Goal: Task Accomplishment & Management: Manage account settings

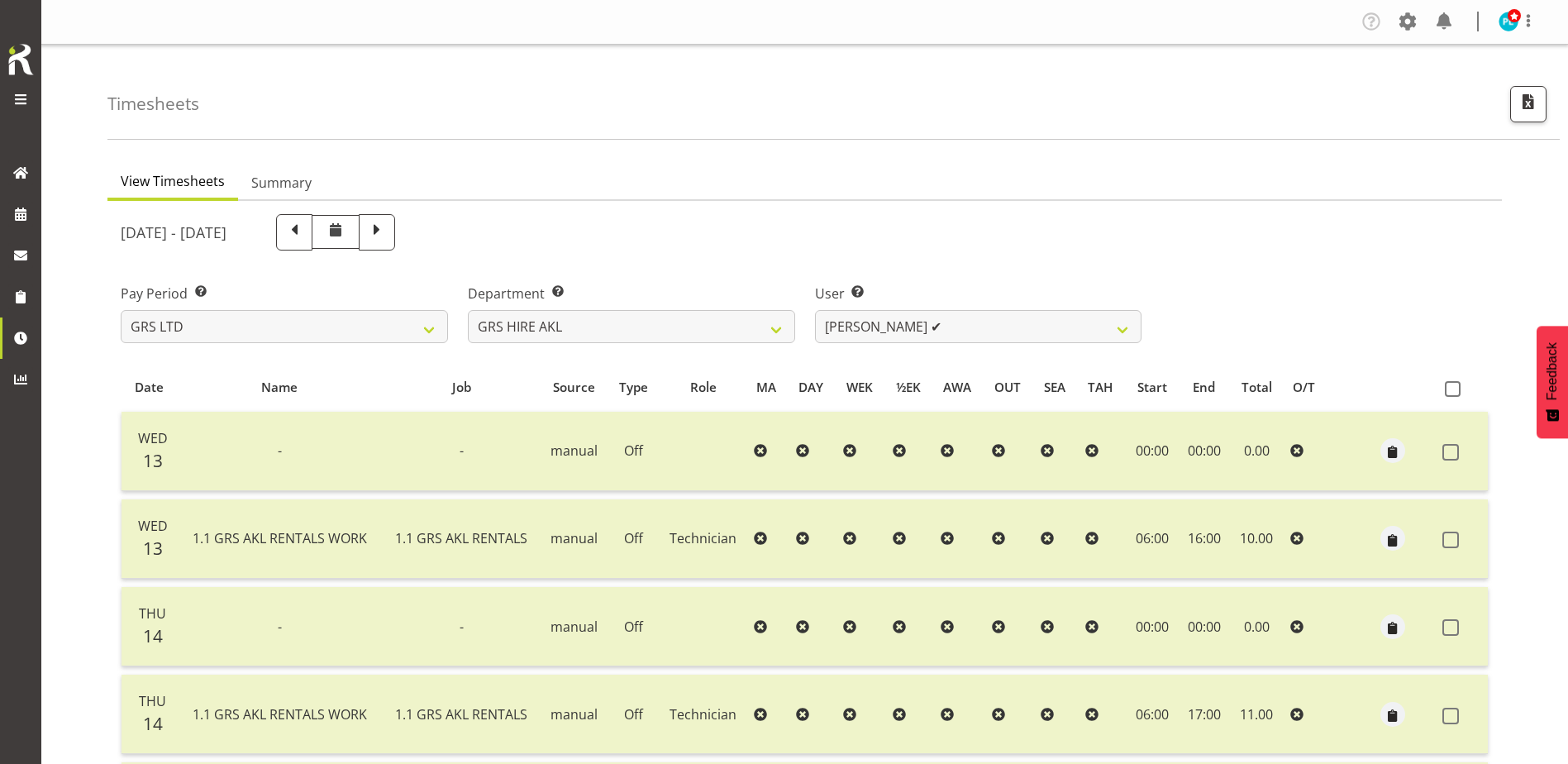
select select "20"
select select "199"
click at [1109, 333] on select "[PERSON_NAME] ✔ [PERSON_NAME] ✔ [PERSON_NAME] ([GEOGRAPHIC_DATA]) [GEOGRAPHIC_D…" at bounding box center [978, 327] width 327 height 33
click at [773, 330] on select "GRS ADMIN AKL GRS ADMIN TGA GRS ENGINEERING AKL GRS HIRE AKL GRS HIRE HST GRS H…" at bounding box center [631, 327] width 327 height 33
click at [468, 310] on select "GRS ADMIN AKL GRS ADMIN TGA GRS ENGINEERING AKL GRS HIRE AKL GRS HIRE HST GRS H…" at bounding box center [631, 327] width 327 height 33
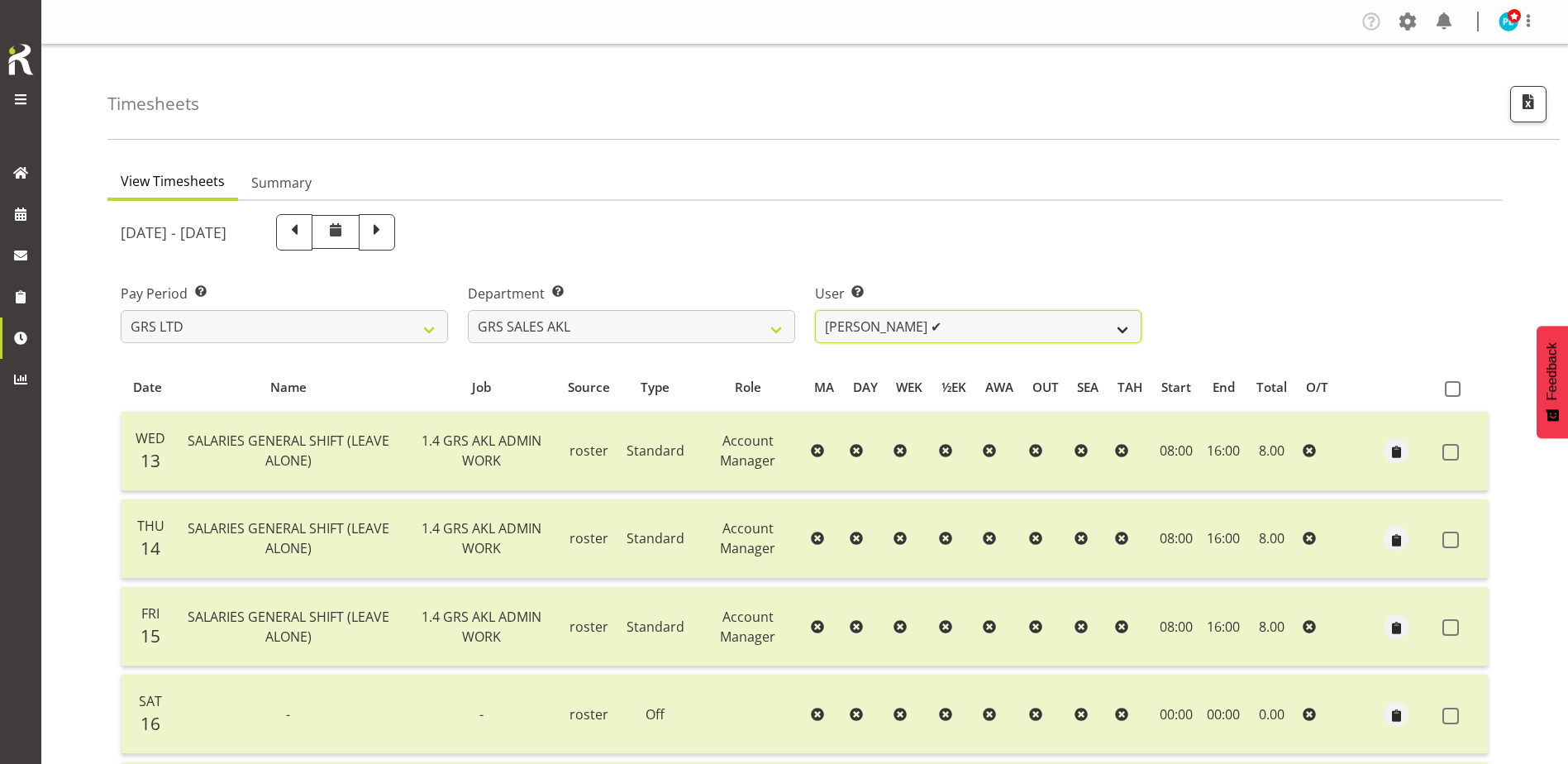
click at [886, 340] on select "[PERSON_NAME] ✔ [PERSON_NAME] ✔ [PERSON_NAME] ✔ [PERSON_NAME] ✔ [PERSON_NAME] ❌" at bounding box center [978, 327] width 327 height 33
click at [737, 335] on select "GRS ADMIN AKL GRS ADMIN TGA GRS ENGINEERING AKL GRS HIRE AKL GRS HIRE HST GRS H…" at bounding box center [631, 327] width 327 height 33
click at [468, 310] on select "GRS ADMIN AKL GRS ADMIN TGA GRS ENGINEERING AKL GRS HIRE AKL GRS HIRE HST GRS H…" at bounding box center [631, 327] width 327 height 33
click at [1025, 332] on select "[PERSON_NAME] ✔" at bounding box center [978, 327] width 327 height 33
click at [756, 337] on select "GRS ADMIN AKL GRS ADMIN TGA GRS ENGINEERING AKL GRS HIRE AKL GRS HIRE HST GRS H…" at bounding box center [631, 327] width 327 height 33
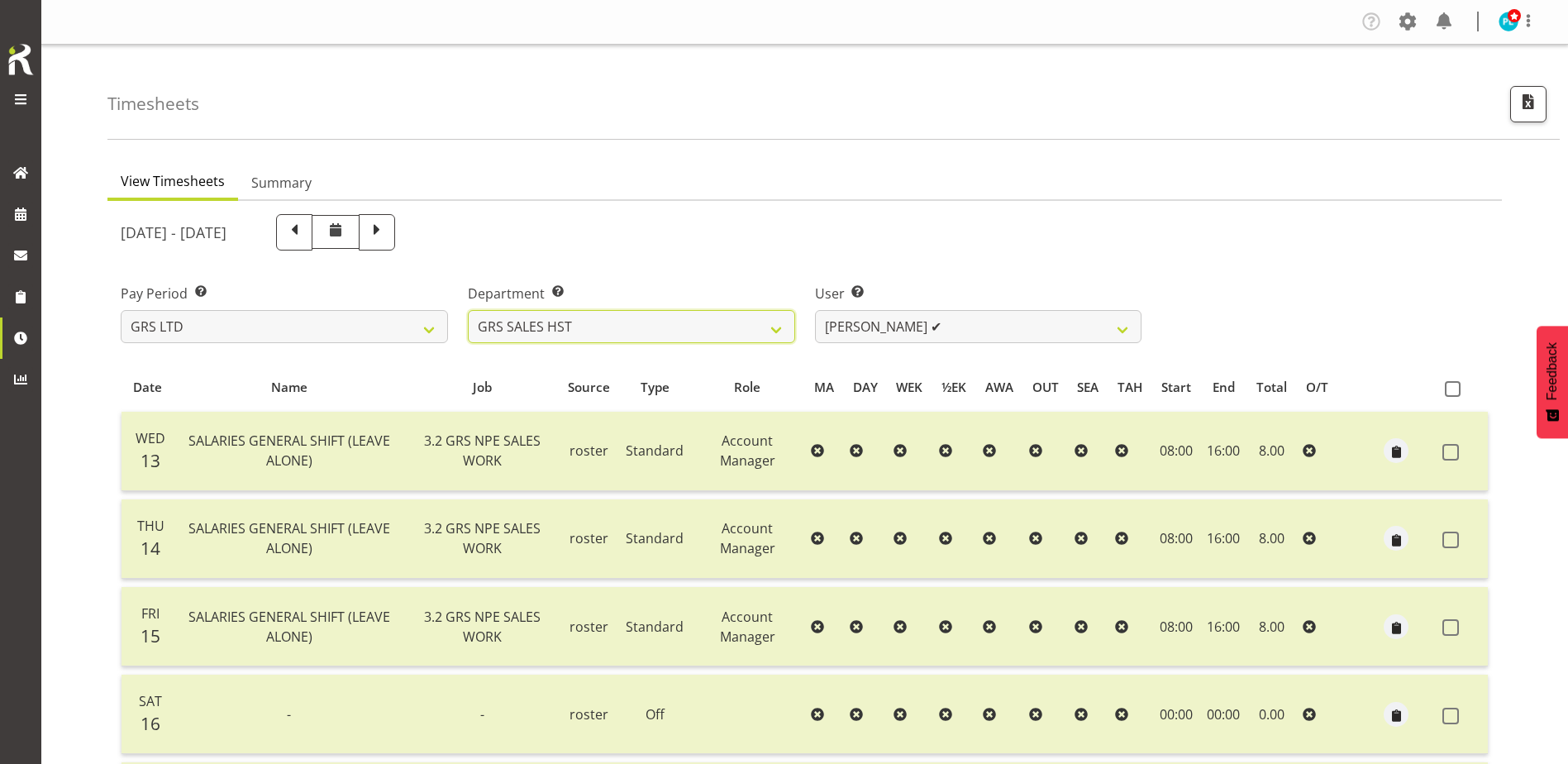
select select "161"
click at [468, 310] on select "GRS ADMIN AKL GRS ADMIN TGA GRS ENGINEERING AKL GRS HIRE AKL GRS HIRE HST GRS H…" at bounding box center [631, 327] width 327 height 33
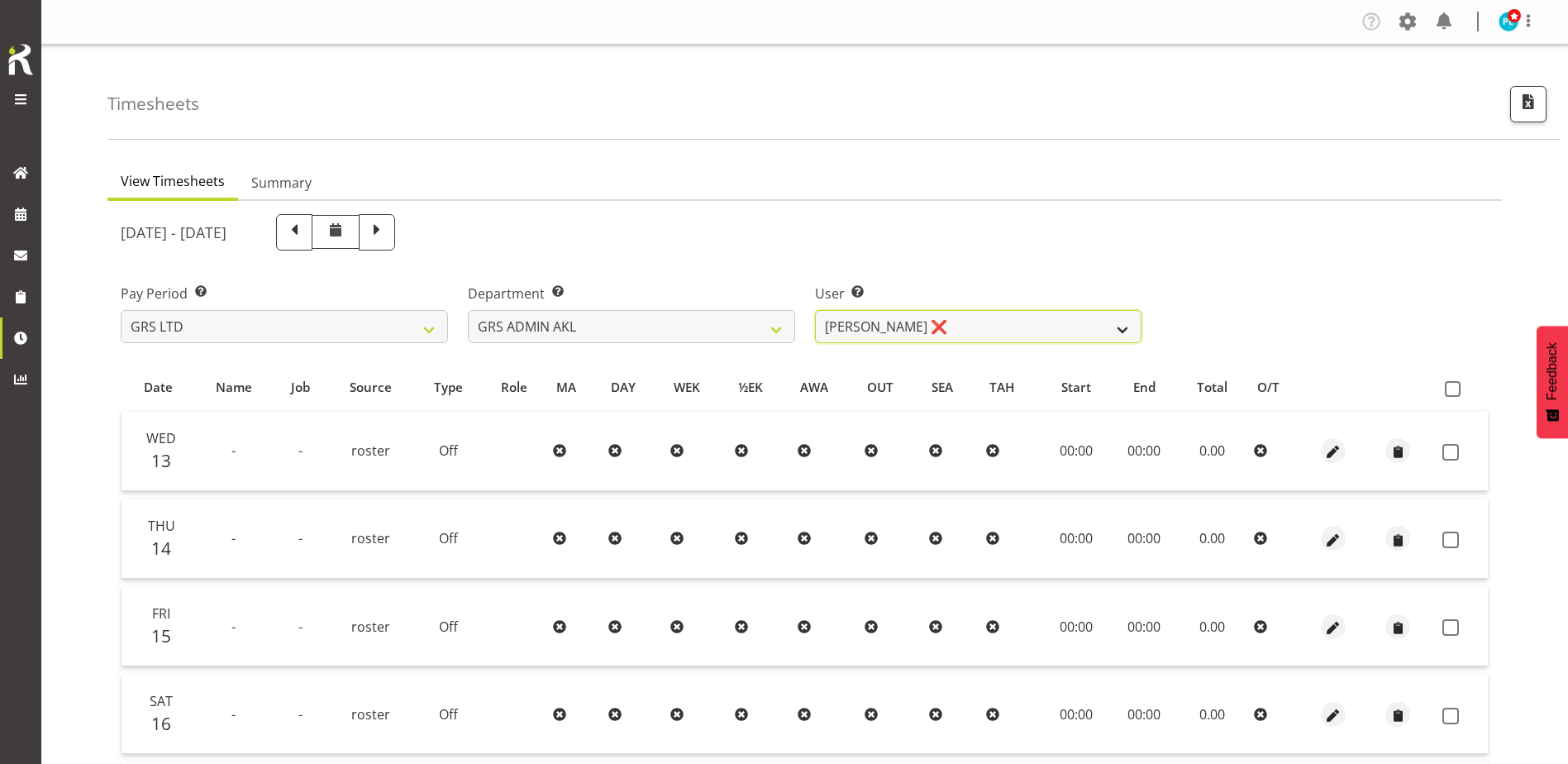
click at [1055, 327] on select "[PERSON_NAME] ❌ [PERSON_NAME] ❌ [PERSON_NAME] ❌ [PERSON_NAME] ❌ [PERSON_NAME] ❌" at bounding box center [978, 327] width 327 height 33
select select "10123"
click at [815, 310] on select "[PERSON_NAME] ❌ [PERSON_NAME] ❌ [PERSON_NAME] ❌ [PERSON_NAME] ❌ [PERSON_NAME] ❌" at bounding box center [978, 327] width 327 height 33
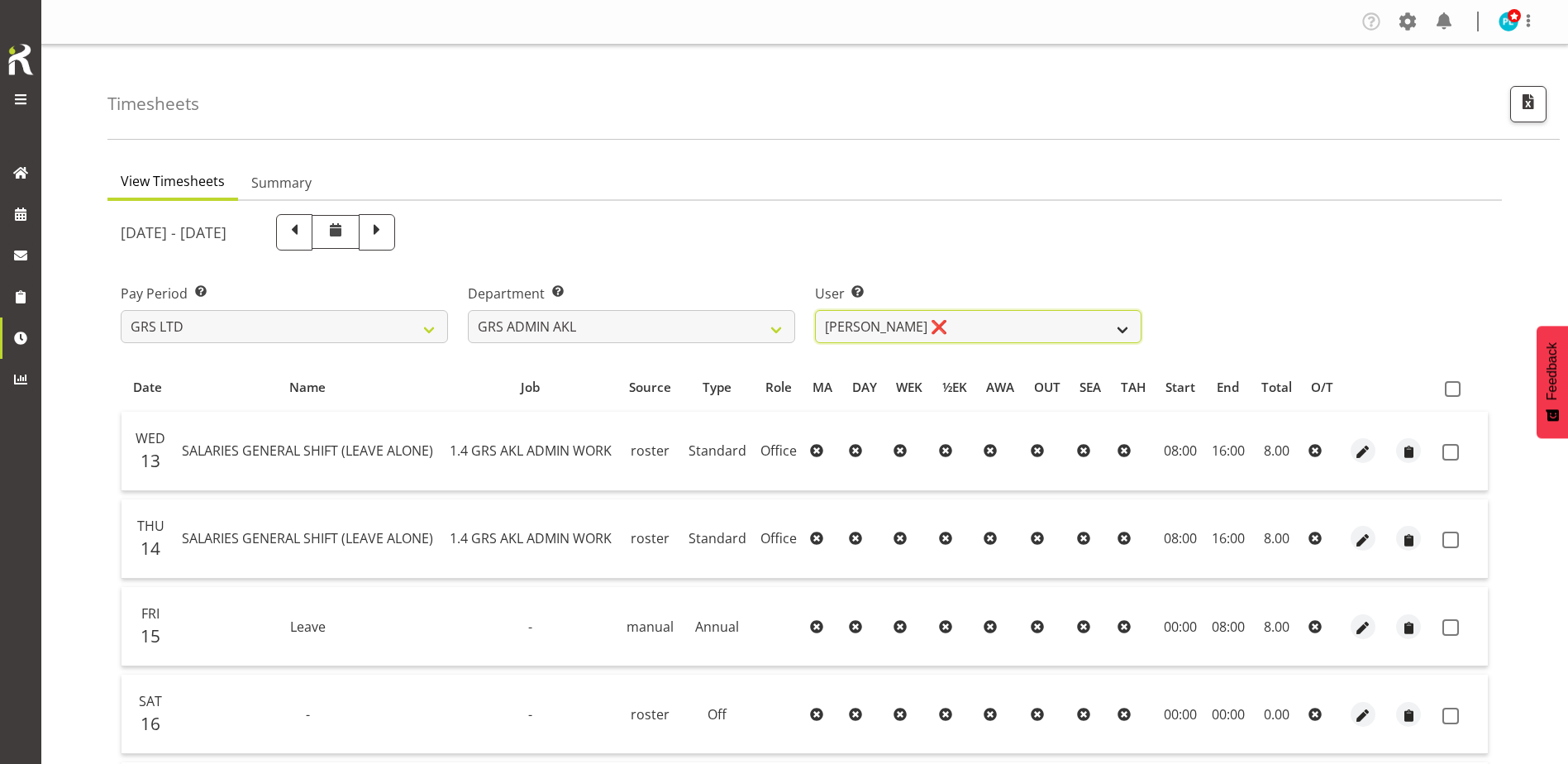
click at [1117, 330] on select "[PERSON_NAME] ❌ [PERSON_NAME] ❌ [PERSON_NAME] ❌ [PERSON_NAME] ❌ [PERSON_NAME] ❌" at bounding box center [978, 327] width 327 height 33
click at [759, 325] on select "GRS ADMIN AKL GRS ADMIN TGA GRS ENGINEERING AKL GRS HIRE AKL GRS HIRE HST GRS H…" at bounding box center [631, 327] width 327 height 33
click at [468, 310] on select "GRS ADMIN AKL GRS ADMIN TGA GRS ENGINEERING AKL GRS HIRE AKL GRS HIRE HST GRS H…" at bounding box center [631, 327] width 327 height 33
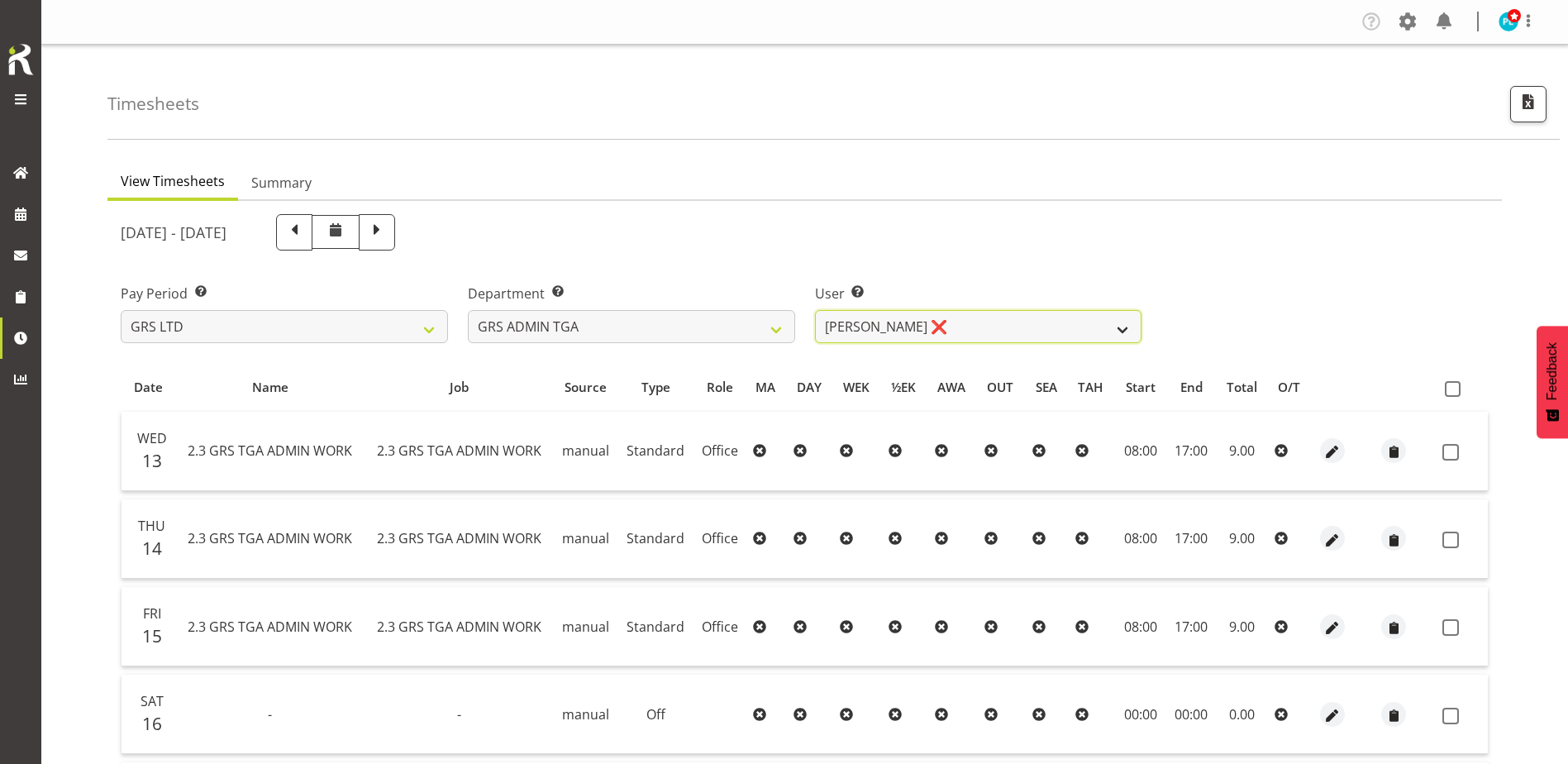
click at [1114, 330] on select "[PERSON_NAME] ❌" at bounding box center [978, 327] width 327 height 33
click at [728, 331] on select "GRS ADMIN AKL GRS ADMIN TGA GRS ENGINEERING AKL GRS HIRE AKL GRS HIRE HST GRS H…" at bounding box center [631, 327] width 327 height 33
click at [468, 310] on select "GRS ADMIN AKL GRS ADMIN TGA GRS ENGINEERING AKL GRS HIRE AKL GRS HIRE HST GRS H…" at bounding box center [631, 327] width 327 height 33
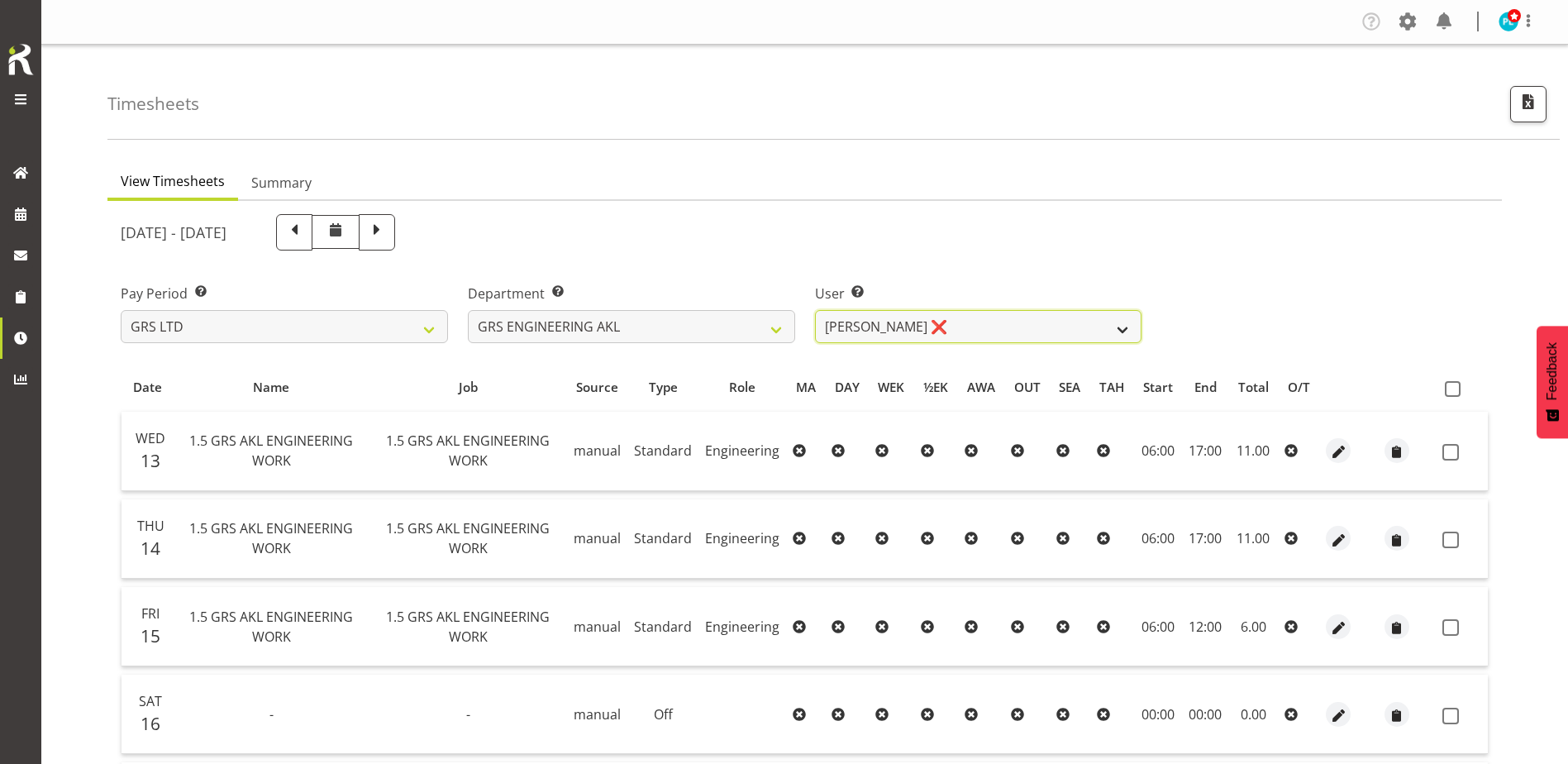
click at [1113, 328] on select "[PERSON_NAME] ❌" at bounding box center [978, 327] width 327 height 33
click at [784, 319] on select "GRS ADMIN AKL GRS ADMIN TGA GRS ENGINEERING AKL GRS HIRE AKL GRS HIRE HST GRS H…" at bounding box center [631, 327] width 327 height 33
click at [468, 310] on select "GRS ADMIN AKL GRS ADMIN TGA GRS ENGINEERING AKL GRS HIRE AKL GRS HIRE HST GRS H…" at bounding box center [631, 327] width 327 height 33
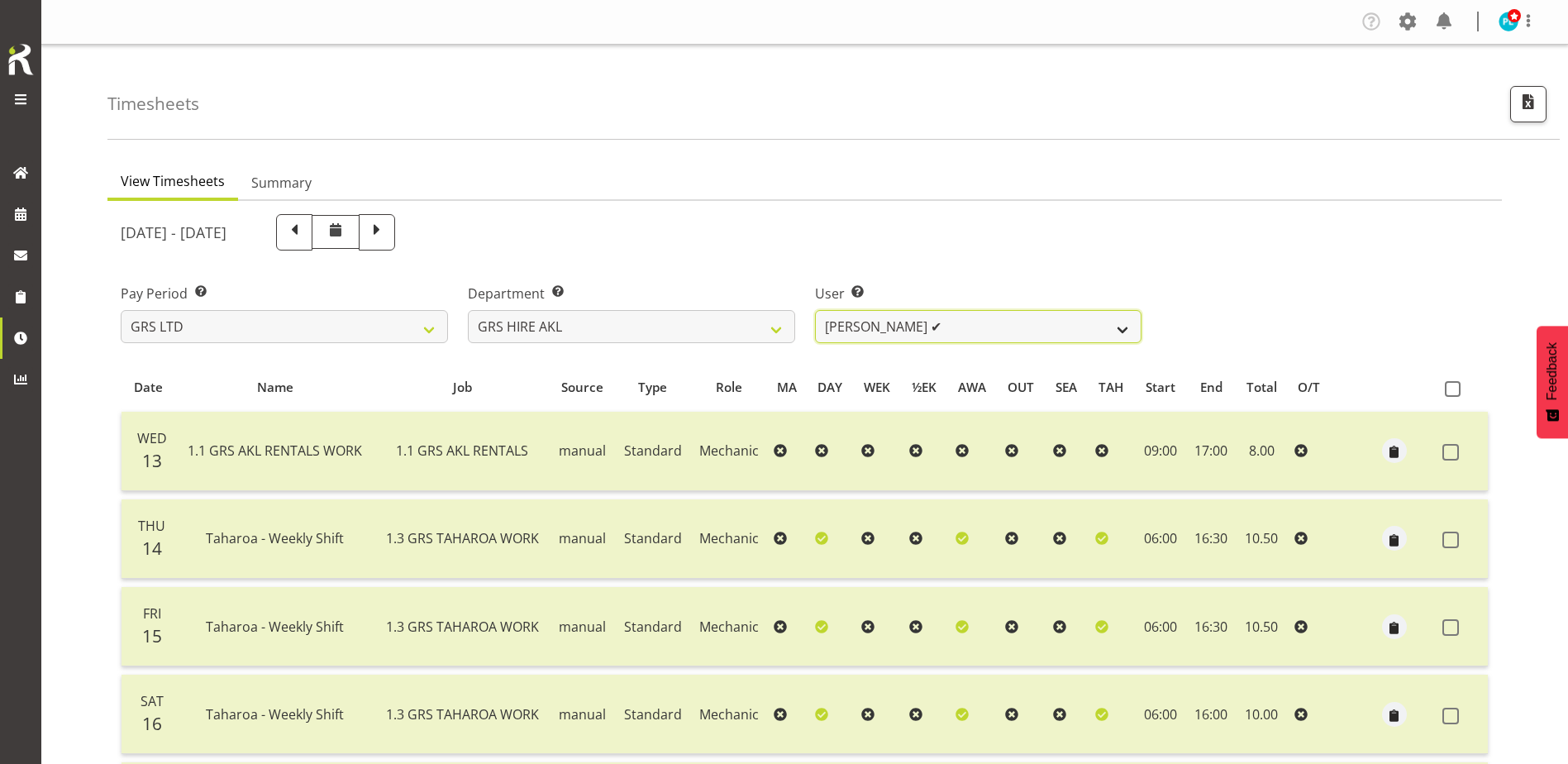
click at [1031, 328] on select "[PERSON_NAME] ✔ [PERSON_NAME] ✔ [PERSON_NAME] ([GEOGRAPHIC_DATA]) [GEOGRAPHIC_D…" at bounding box center [978, 327] width 327 height 33
click at [786, 334] on select "GRS ADMIN AKL GRS ADMIN TGA GRS ENGINEERING AKL GRS HIRE AKL GRS HIRE HST GRS H…" at bounding box center [631, 327] width 327 height 33
click at [468, 310] on select "GRS ADMIN AKL GRS ADMIN TGA GRS ENGINEERING AKL GRS HIRE AKL GRS HIRE HST GRS H…" at bounding box center [631, 327] width 327 height 33
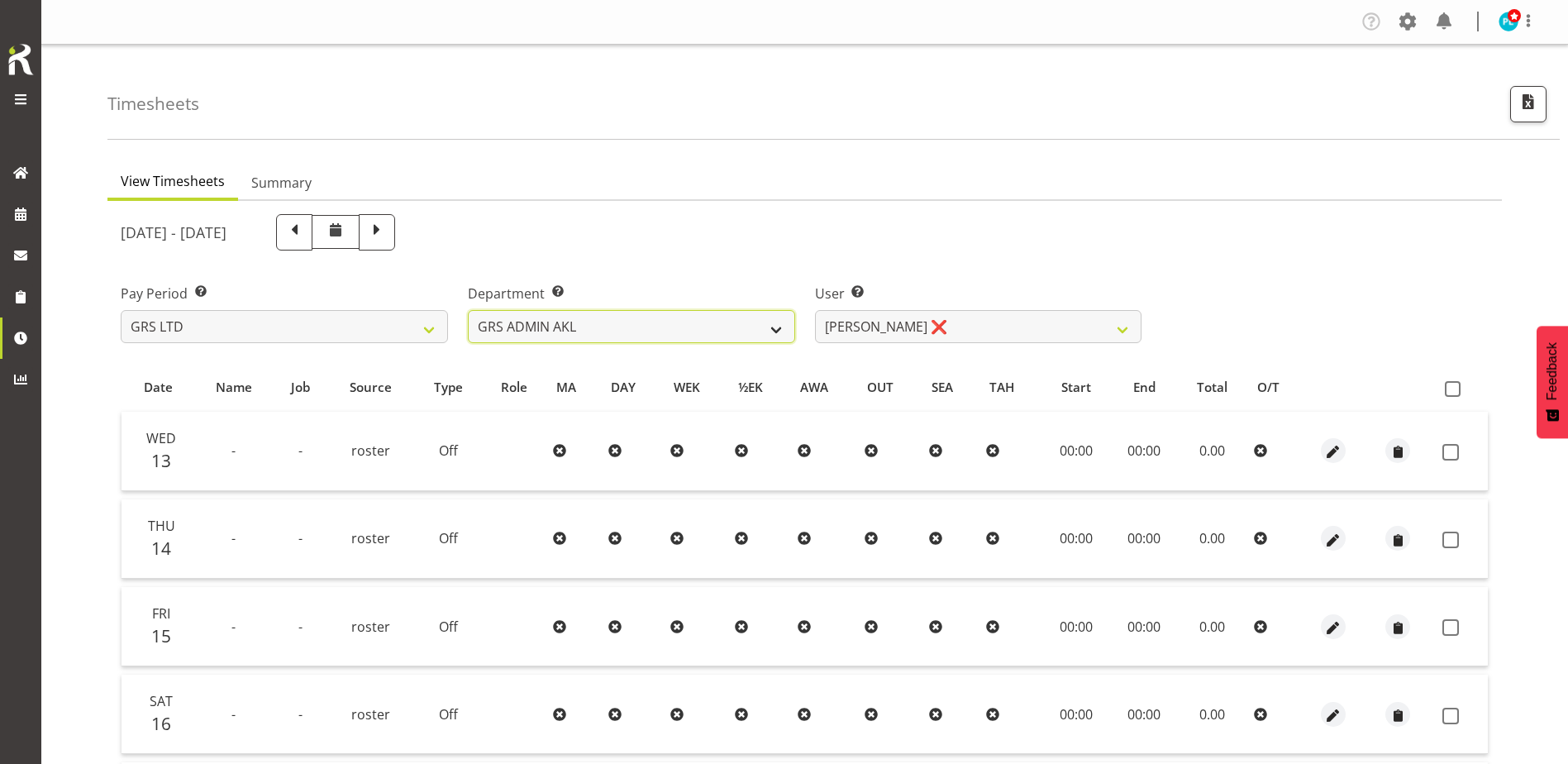
click at [741, 335] on select "GRS ADMIN AKL GRS ADMIN TGA GRS ENGINEERING AKL GRS HIRE AKL GRS HIRE HST GRS H…" at bounding box center [631, 327] width 327 height 33
click at [468, 310] on select "GRS ADMIN AKL GRS ADMIN TGA GRS ENGINEERING AKL GRS HIRE AKL GRS HIRE HST GRS H…" at bounding box center [631, 327] width 327 height 33
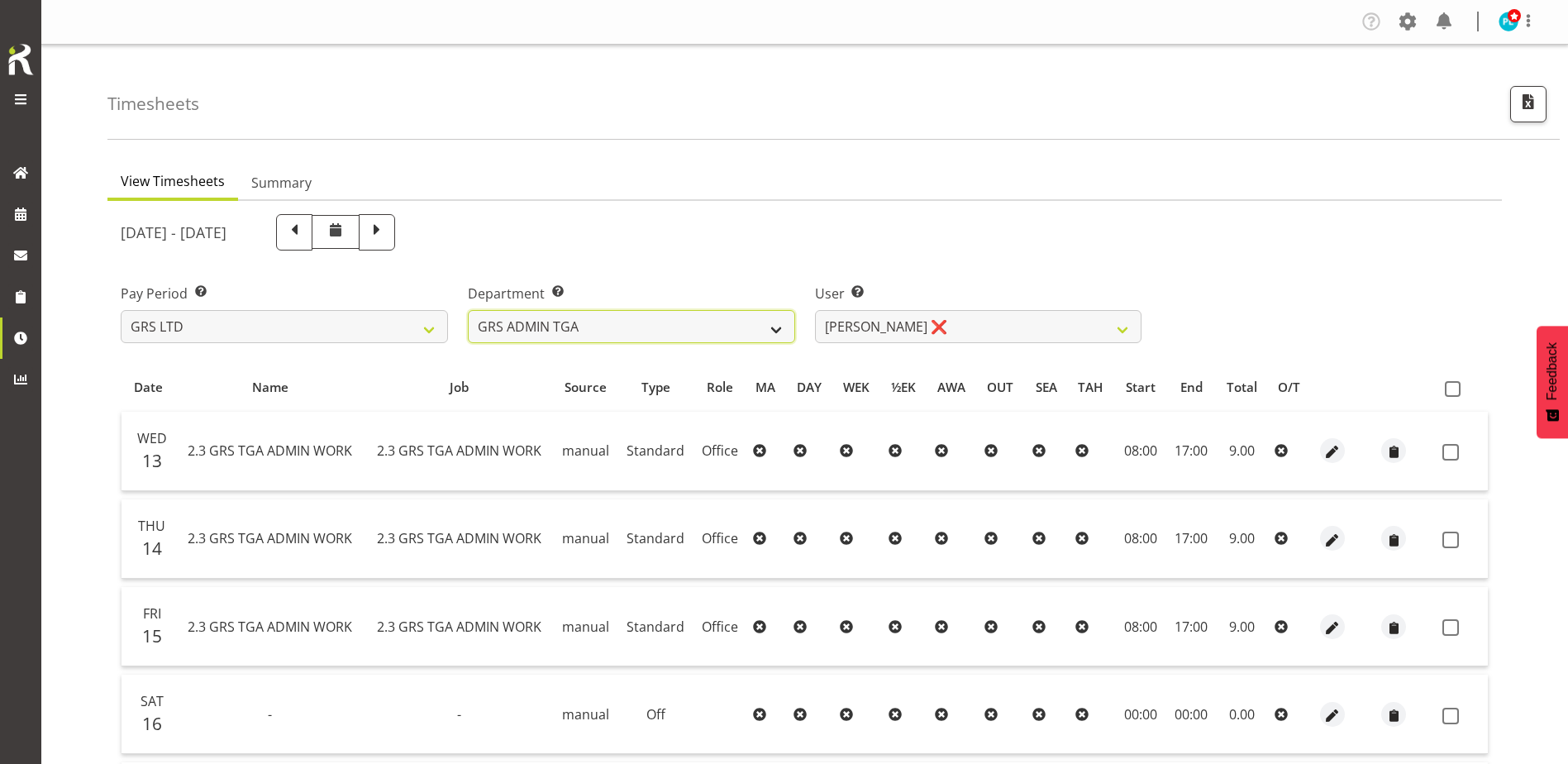
click at [710, 332] on select "GRS ADMIN AKL GRS ADMIN TGA GRS ENGINEERING AKL GRS HIRE AKL GRS HIRE HST GRS H…" at bounding box center [631, 327] width 327 height 33
click at [468, 310] on select "GRS ADMIN AKL GRS ADMIN TGA GRS ENGINEERING AKL GRS HIRE AKL GRS HIRE HST GRS H…" at bounding box center [631, 327] width 327 height 33
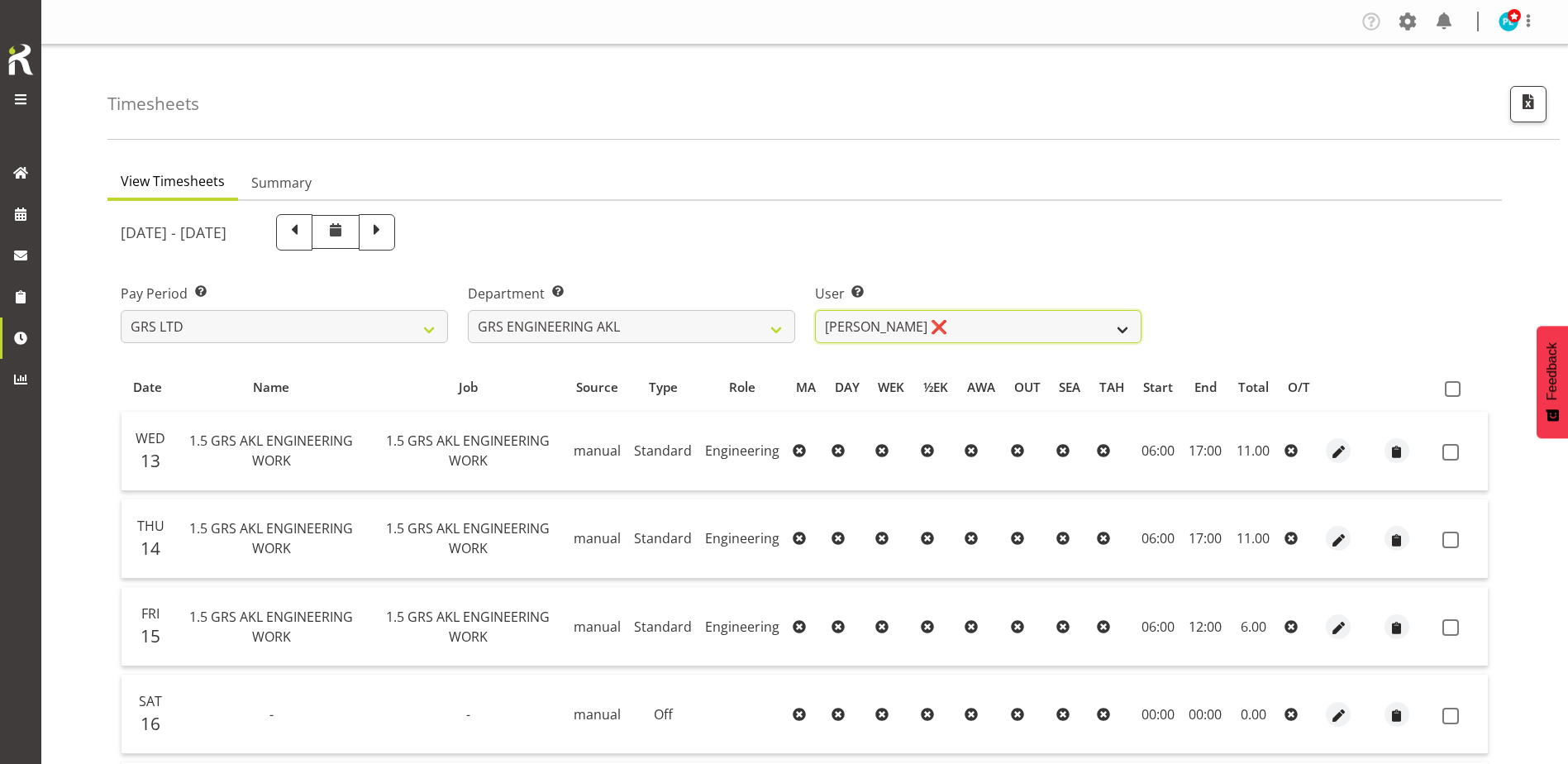
click at [1014, 327] on select "[PERSON_NAME] ❌" at bounding box center [978, 327] width 327 height 33
click at [733, 322] on select "GRS ADMIN AKL GRS ADMIN TGA GRS ENGINEERING AKL GRS HIRE AKL GRS HIRE HST GRS H…" at bounding box center [631, 327] width 327 height 33
click at [468, 310] on select "GRS ADMIN AKL GRS ADMIN TGA GRS ENGINEERING AKL GRS HIRE AKL GRS HIRE HST GRS H…" at bounding box center [631, 327] width 327 height 33
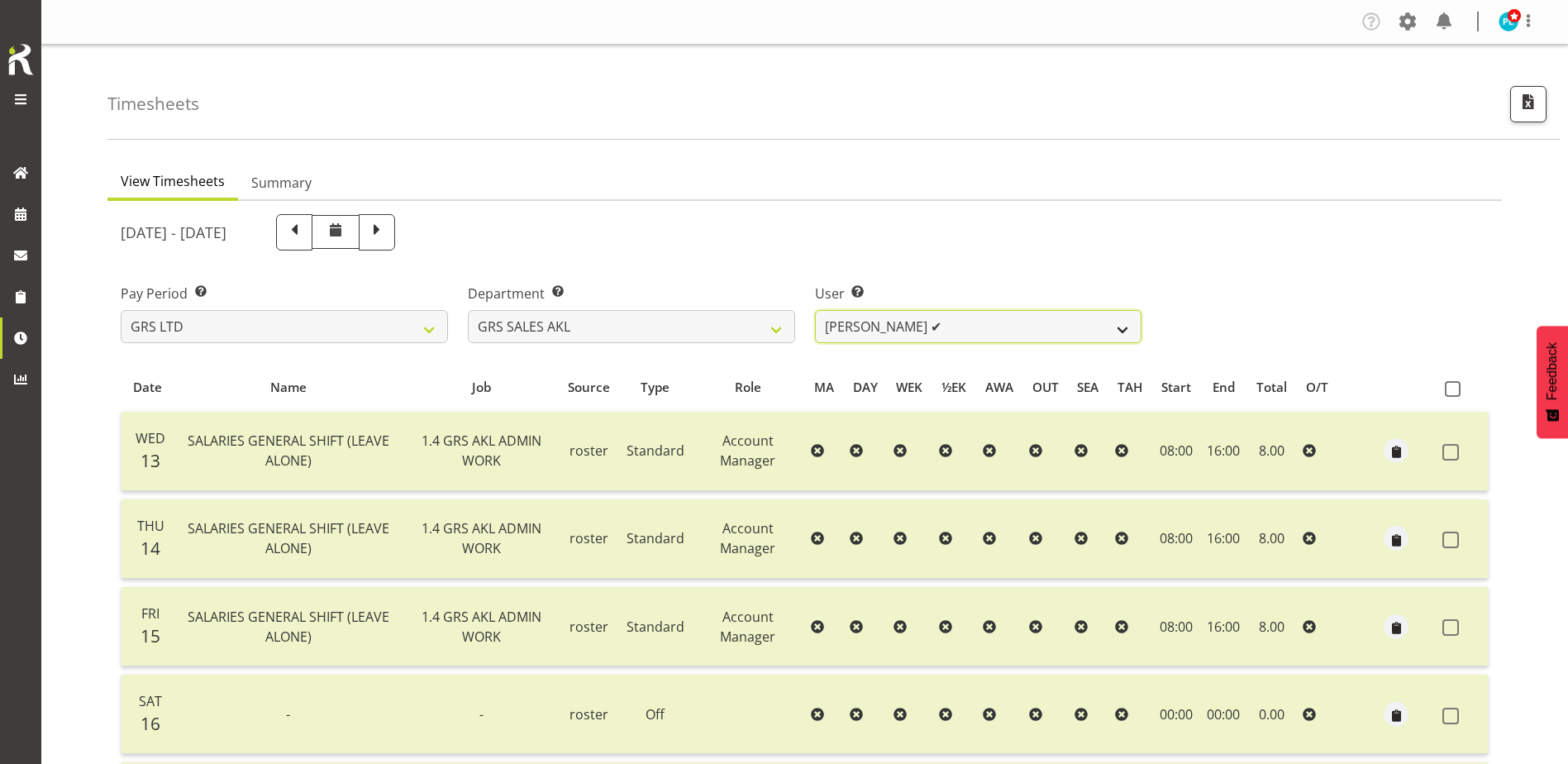
click at [1095, 332] on select "[PERSON_NAME] ✔ [PERSON_NAME] ✔ [PERSON_NAME] ✔ [PERSON_NAME] ✔ [PERSON_NAME] ❌" at bounding box center [978, 327] width 327 height 33
click at [725, 332] on select "GRS ADMIN AKL GRS ADMIN TGA GRS ENGINEERING AKL GRS HIRE AKL GRS HIRE HST GRS H…" at bounding box center [631, 327] width 327 height 33
click at [468, 310] on select "GRS ADMIN AKL GRS ADMIN TGA GRS ENGINEERING AKL GRS HIRE AKL GRS HIRE HST GRS H…" at bounding box center [631, 327] width 327 height 33
click at [953, 332] on select "[PERSON_NAME] ✔" at bounding box center [978, 327] width 327 height 33
click at [791, 326] on select "GRS ADMIN AKL GRS ADMIN TGA GRS ENGINEERING AKL GRS HIRE AKL GRS HIRE HST GRS H…" at bounding box center [631, 327] width 327 height 33
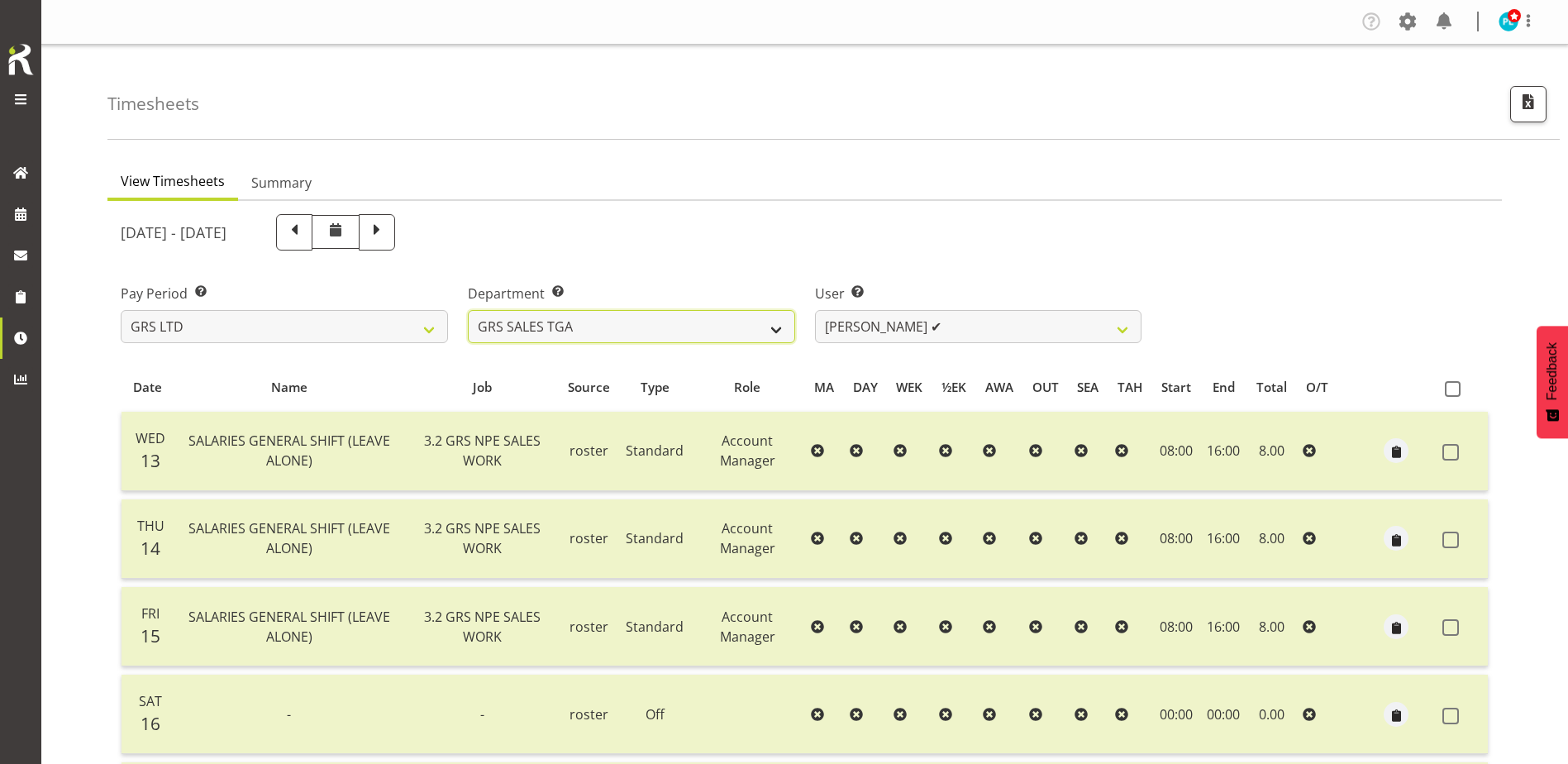
click at [468, 310] on select "GRS ADMIN AKL GRS ADMIN TGA GRS ENGINEERING AKL GRS HIRE AKL GRS HIRE HST GRS H…" at bounding box center [631, 327] width 327 height 33
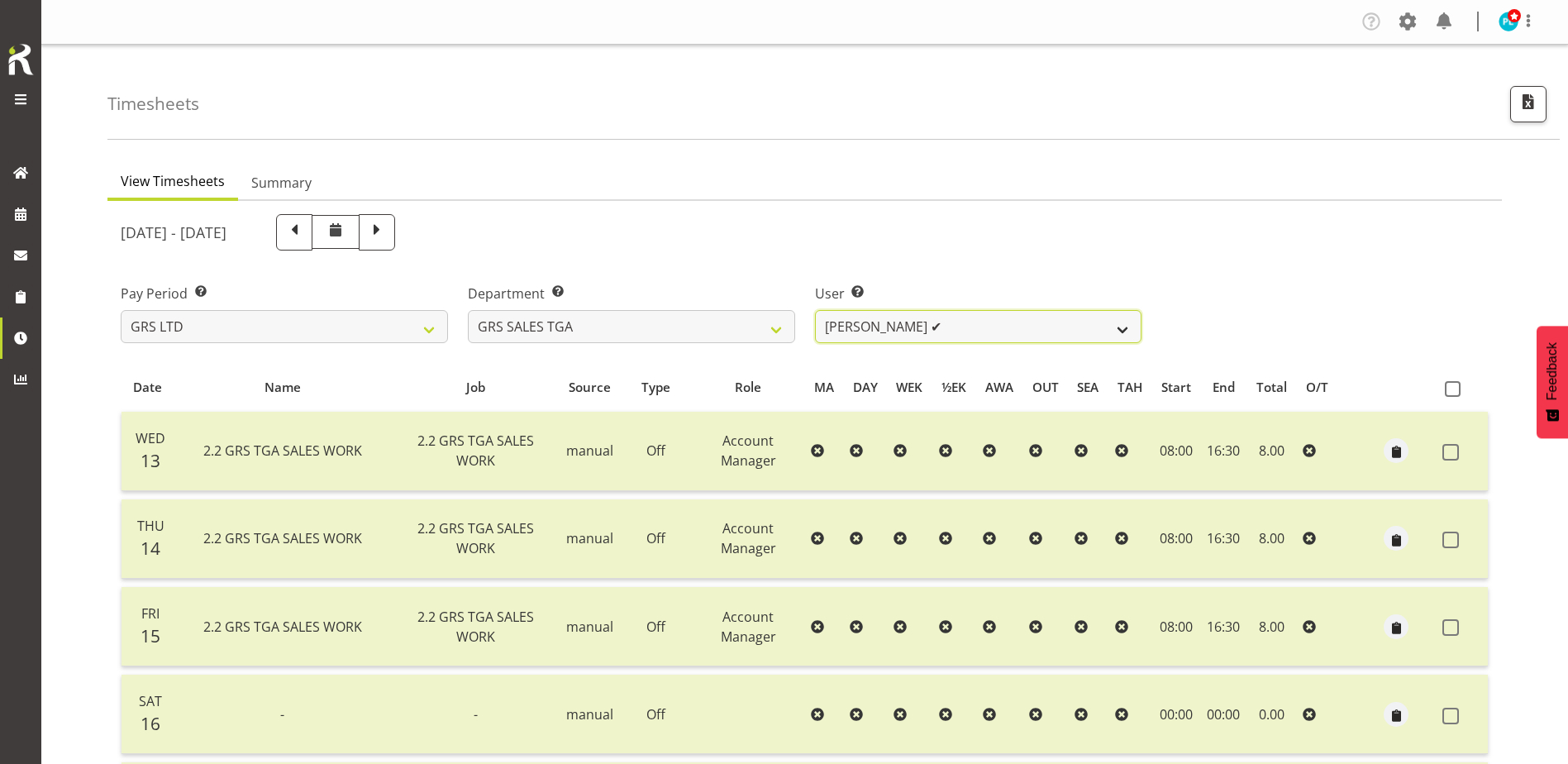
click at [1016, 326] on select "[PERSON_NAME] ✔" at bounding box center [978, 327] width 327 height 33
click at [1122, 331] on select "[PERSON_NAME] ✔" at bounding box center [978, 327] width 327 height 33
click at [747, 335] on select "GRS ADMIN AKL GRS ADMIN TGA GRS ENGINEERING AKL GRS HIRE AKL GRS HIRE HST GRS H…" at bounding box center [631, 327] width 327 height 33
click at [468, 310] on select "GRS ADMIN AKL GRS ADMIN TGA GRS ENGINEERING AKL GRS HIRE AKL GRS HIRE HST GRS H…" at bounding box center [631, 327] width 327 height 33
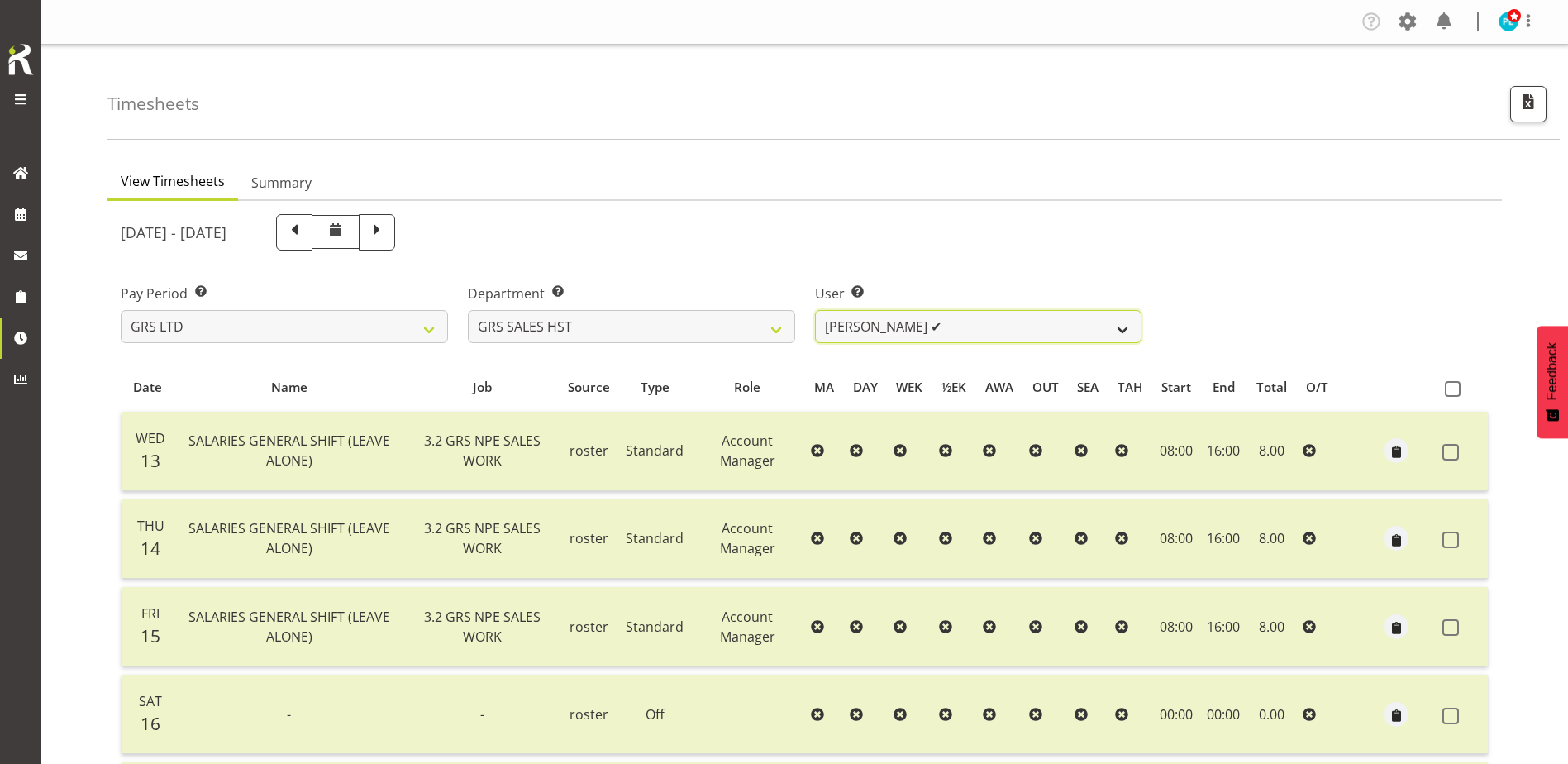
click at [1123, 338] on select "[PERSON_NAME] ✔" at bounding box center [978, 327] width 327 height 33
click at [1203, 332] on div "Pay Period Select which pay period you would like to view. GRS LTD GRS VEHICLES…" at bounding box center [804, 307] width 1388 height 93
click at [786, 333] on select "GRS ADMIN AKL GRS ADMIN TGA GRS ENGINEERING AKL GRS HIRE AKL GRS HIRE HST GRS H…" at bounding box center [631, 327] width 327 height 33
select select "141"
click at [468, 310] on select "GRS ADMIN AKL GRS ADMIN TGA GRS ENGINEERING AKL GRS HIRE AKL GRS HIRE HST GRS H…" at bounding box center [631, 327] width 327 height 33
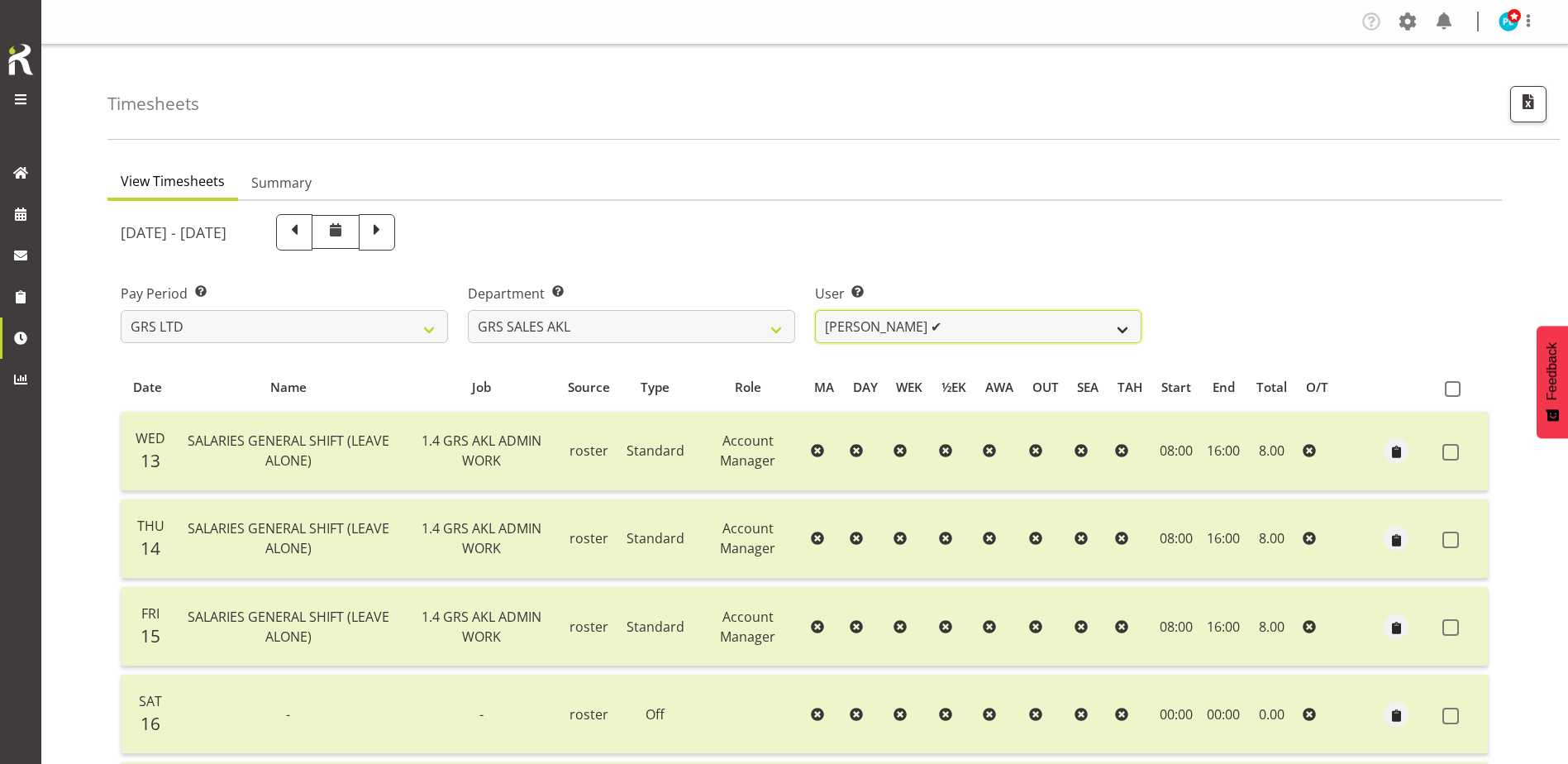
click at [1123, 334] on select "[PERSON_NAME] ✔ [PERSON_NAME] ✔ [PERSON_NAME] ✔ [PERSON_NAME] ✔ [PERSON_NAME] ❌" at bounding box center [978, 327] width 327 height 33
click at [815, 310] on select "[PERSON_NAME] ✔ [PERSON_NAME] ✔ [PERSON_NAME] ✔ [PERSON_NAME] ✔ [PERSON_NAME] ❌" at bounding box center [978, 327] width 327 height 33
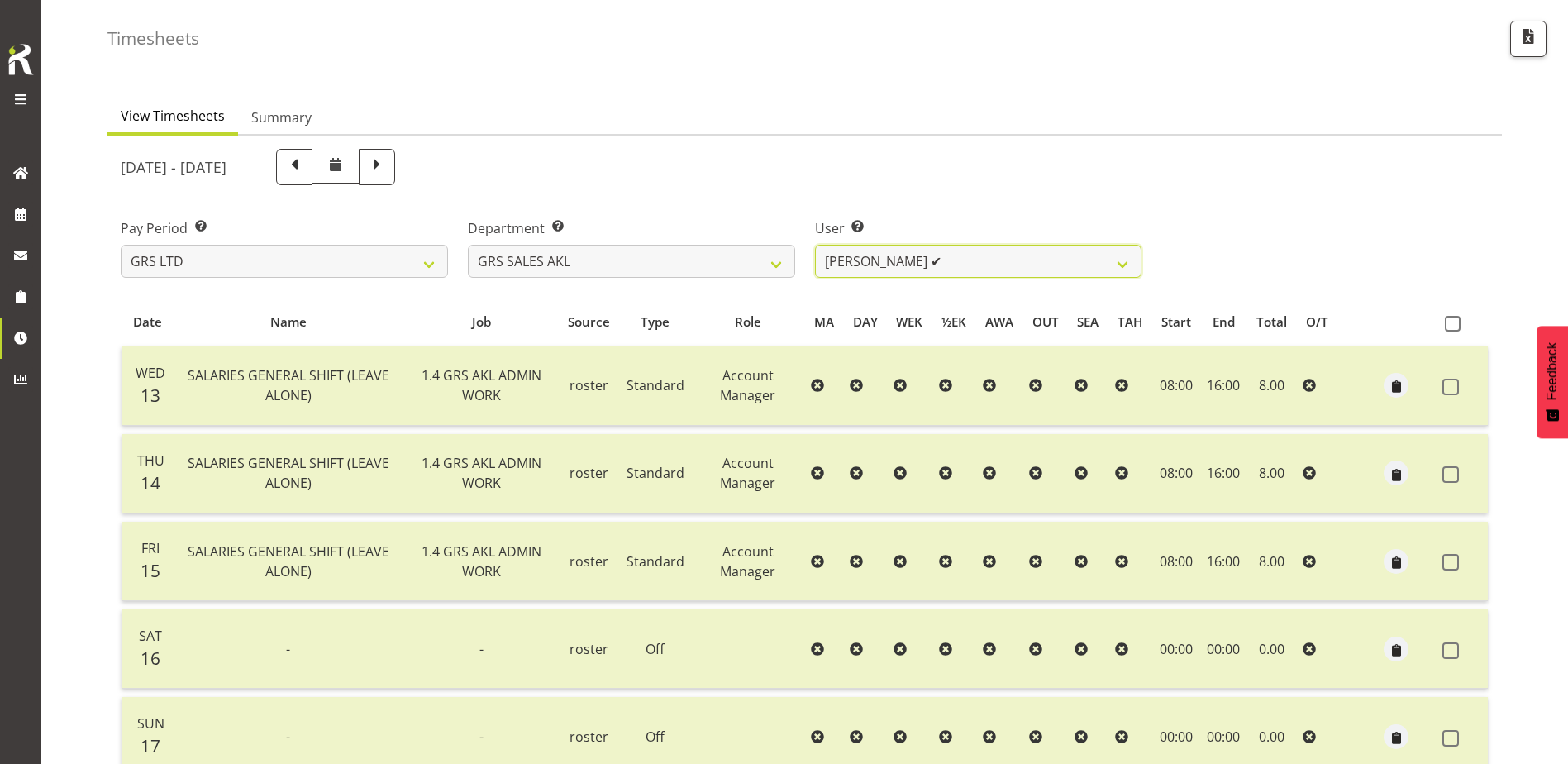
scroll to position [55, 0]
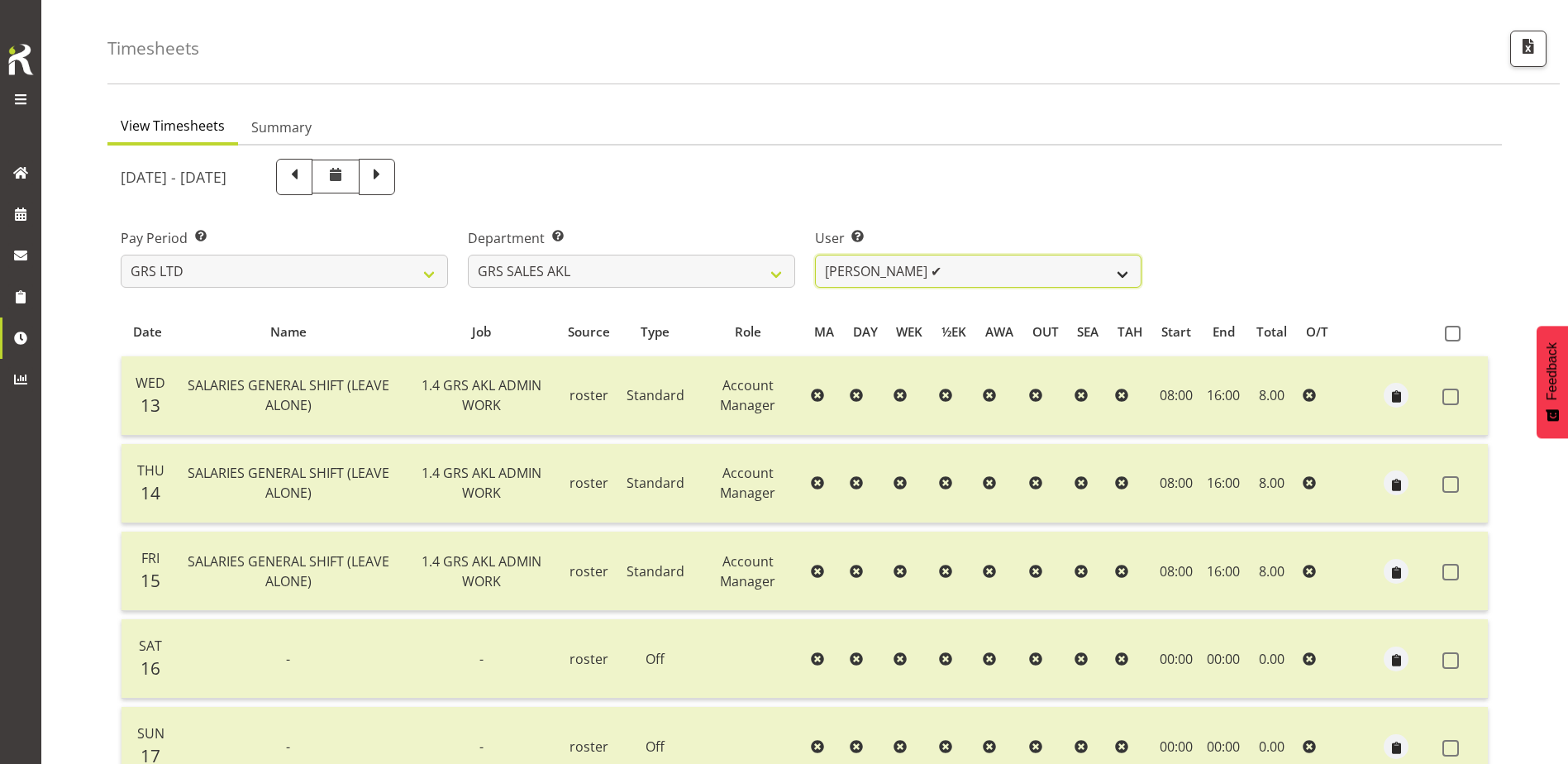
click at [1129, 267] on select "[PERSON_NAME] ✔ [PERSON_NAME] ✔ [PERSON_NAME] ✔ [PERSON_NAME] ✔ [PERSON_NAME] ❌" at bounding box center [978, 271] width 327 height 33
click at [815, 254] on select "[PERSON_NAME] ✔ [PERSON_NAME] ✔ [PERSON_NAME] ✔ [PERSON_NAME] ✔ [PERSON_NAME] ❌" at bounding box center [978, 271] width 327 height 33
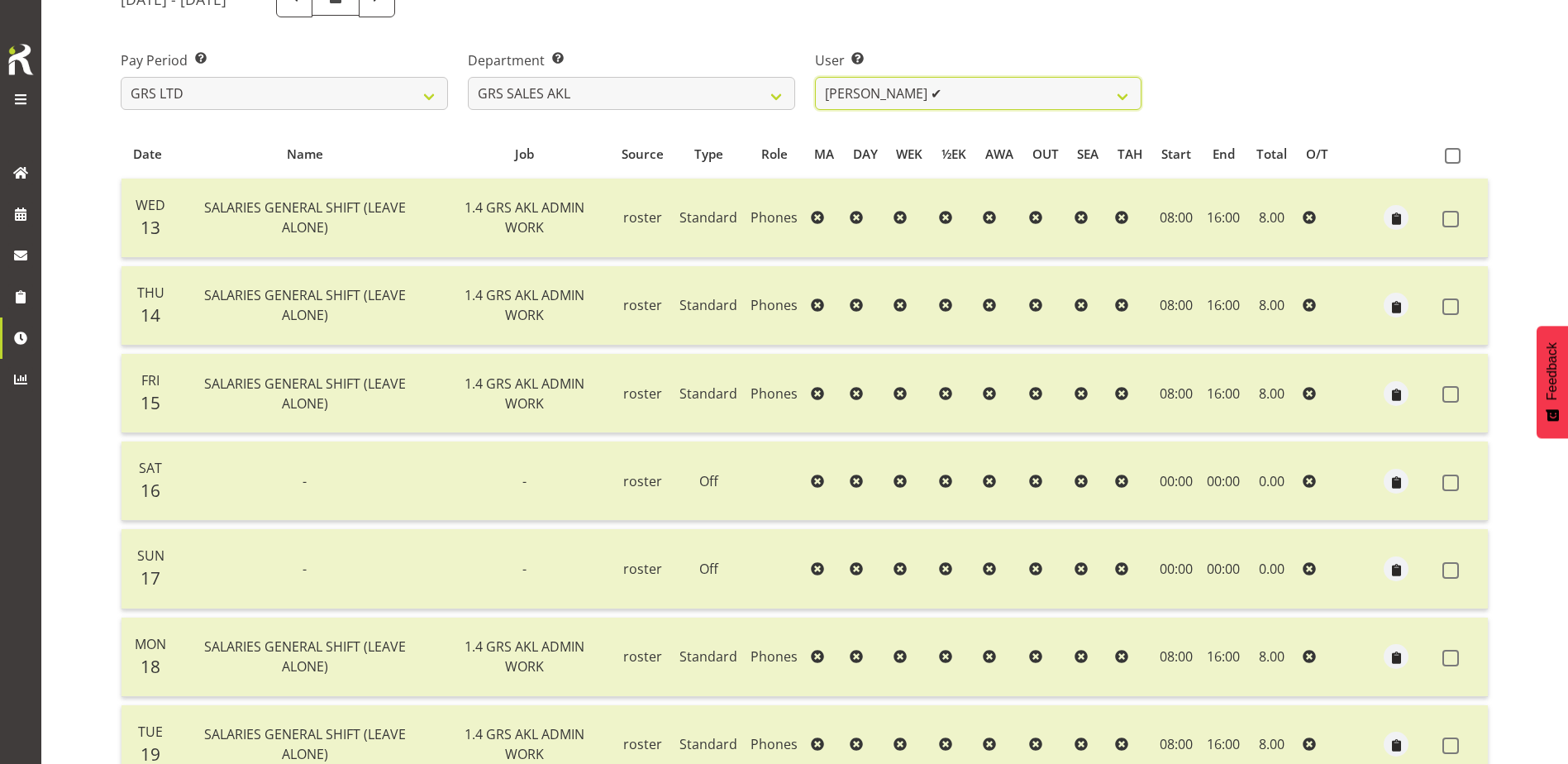
scroll to position [138, 0]
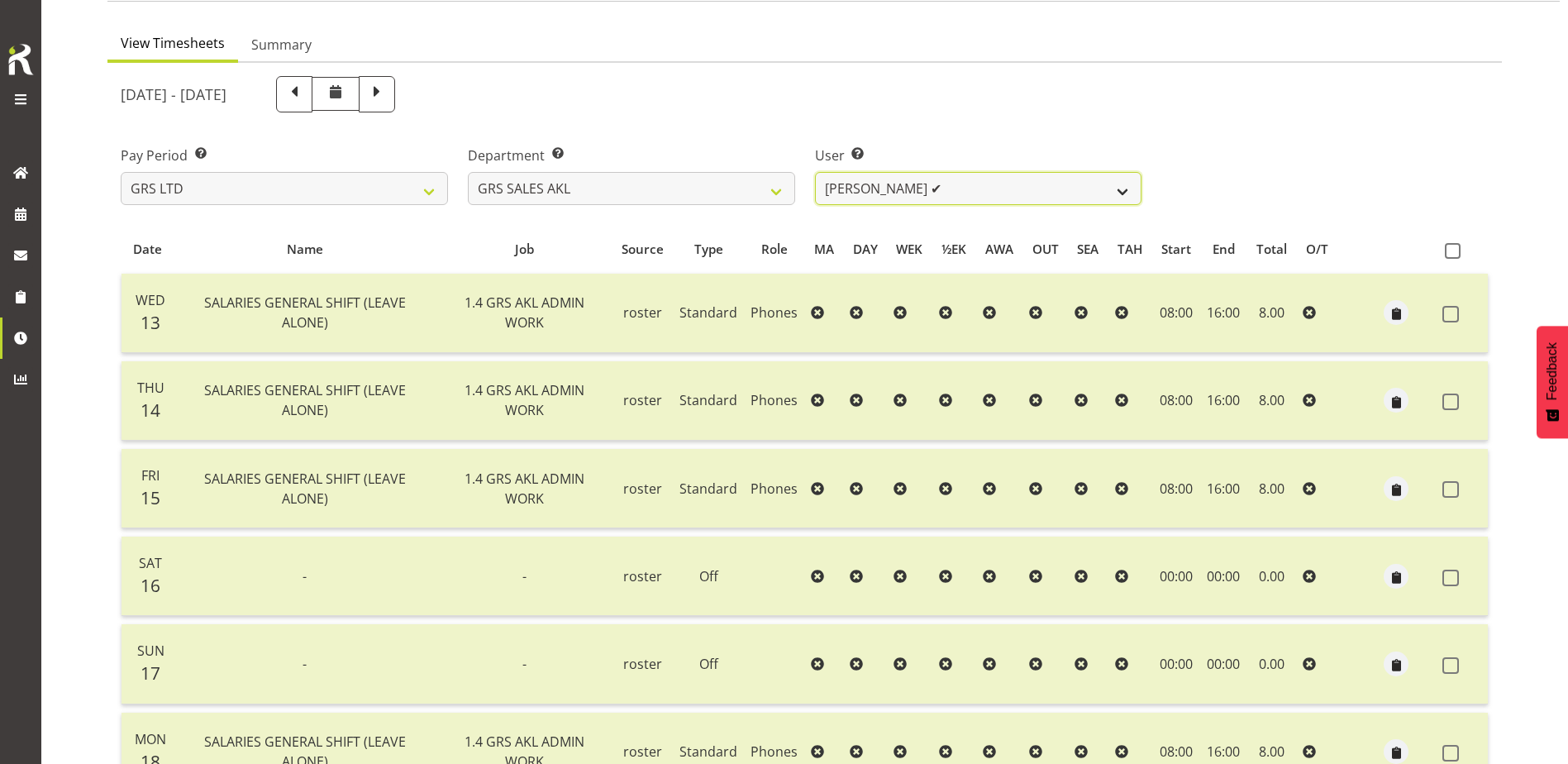
click at [1125, 189] on select "[PERSON_NAME] ✔ [PERSON_NAME] ✔ [PERSON_NAME] ✔ [PERSON_NAME] ✔ [PERSON_NAME] ❌" at bounding box center [978, 189] width 327 height 33
click at [815, 172] on select "[PERSON_NAME] ✔ [PERSON_NAME] ✔ [PERSON_NAME] ✔ [PERSON_NAME] ✔ [PERSON_NAME] ❌" at bounding box center [978, 189] width 327 height 33
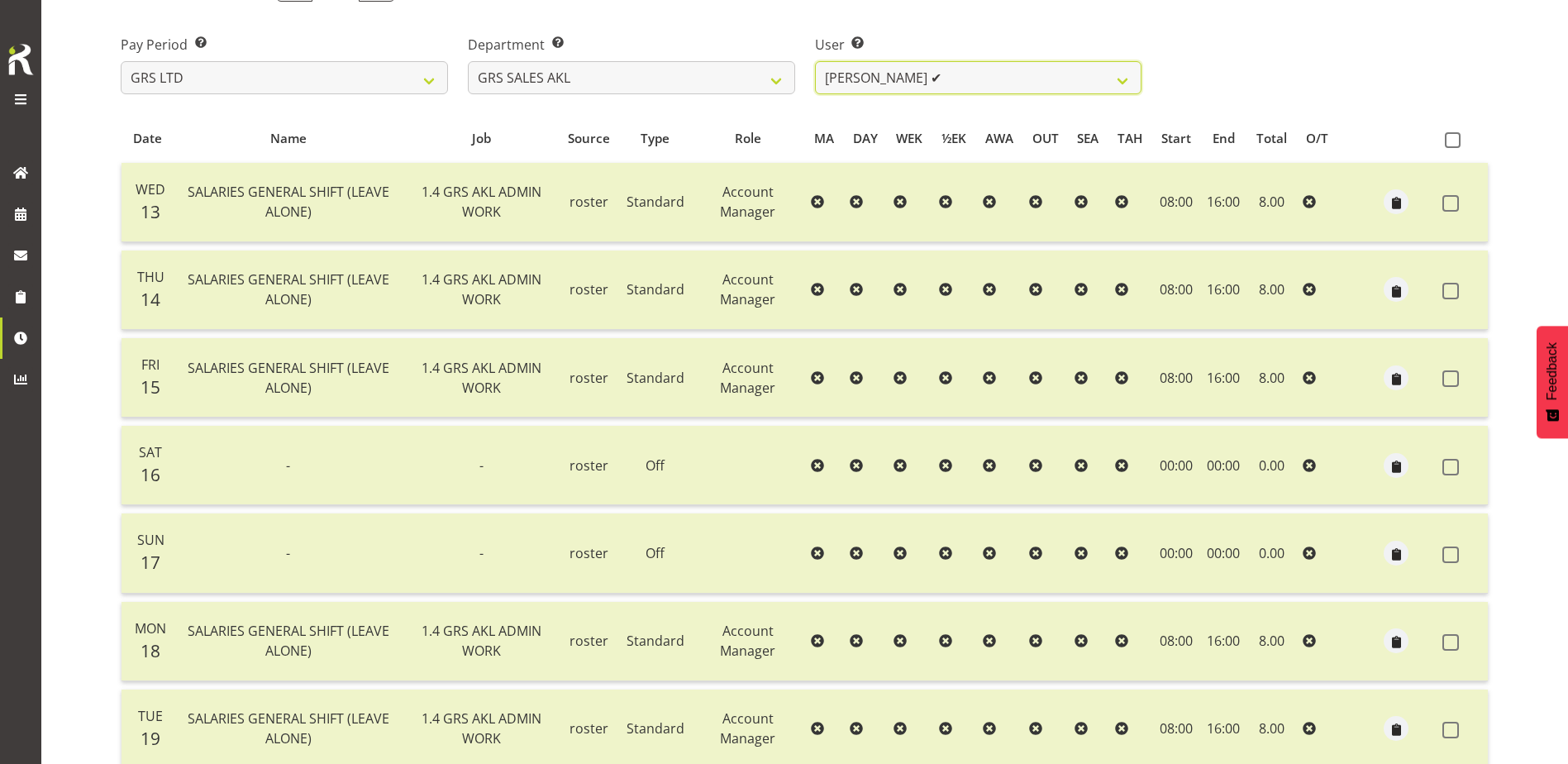
scroll to position [221, 0]
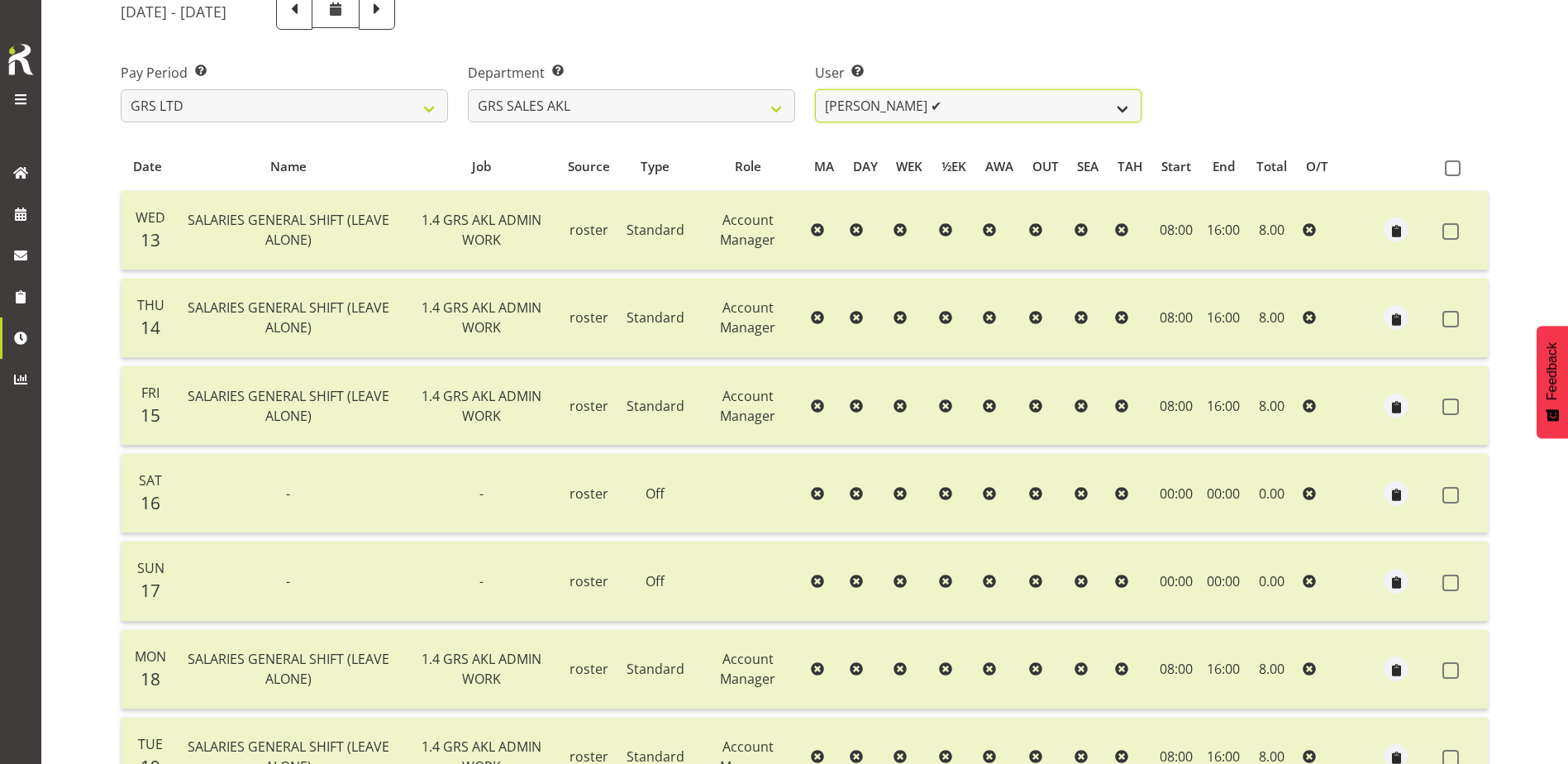
click at [1085, 111] on select "[PERSON_NAME] ✔ [PERSON_NAME] ✔ [PERSON_NAME] ✔ [PERSON_NAME] ✔ [PERSON_NAME] ❌" at bounding box center [978, 106] width 327 height 33
click at [815, 89] on select "[PERSON_NAME] ✔ [PERSON_NAME] ✔ [PERSON_NAME] ✔ [PERSON_NAME] ✔ [PERSON_NAME] ❌" at bounding box center [978, 106] width 327 height 33
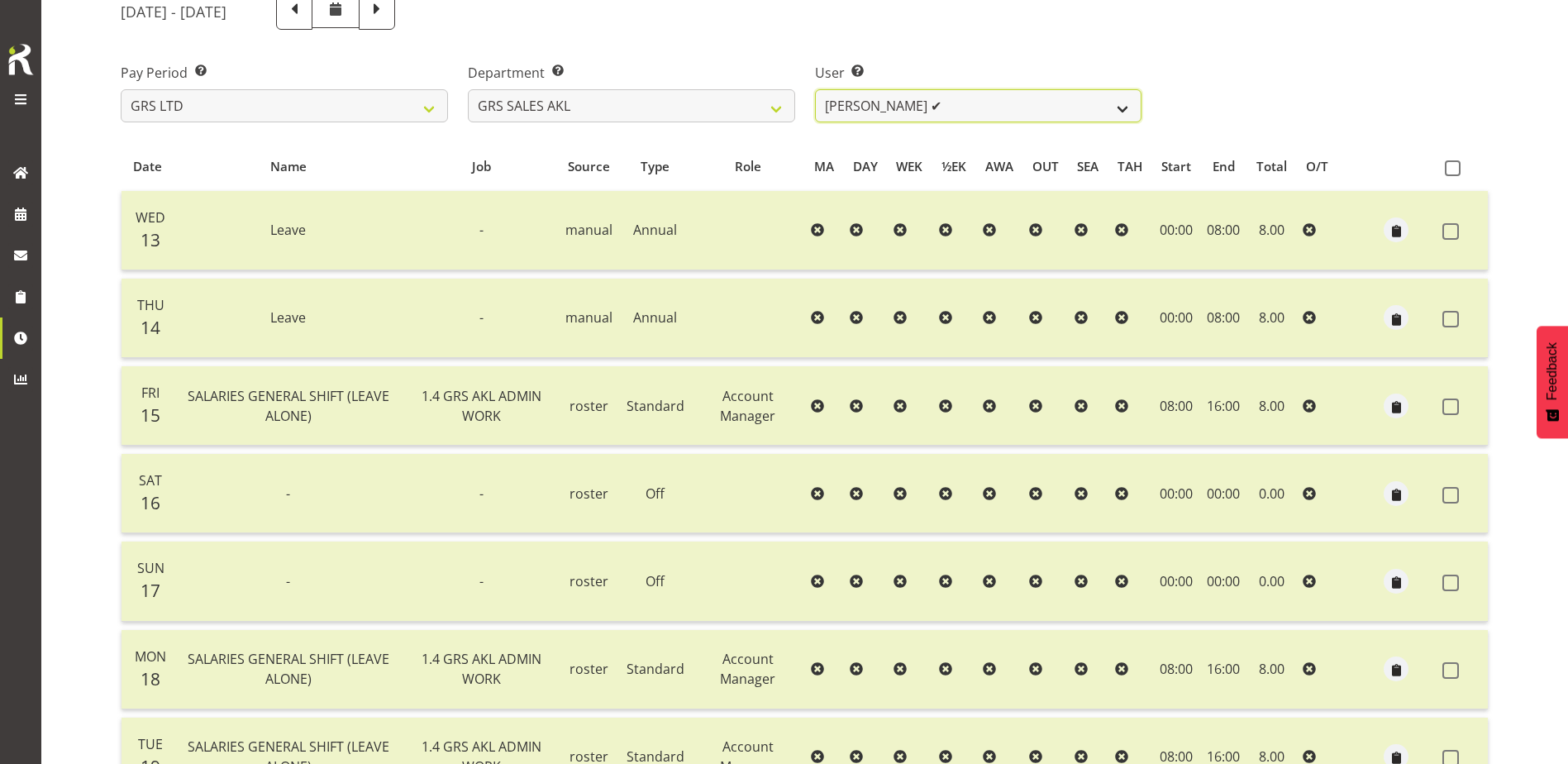
click at [1105, 104] on select "[PERSON_NAME] ✔ [PERSON_NAME] ✔ [PERSON_NAME] ✔ [PERSON_NAME] ✔ [PERSON_NAME] ❌" at bounding box center [978, 106] width 327 height 33
select select "7208"
click at [815, 89] on select "[PERSON_NAME] ✔ [PERSON_NAME] ✔ [PERSON_NAME] ✔ [PERSON_NAME] ✔ [PERSON_NAME] ❌" at bounding box center [978, 106] width 327 height 33
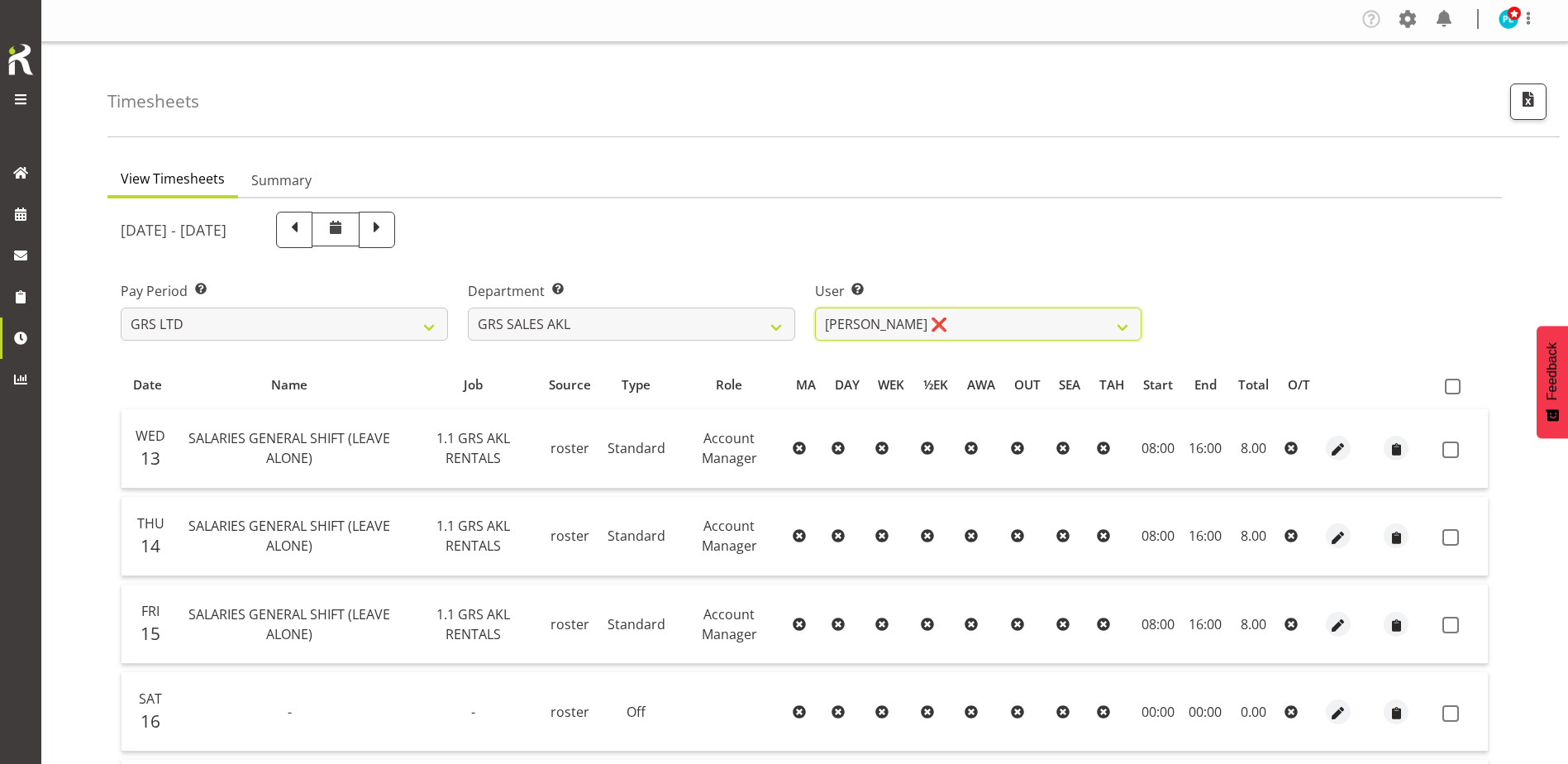
scroll to position [0, 0]
click at [776, 336] on select "GRS ADMIN AKL GRS ADMIN TGA GRS ENGINEERING AKL GRS HIRE AKL GRS HIRE HST GRS H…" at bounding box center [631, 327] width 327 height 33
select select "21"
click at [468, 310] on select "GRS ADMIN AKL GRS ADMIN TGA GRS ENGINEERING AKL GRS HIRE AKL GRS HIRE HST GRS H…" at bounding box center [631, 327] width 327 height 33
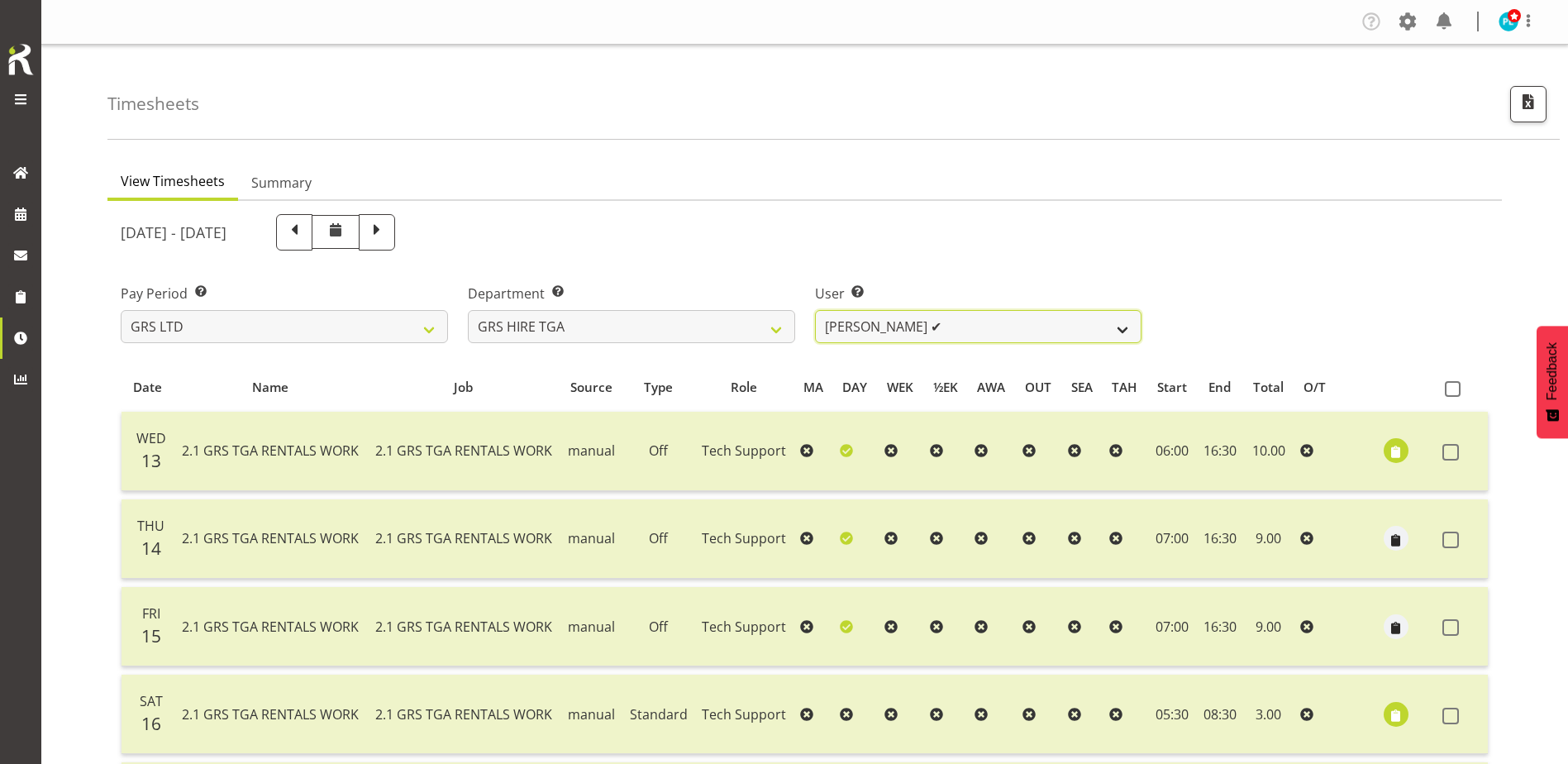
click at [1115, 327] on select "[PERSON_NAME] ✔ [PERSON_NAME] ✔ [PERSON_NAME] ✔ [PERSON_NAME] ✔ [PERSON_NAME] ✔" at bounding box center [978, 327] width 327 height 33
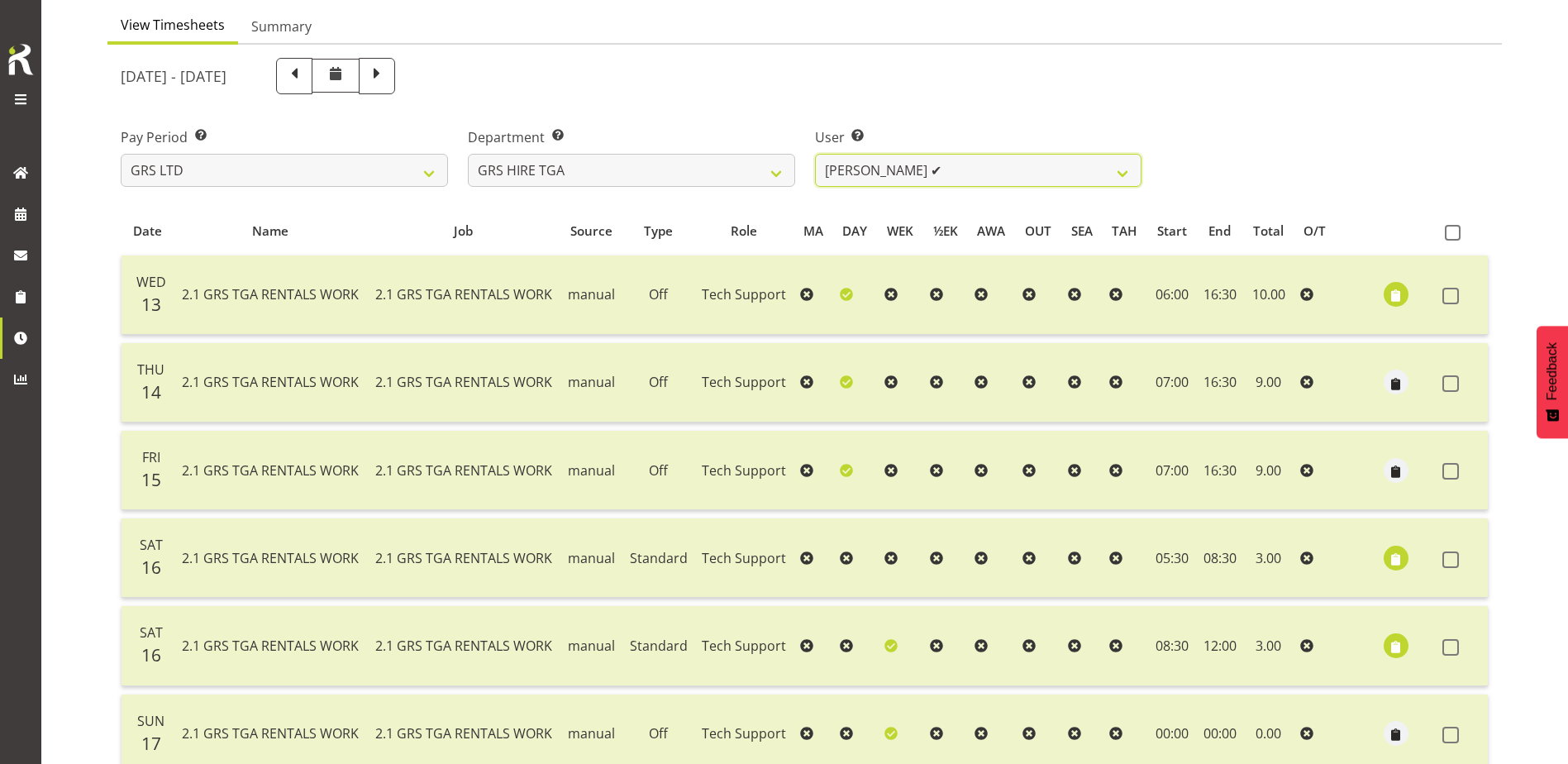
scroll to position [143, 0]
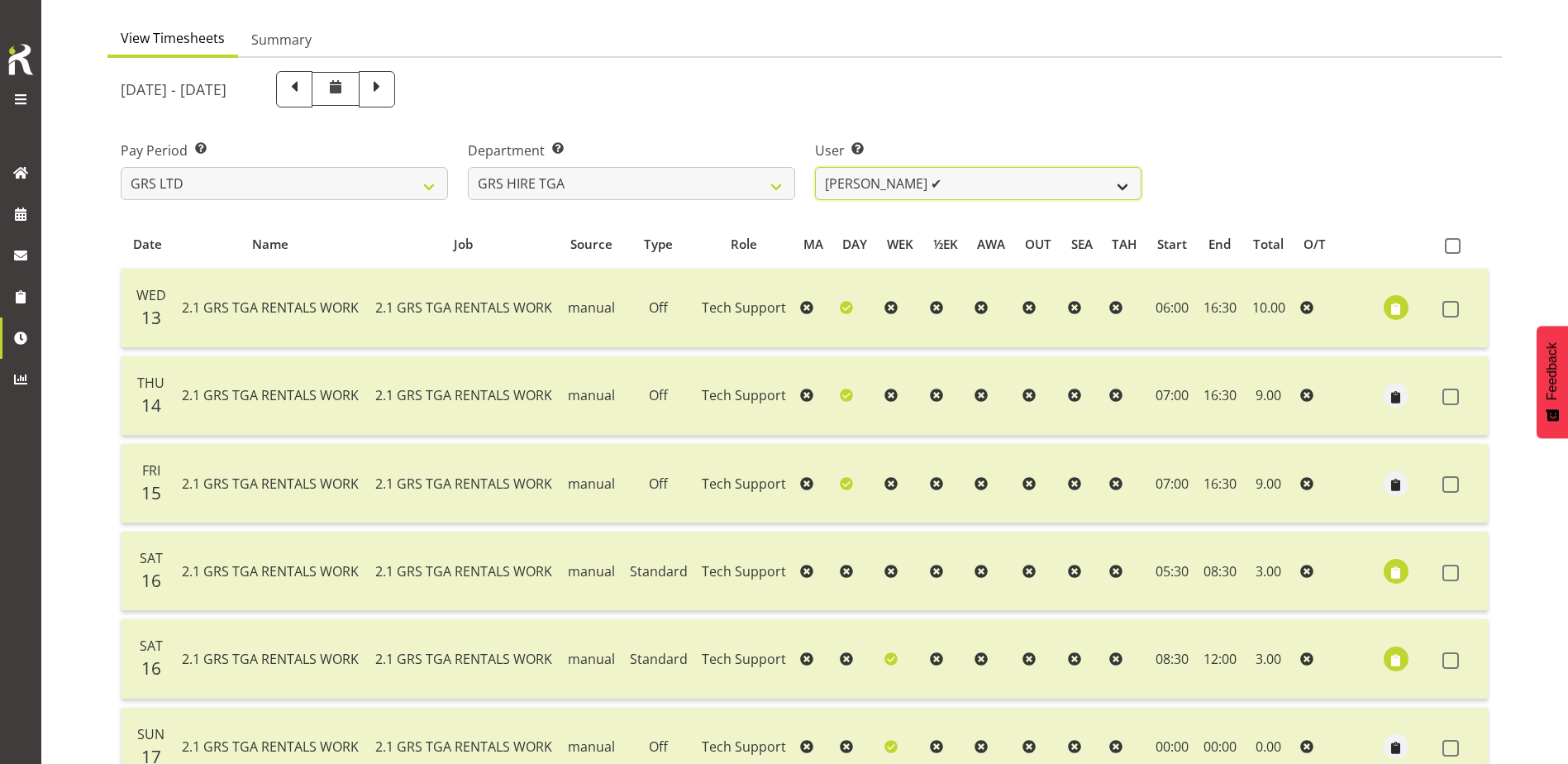
click at [1128, 196] on select "[PERSON_NAME] ✔ [PERSON_NAME] ✔ [PERSON_NAME] ✔ [PERSON_NAME] ✔ [PERSON_NAME] ✔" at bounding box center [978, 183] width 327 height 33
click at [815, 167] on select "[PERSON_NAME] ✔ [PERSON_NAME] ✔ [PERSON_NAME] ✔ [PERSON_NAME] ✔ [PERSON_NAME] ✔" at bounding box center [978, 183] width 327 height 33
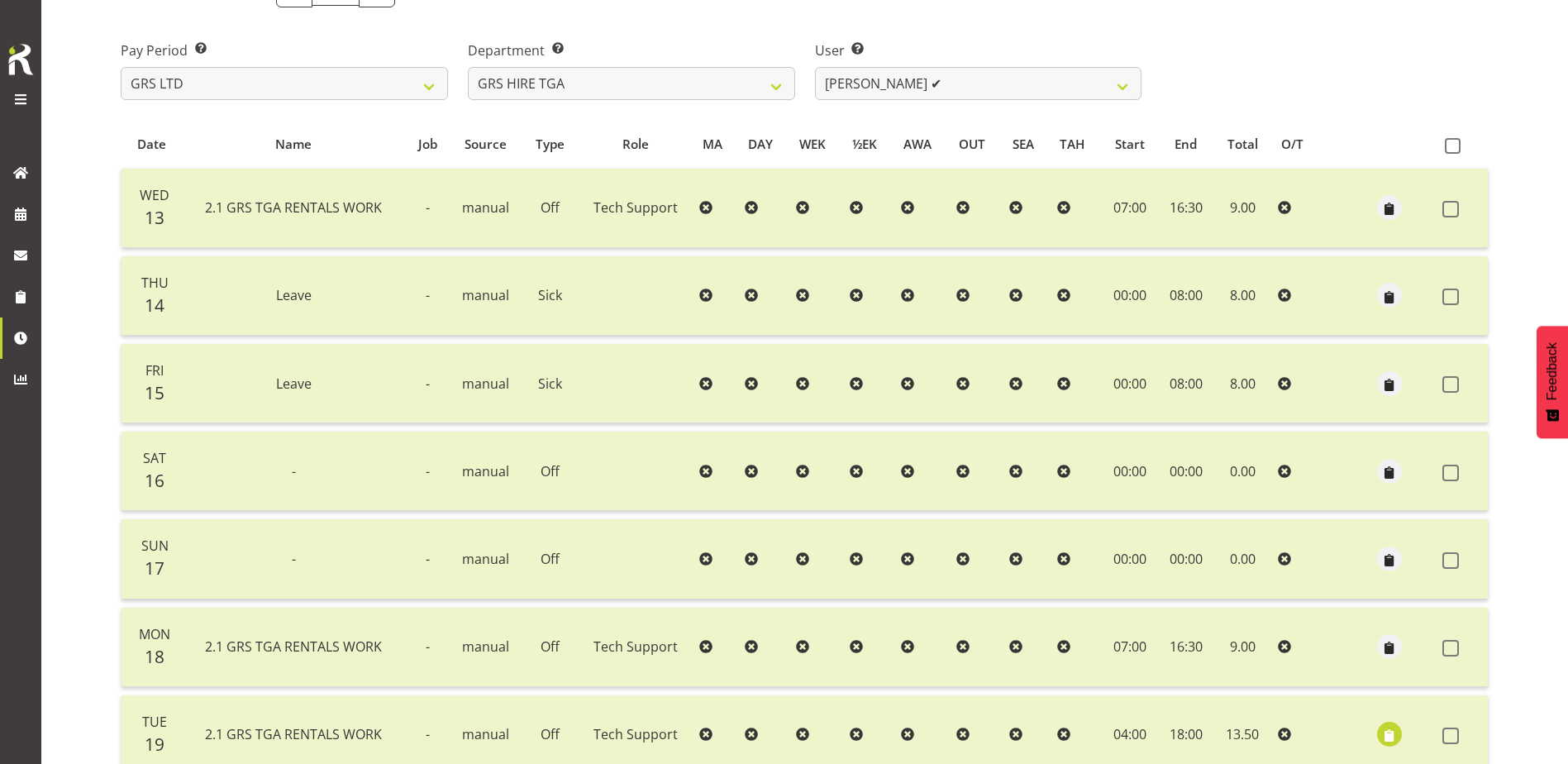
scroll to position [221, 0]
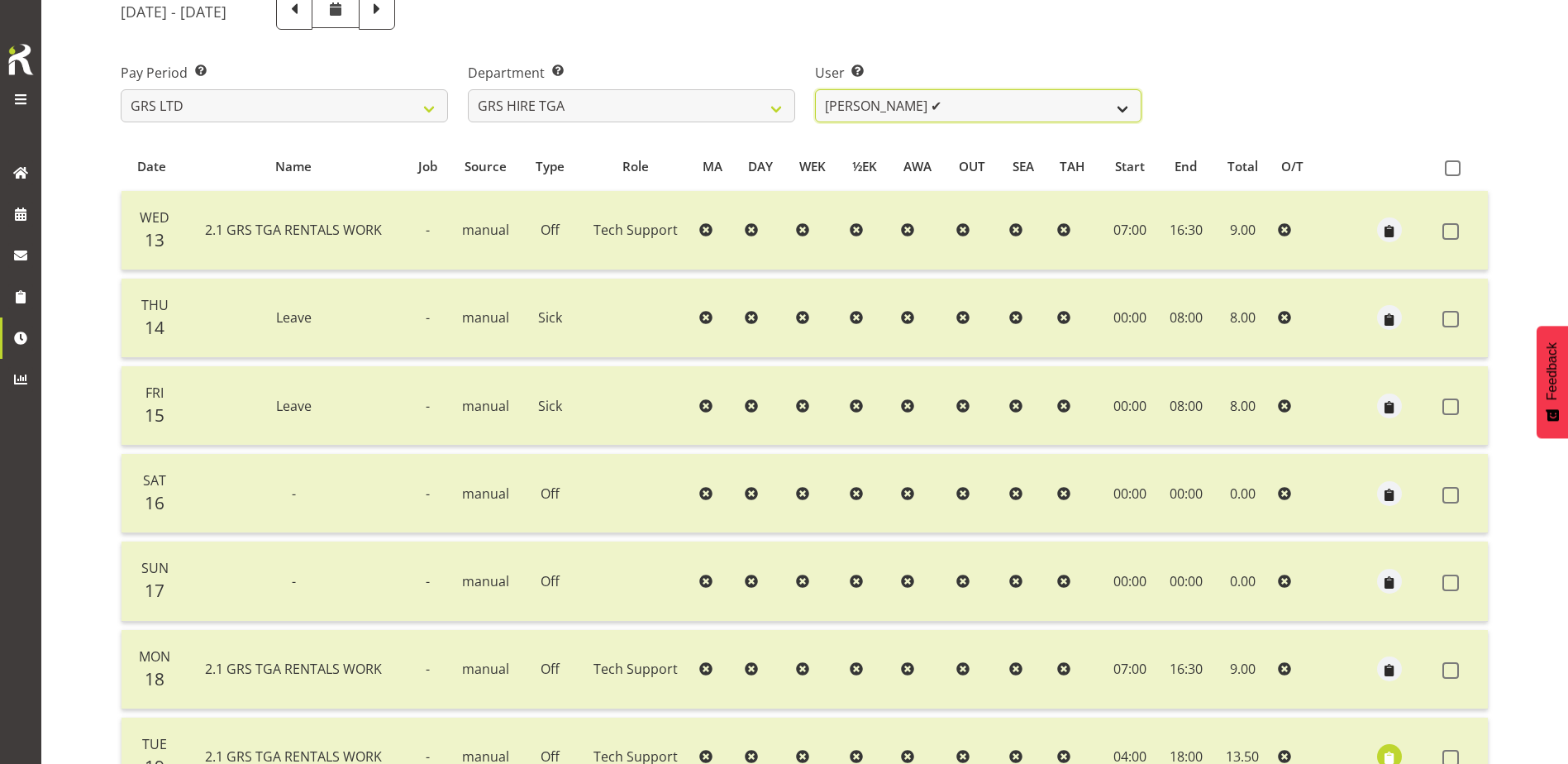
click at [1126, 114] on select "[PERSON_NAME] ✔ [PERSON_NAME] ✔ [PERSON_NAME] ✔ [PERSON_NAME] ✔ [PERSON_NAME] ✔" at bounding box center [978, 106] width 327 height 33
click at [815, 89] on select "[PERSON_NAME] ✔ [PERSON_NAME] ✔ [PERSON_NAME] ✔ [PERSON_NAME] ✔ [PERSON_NAME] ✔" at bounding box center [978, 106] width 327 height 33
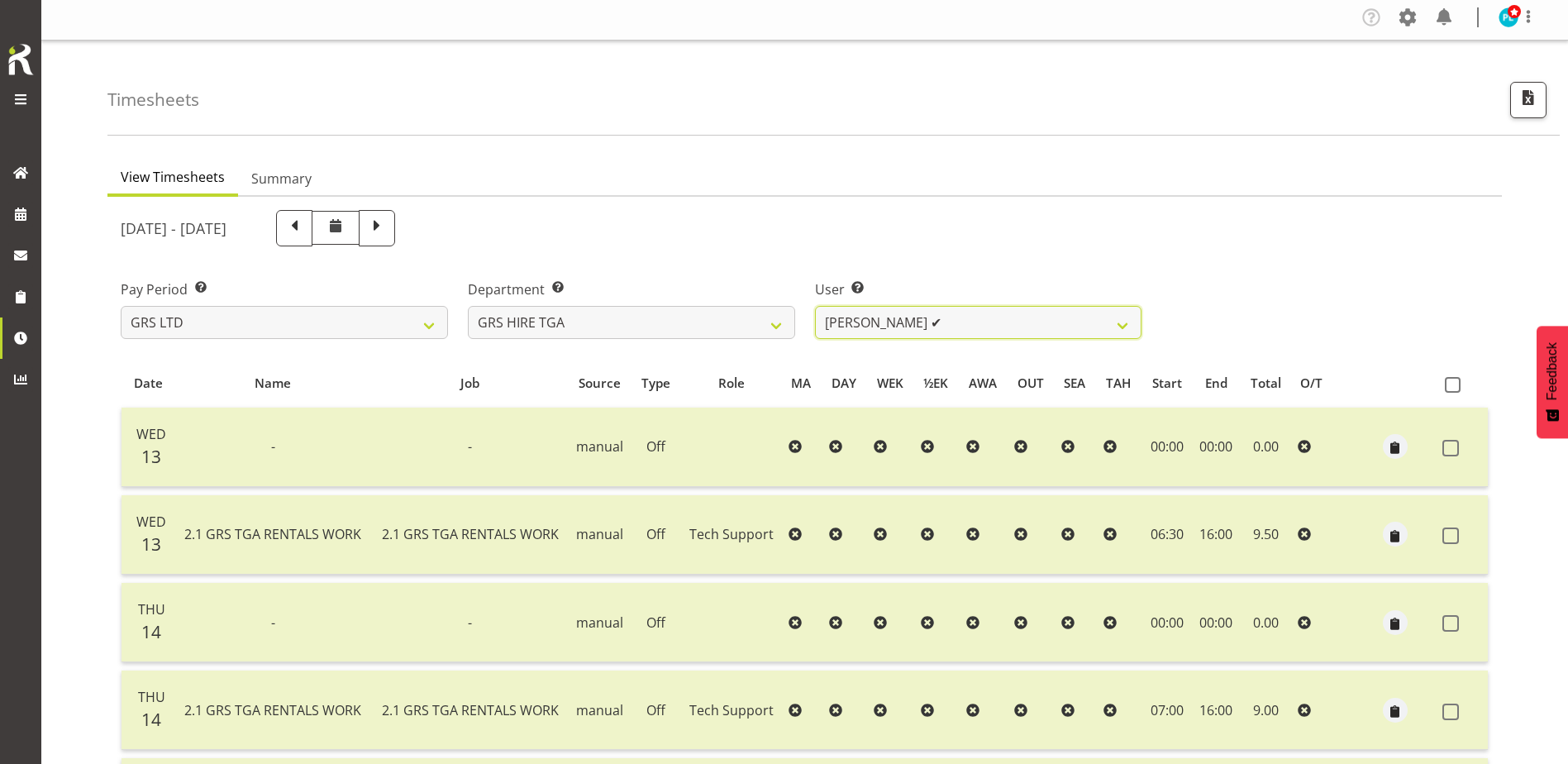
scroll to position [0, 0]
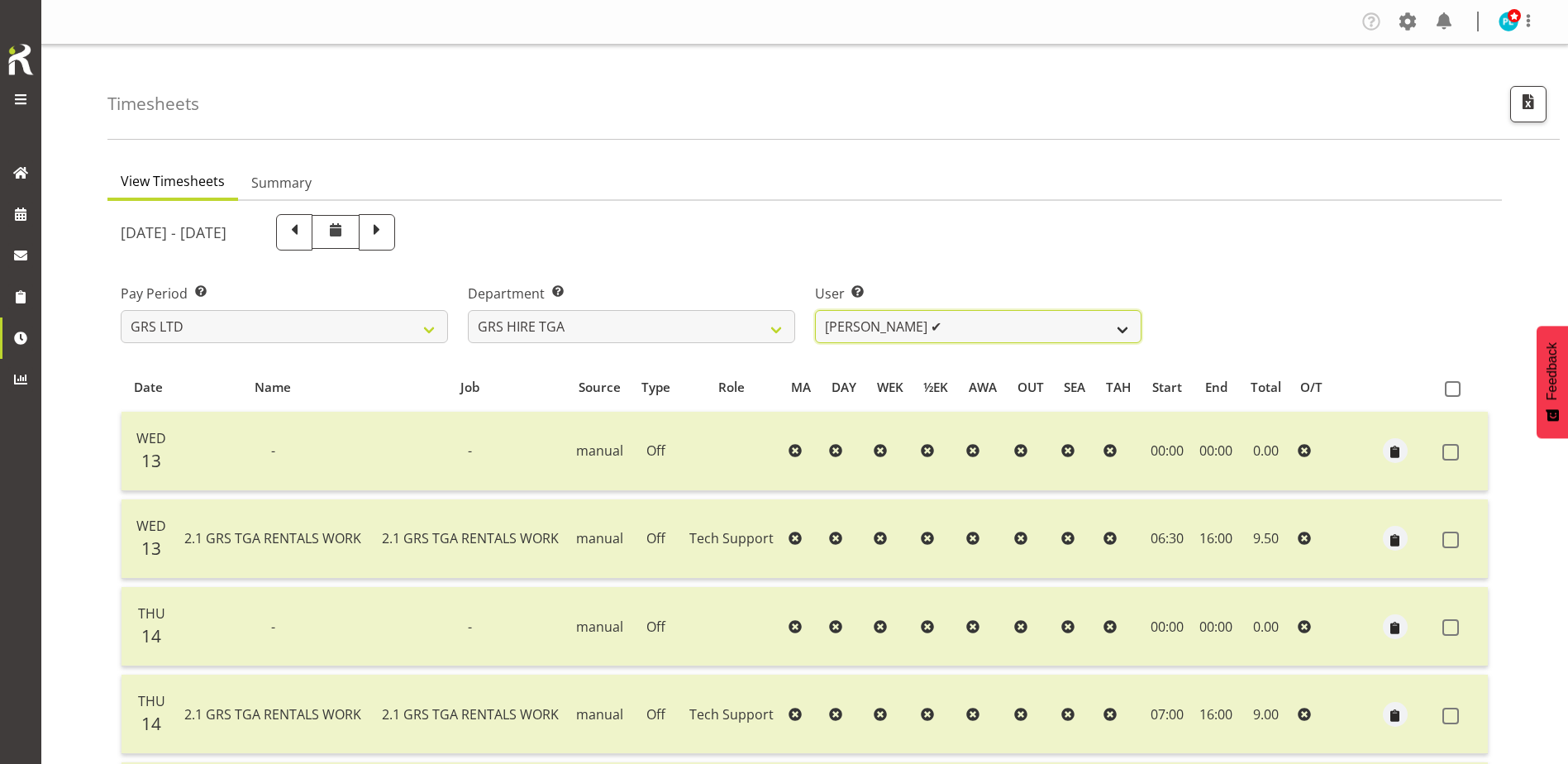
click at [1018, 336] on select "[PERSON_NAME] ✔ [PERSON_NAME] ✔ [PERSON_NAME] ✔ [PERSON_NAME] ✔ [PERSON_NAME] ✔" at bounding box center [978, 327] width 327 height 33
click at [815, 310] on select "[PERSON_NAME] ✔ [PERSON_NAME] ✔ [PERSON_NAME] ✔ [PERSON_NAME] ✔ [PERSON_NAME] ✔" at bounding box center [978, 327] width 327 height 33
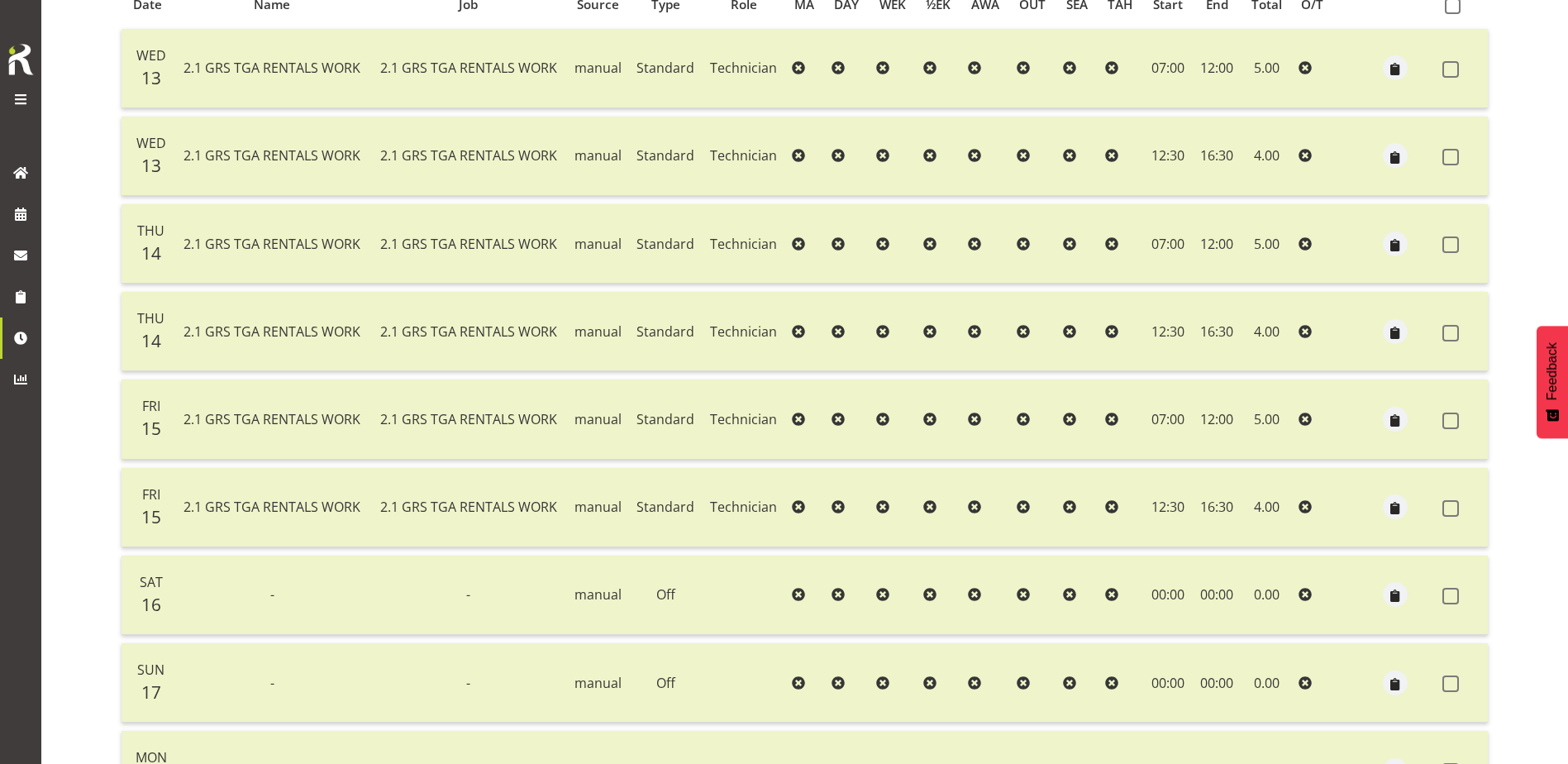
scroll to position [165, 0]
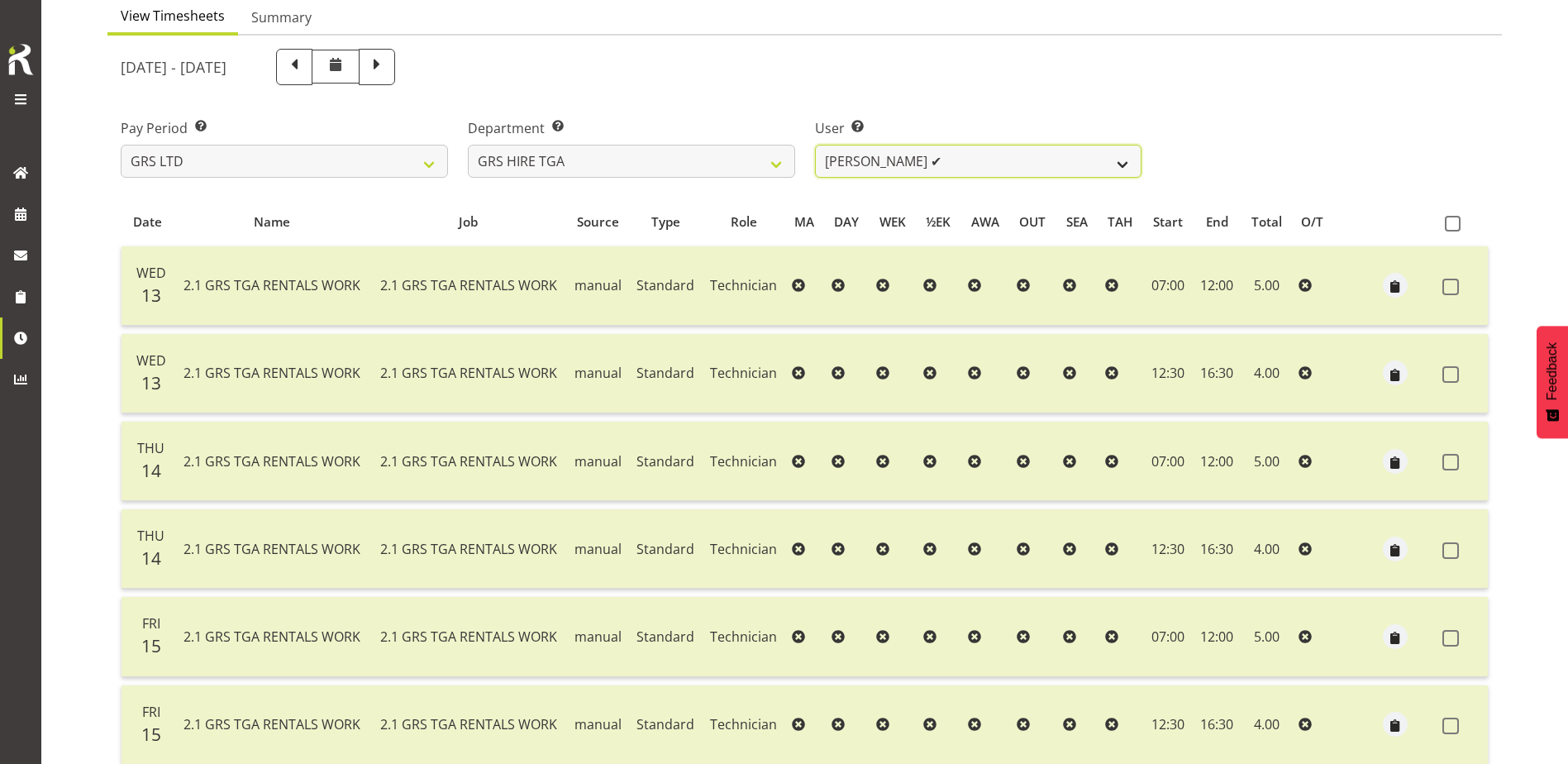
click at [935, 171] on select "[PERSON_NAME] ✔ [PERSON_NAME] ✔ [PERSON_NAME] ✔ [PERSON_NAME] ✔ [PERSON_NAME] ✔" at bounding box center [978, 161] width 327 height 33
select select "195"
click at [815, 144] on select "[PERSON_NAME] ✔ [PERSON_NAME] ✔ [PERSON_NAME] ✔ [PERSON_NAME] ✔ [PERSON_NAME] ✔" at bounding box center [978, 161] width 327 height 33
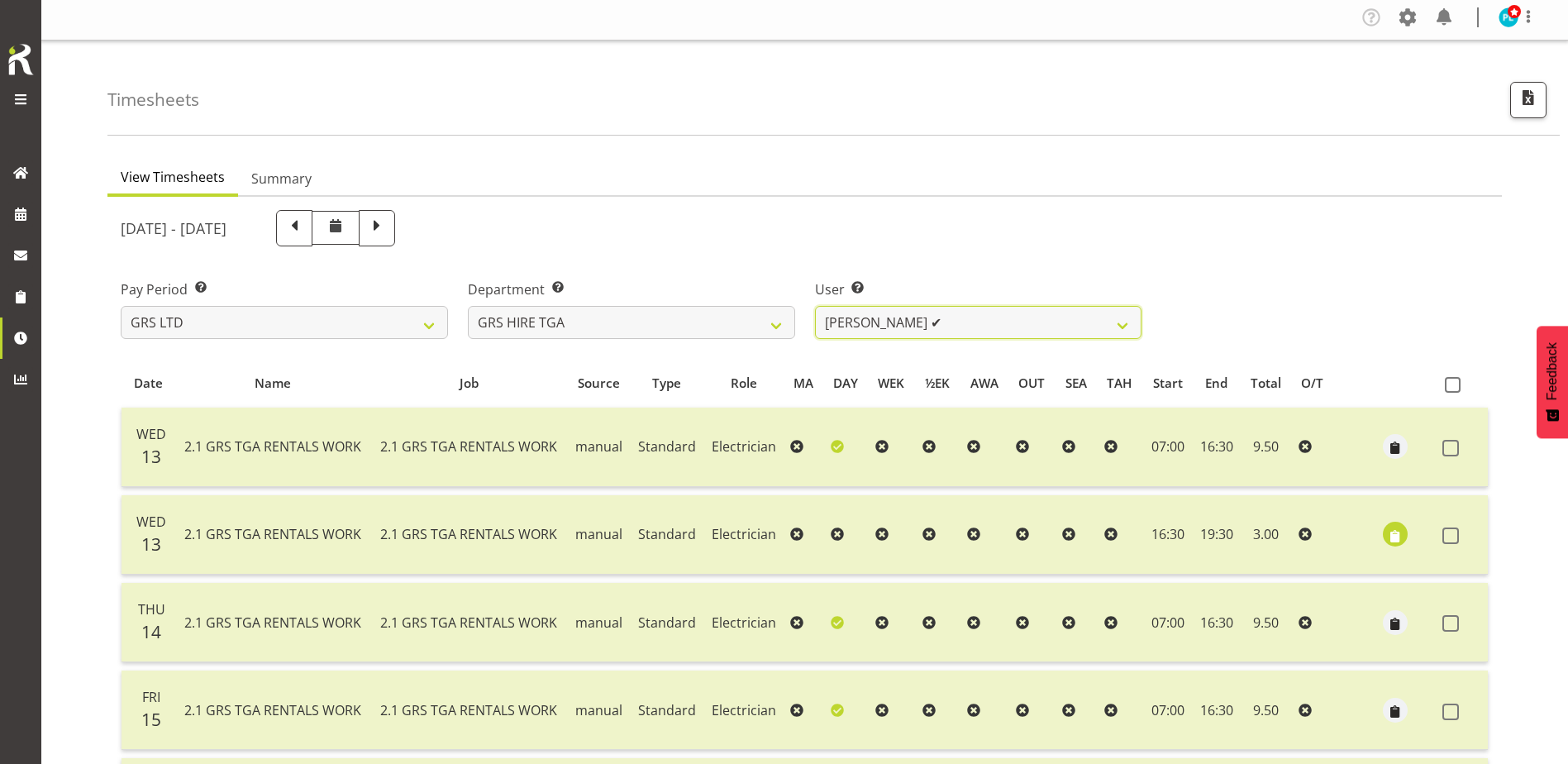
scroll to position [0, 0]
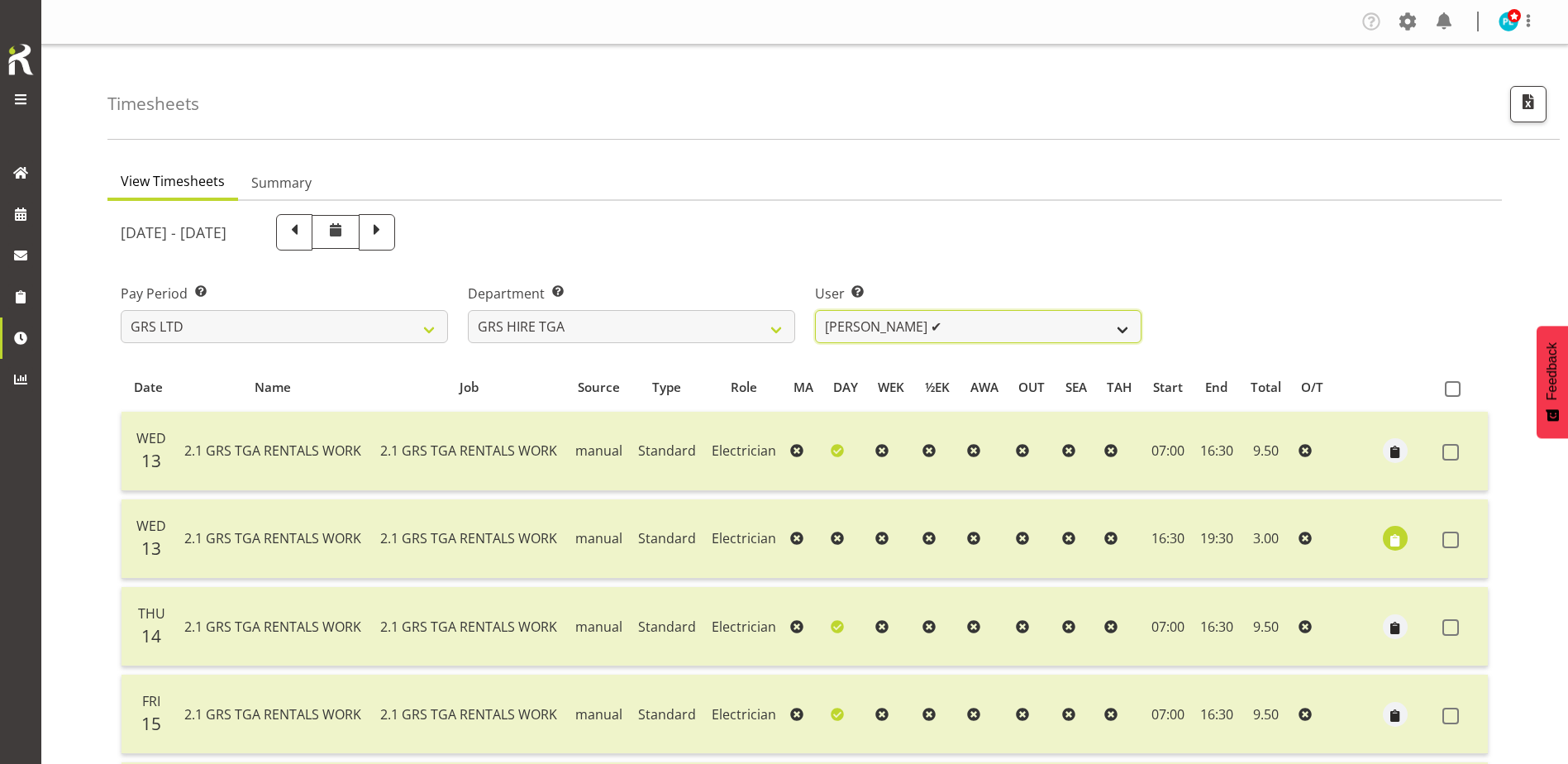
click at [1024, 340] on select "[PERSON_NAME] ✔ [PERSON_NAME] ✔ [PERSON_NAME] ✔ [PERSON_NAME] ✔ [PERSON_NAME] ✔" at bounding box center [978, 327] width 327 height 33
click at [605, 339] on select "GRS ADMIN AKL GRS ADMIN TGA GRS ENGINEERING AKL GRS HIRE AKL GRS HIRE HST GRS H…" at bounding box center [631, 327] width 327 height 33
select select "22"
click at [468, 310] on select "GRS ADMIN AKL GRS ADMIN TGA GRS ENGINEERING AKL GRS HIRE AKL GRS HIRE HST GRS H…" at bounding box center [631, 327] width 327 height 33
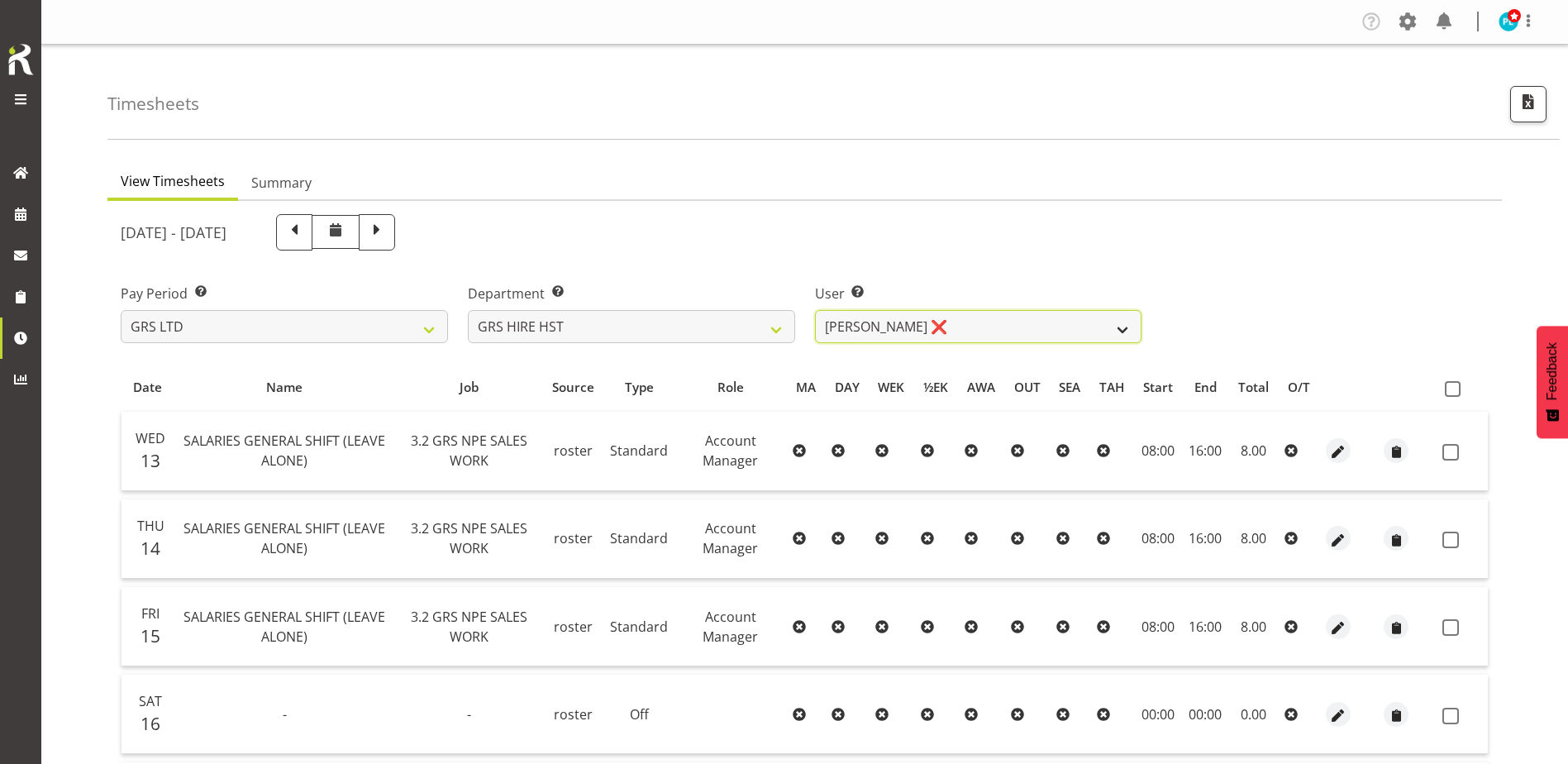
click at [1095, 331] on select "[PERSON_NAME] ❌ [PERSON_NAME] ✔ [PERSON_NAME] ✔" at bounding box center [978, 327] width 327 height 33
click at [815, 310] on select "[PERSON_NAME] ❌ [PERSON_NAME] ✔ [PERSON_NAME] ✔" at bounding box center [978, 327] width 327 height 33
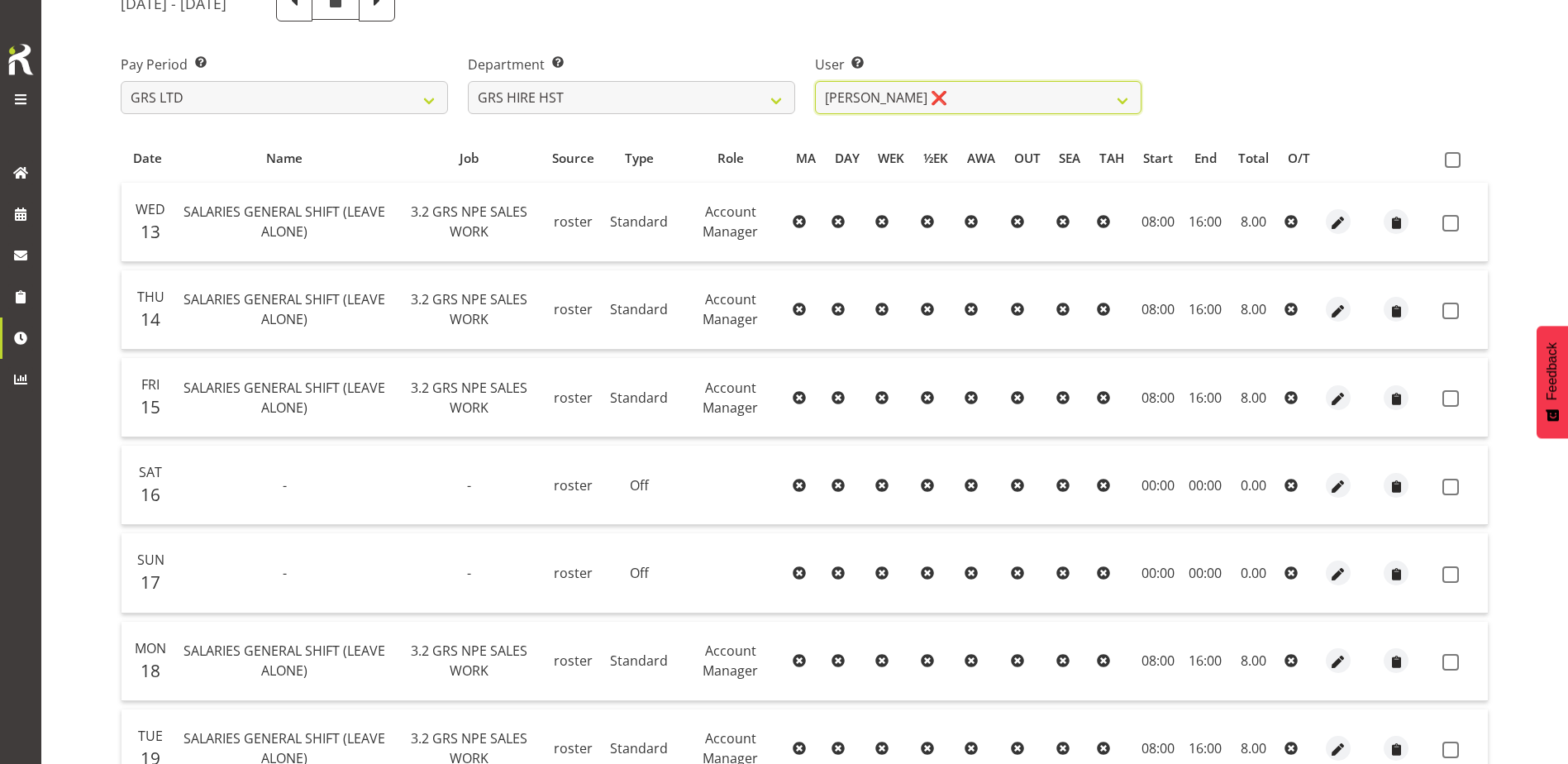
scroll to position [55, 0]
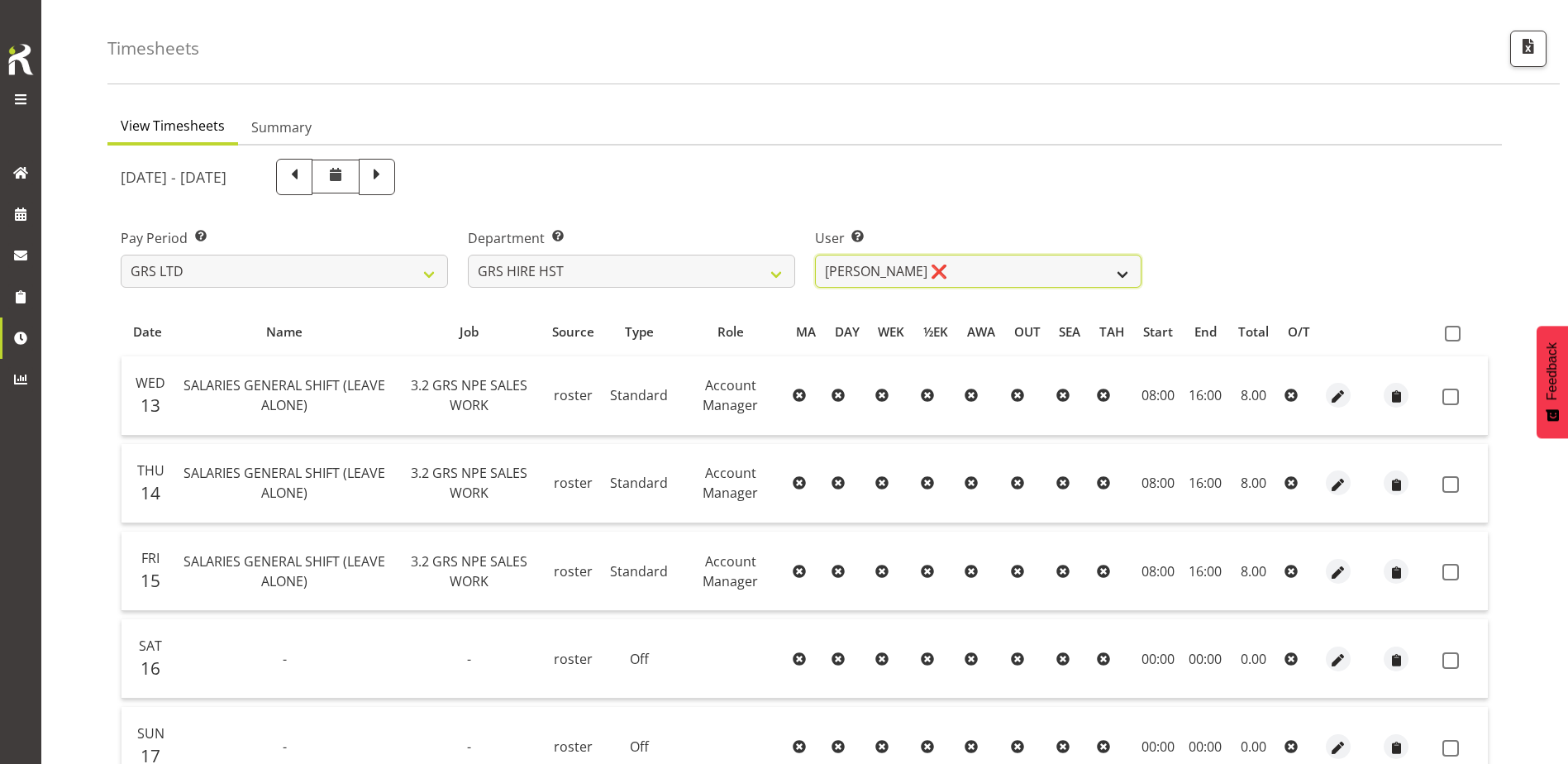
click at [1086, 276] on select "[PERSON_NAME] ❌ [PERSON_NAME] ✔ [PERSON_NAME] ✔" at bounding box center [978, 271] width 327 height 33
click at [815, 254] on select "[PERSON_NAME] ❌ [PERSON_NAME] ✔ [PERSON_NAME] ✔" at bounding box center [978, 271] width 327 height 33
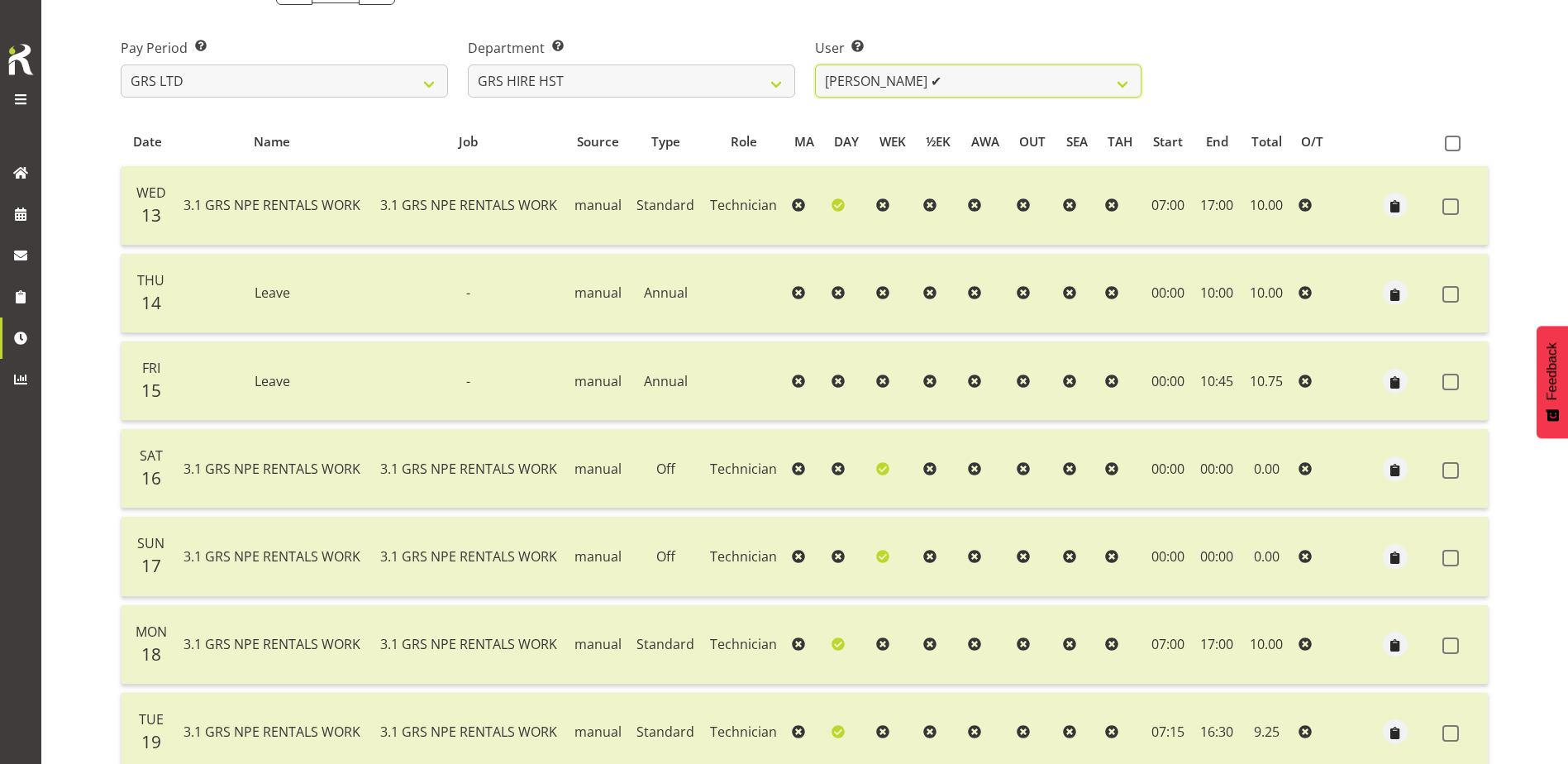
scroll to position [0, 0]
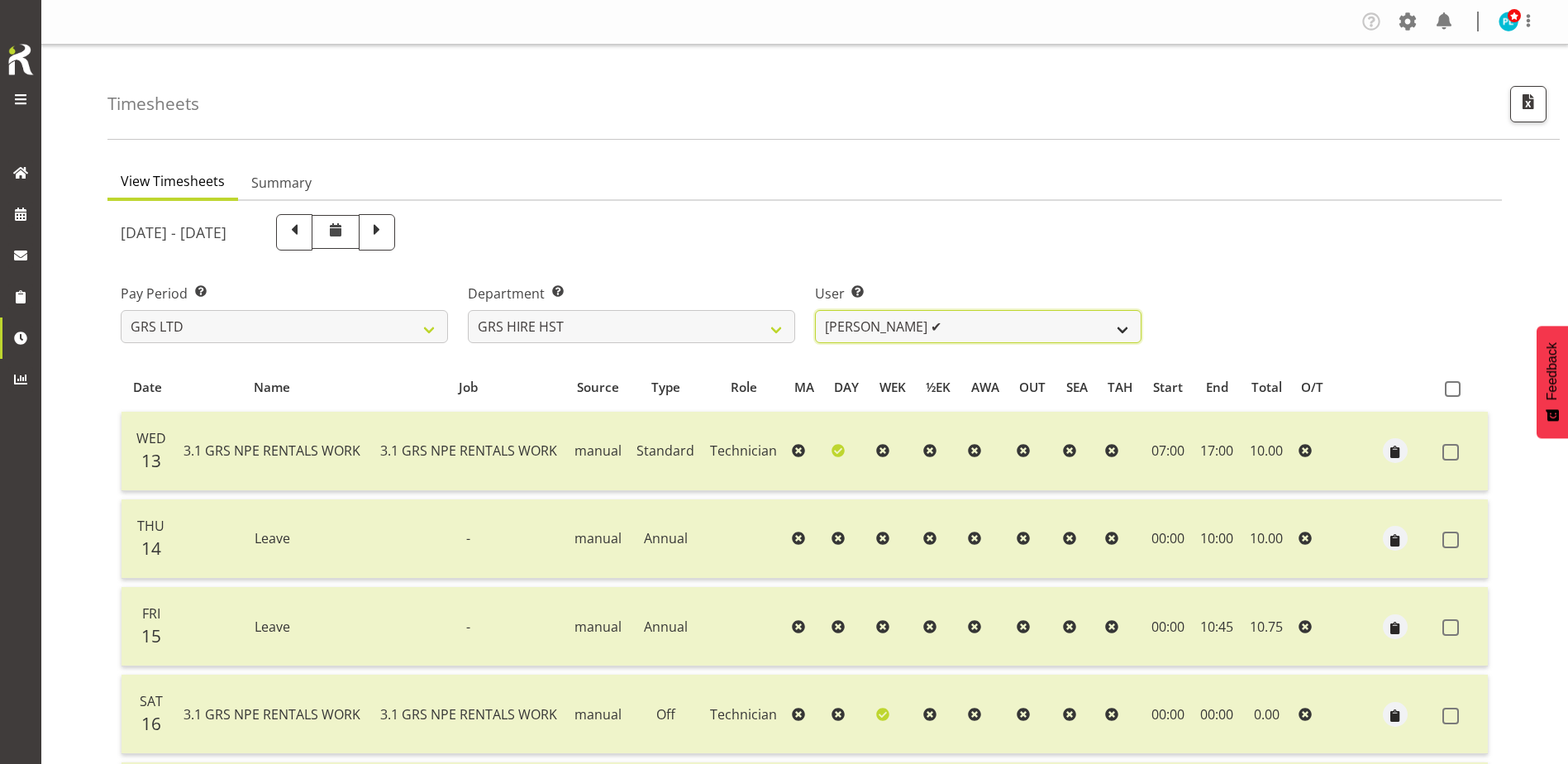
click at [966, 332] on select "[PERSON_NAME] ❌ [PERSON_NAME] ✔ [PERSON_NAME] ✔" at bounding box center [978, 327] width 327 height 33
select select "2327"
click at [815, 310] on select "[PERSON_NAME] ❌ [PERSON_NAME] ✔ [PERSON_NAME] ✔" at bounding box center [978, 327] width 327 height 33
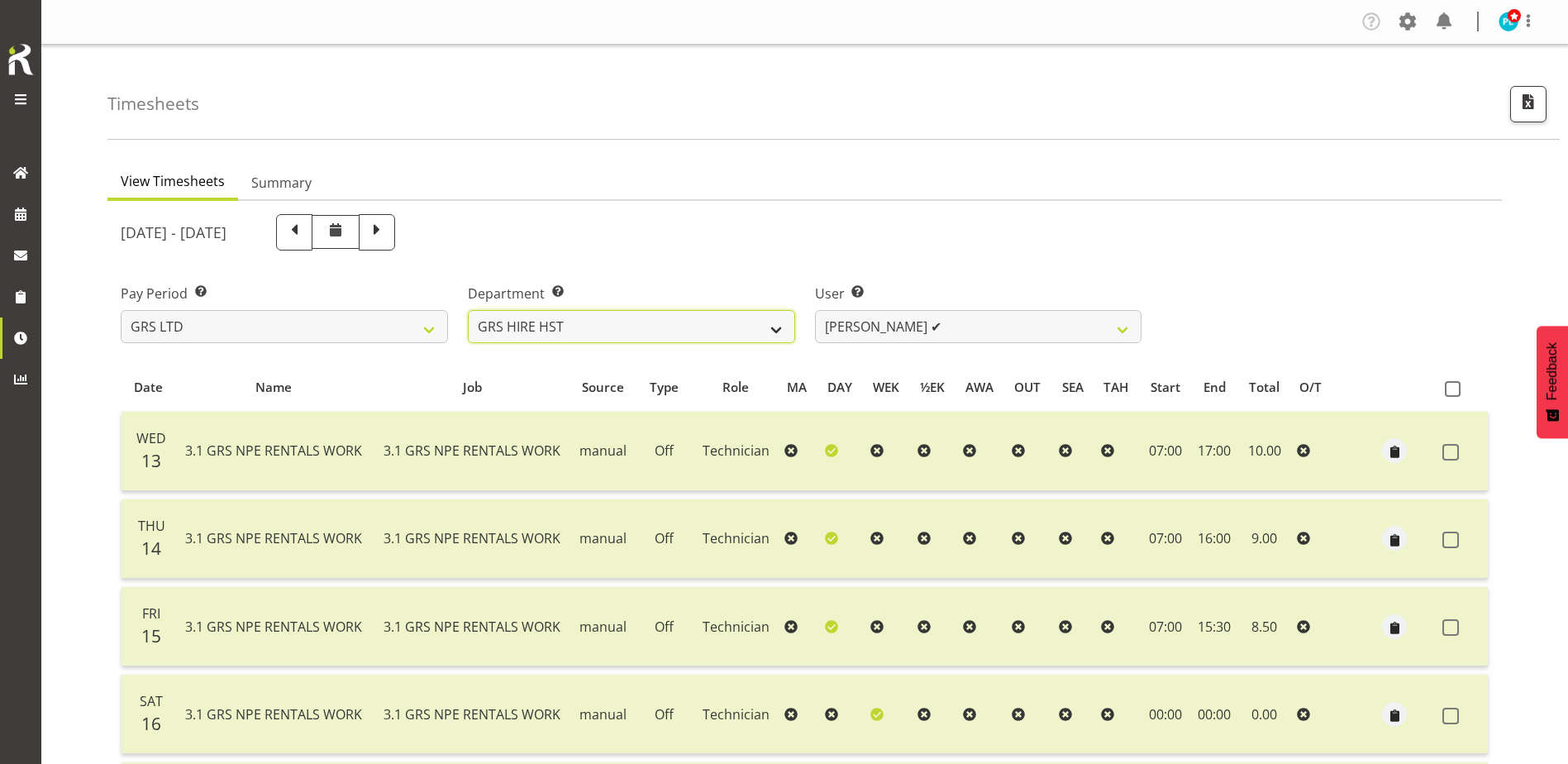
click at [720, 321] on select "GRS ADMIN AKL GRS ADMIN TGA GRS ENGINEERING AKL GRS HIRE AKL GRS HIRE HST GRS H…" at bounding box center [631, 327] width 327 height 33
click at [468, 310] on select "GRS ADMIN AKL GRS ADMIN TGA GRS ENGINEERING AKL GRS HIRE AKL GRS HIRE HST GRS H…" at bounding box center [631, 327] width 327 height 33
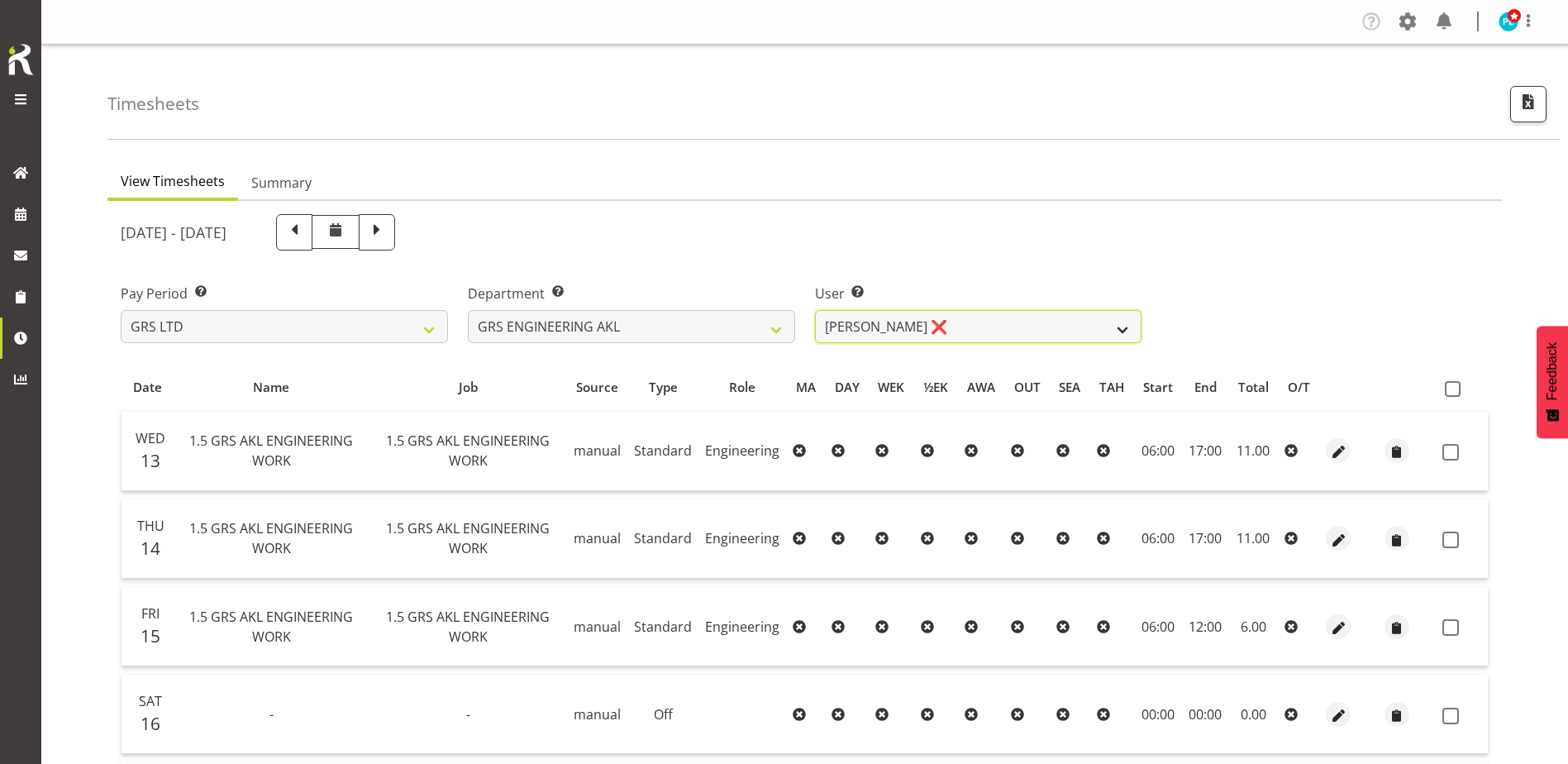
click at [1064, 323] on select "[PERSON_NAME] ❌" at bounding box center [978, 327] width 327 height 33
click at [815, 310] on select "[PERSON_NAME] ❌" at bounding box center [978, 327] width 327 height 33
click at [929, 336] on select "[PERSON_NAME] ❌" at bounding box center [978, 327] width 327 height 33
click at [711, 331] on select "GRS ADMIN AKL GRS ADMIN TGA GRS ENGINEERING AKL GRS HIRE AKL GRS HIRE HST GRS H…" at bounding box center [631, 327] width 327 height 33
click at [468, 310] on select "GRS ADMIN AKL GRS ADMIN TGA GRS ENGINEERING AKL GRS HIRE AKL GRS HIRE HST GRS H…" at bounding box center [631, 327] width 327 height 33
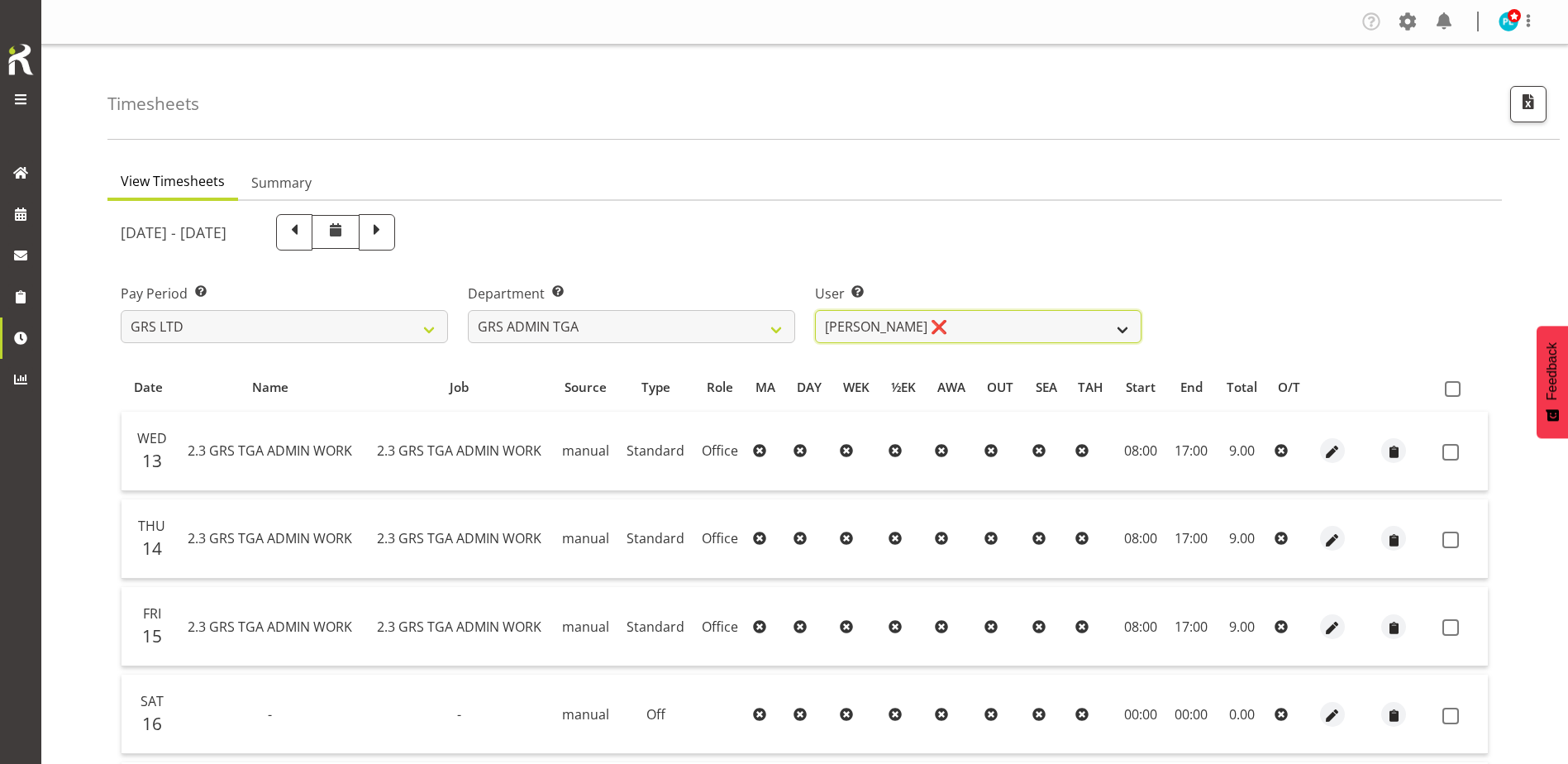
click at [1004, 325] on select "[PERSON_NAME] ❌" at bounding box center [978, 327] width 327 height 33
click at [702, 330] on select "GRS ADMIN AKL GRS ADMIN TGA GRS ENGINEERING AKL GRS HIRE AKL GRS HIRE HST GRS H…" at bounding box center [631, 327] width 327 height 33
select select "161"
click at [468, 310] on select "GRS ADMIN AKL GRS ADMIN TGA GRS ENGINEERING AKL GRS HIRE AKL GRS HIRE HST GRS H…" at bounding box center [631, 327] width 327 height 33
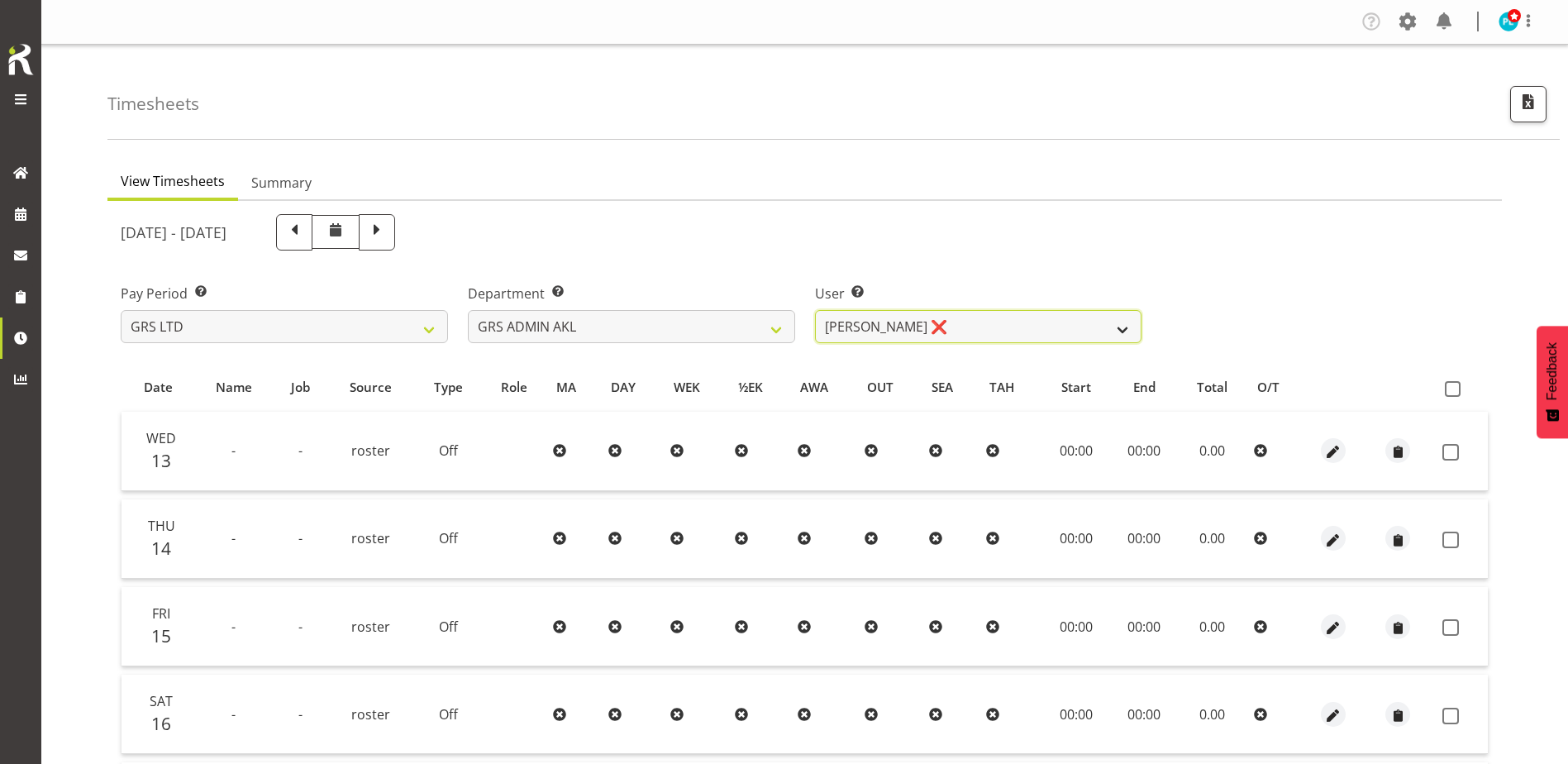
click at [986, 330] on select "[PERSON_NAME] ❌ [PERSON_NAME] ❌ [PERSON_NAME] ❌ [PERSON_NAME] ❌ [PERSON_NAME] ❌" at bounding box center [978, 327] width 327 height 33
select select "198"
click at [815, 310] on select "[PERSON_NAME] ❌ [PERSON_NAME] ❌ [PERSON_NAME] ❌ [PERSON_NAME] ❌ [PERSON_NAME] ❌" at bounding box center [978, 327] width 327 height 33
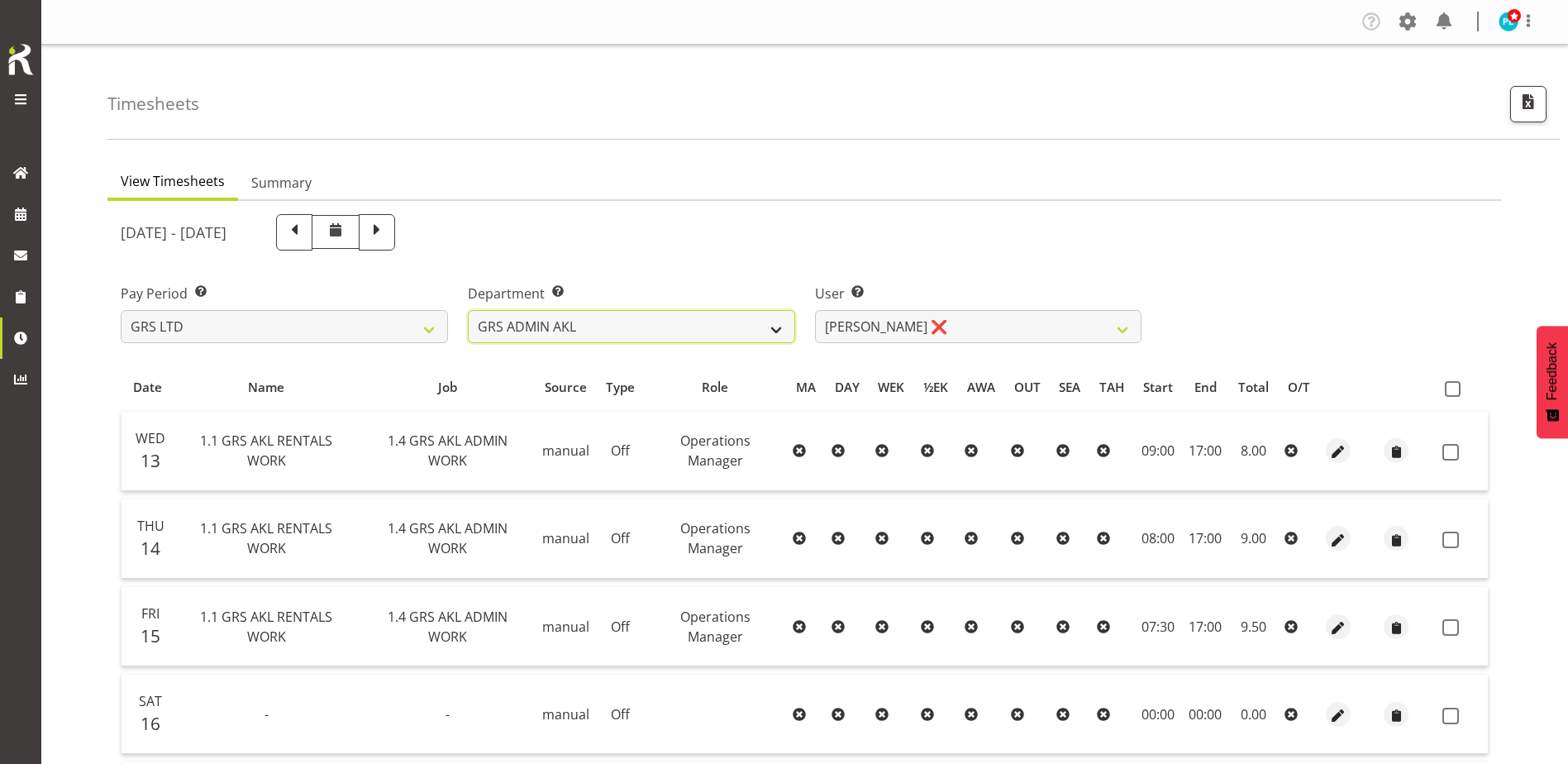
click at [644, 322] on select "GRS ADMIN AKL GRS ADMIN TGA GRS ENGINEERING AKL GRS HIRE AKL GRS HIRE HST GRS H…" at bounding box center [631, 327] width 327 height 33
select select "20"
click at [468, 310] on select "GRS ADMIN AKL GRS ADMIN TGA GRS ENGINEERING AKL GRS HIRE AKL GRS HIRE HST GRS H…" at bounding box center [631, 327] width 327 height 33
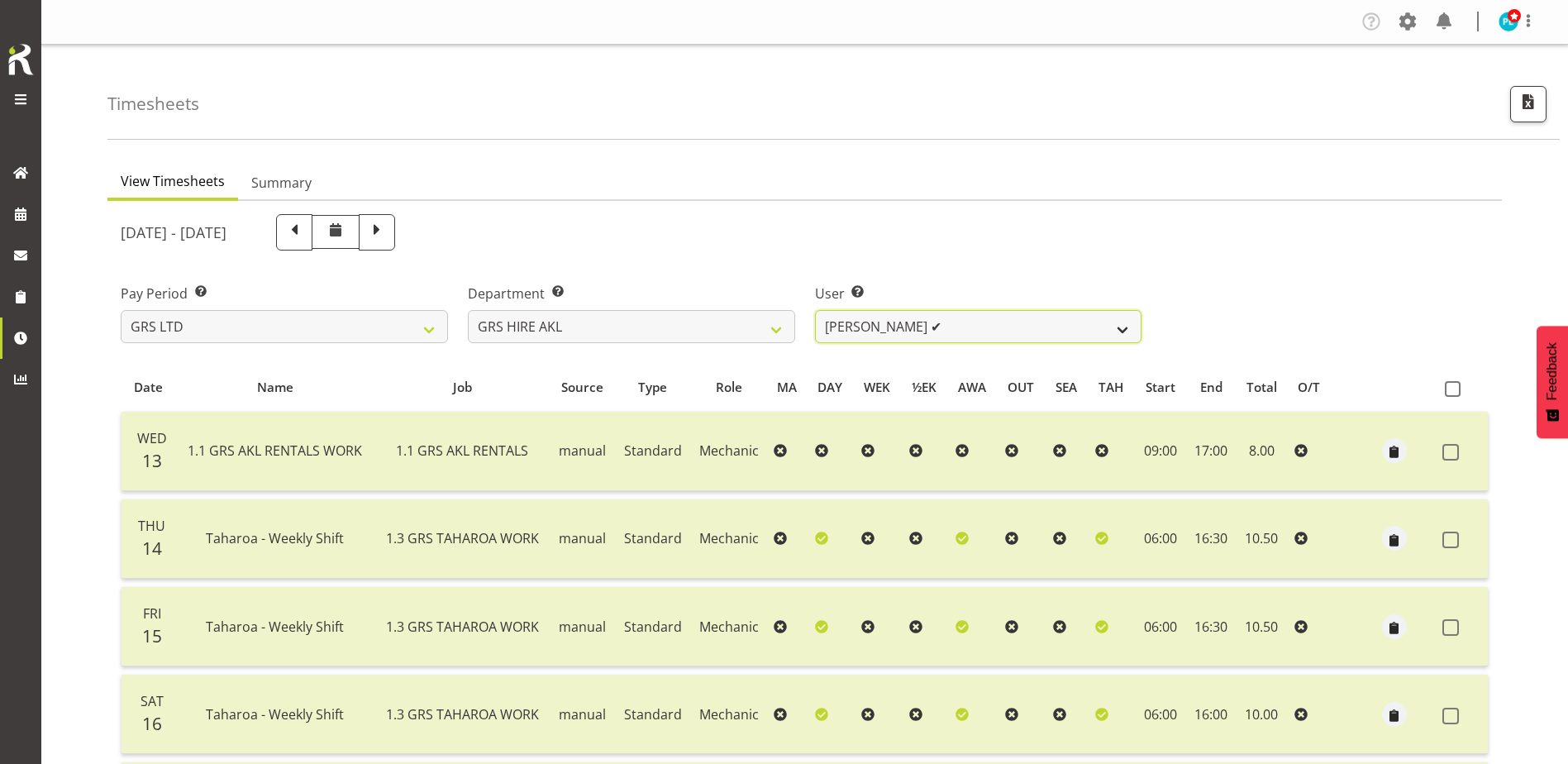
click at [1049, 333] on select "[PERSON_NAME] ✔ [PERSON_NAME] ✔ [PERSON_NAME] ([GEOGRAPHIC_DATA]) [GEOGRAPHIC_D…" at bounding box center [978, 327] width 327 height 33
click at [815, 310] on select "[PERSON_NAME] ✔ [PERSON_NAME] ✔ [PERSON_NAME] ([GEOGRAPHIC_DATA]) [GEOGRAPHIC_D…" at bounding box center [978, 327] width 327 height 33
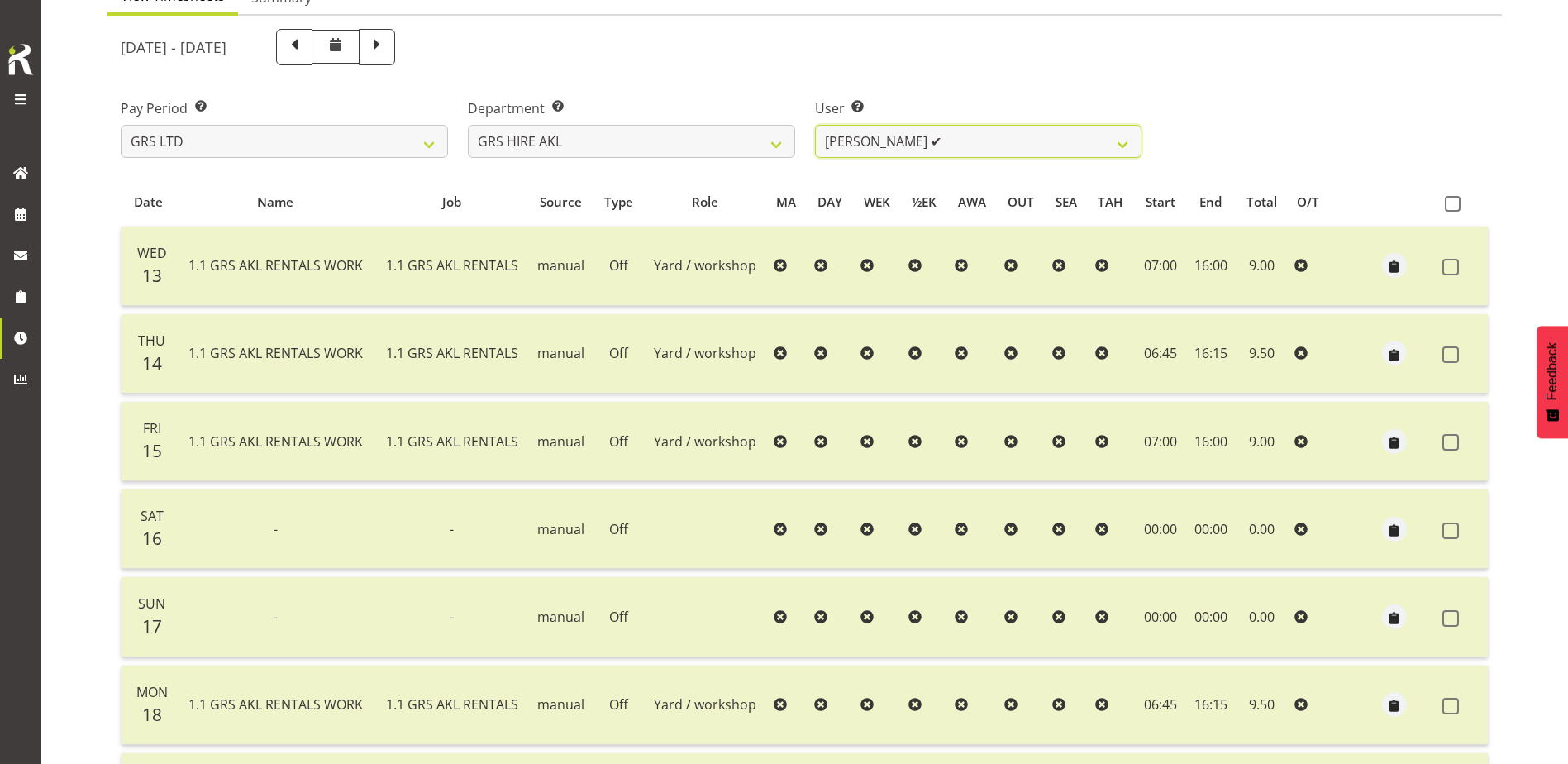
scroll to position [165, 0]
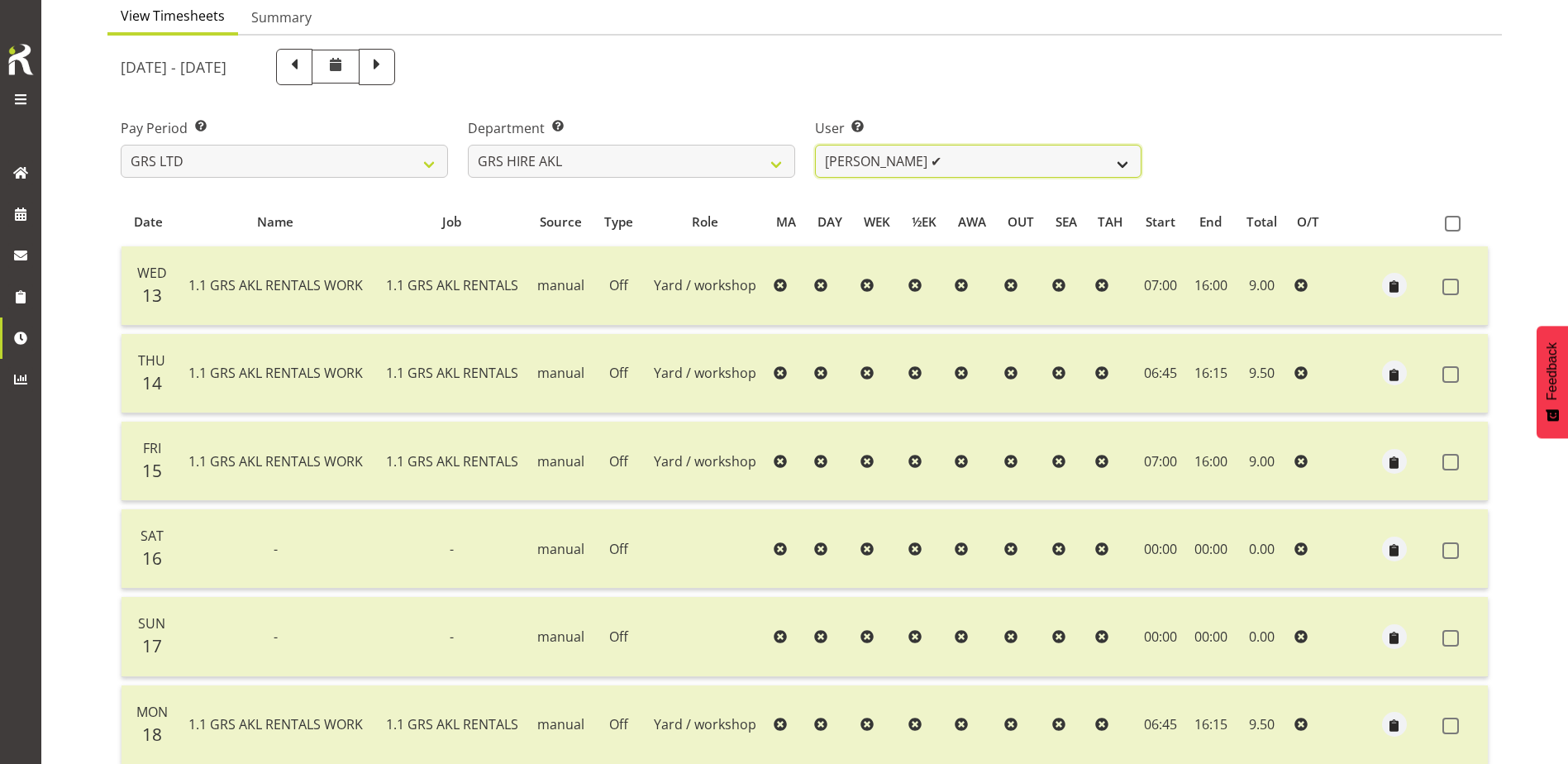
click at [995, 173] on select "[PERSON_NAME] ✔ [PERSON_NAME] ✔ [PERSON_NAME] ([GEOGRAPHIC_DATA]) [GEOGRAPHIC_D…" at bounding box center [978, 161] width 327 height 33
click at [815, 144] on select "[PERSON_NAME] ✔ [PERSON_NAME] ✔ [PERSON_NAME] ([GEOGRAPHIC_DATA]) [GEOGRAPHIC_D…" at bounding box center [978, 161] width 327 height 33
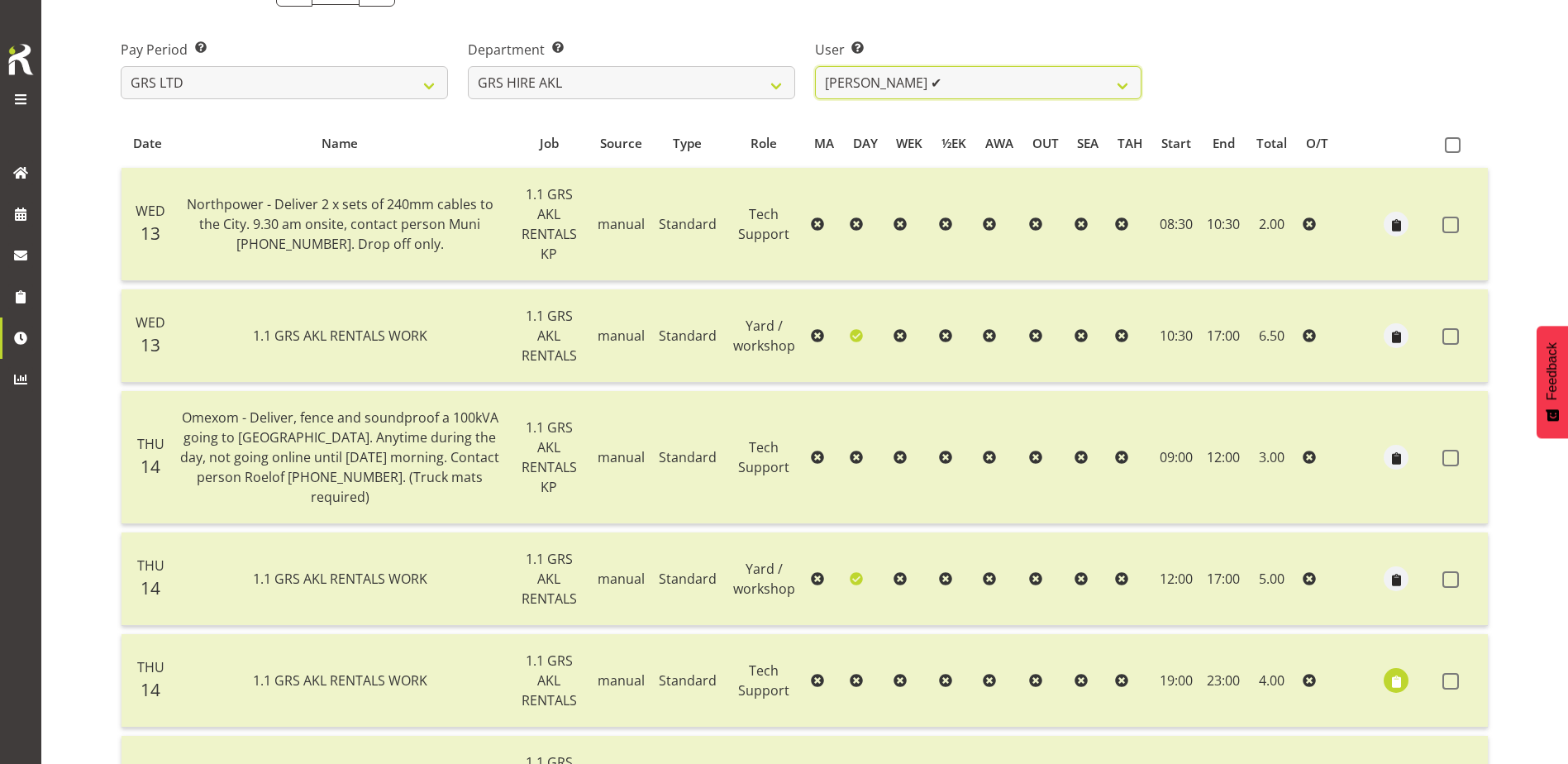
scroll to position [241, 0]
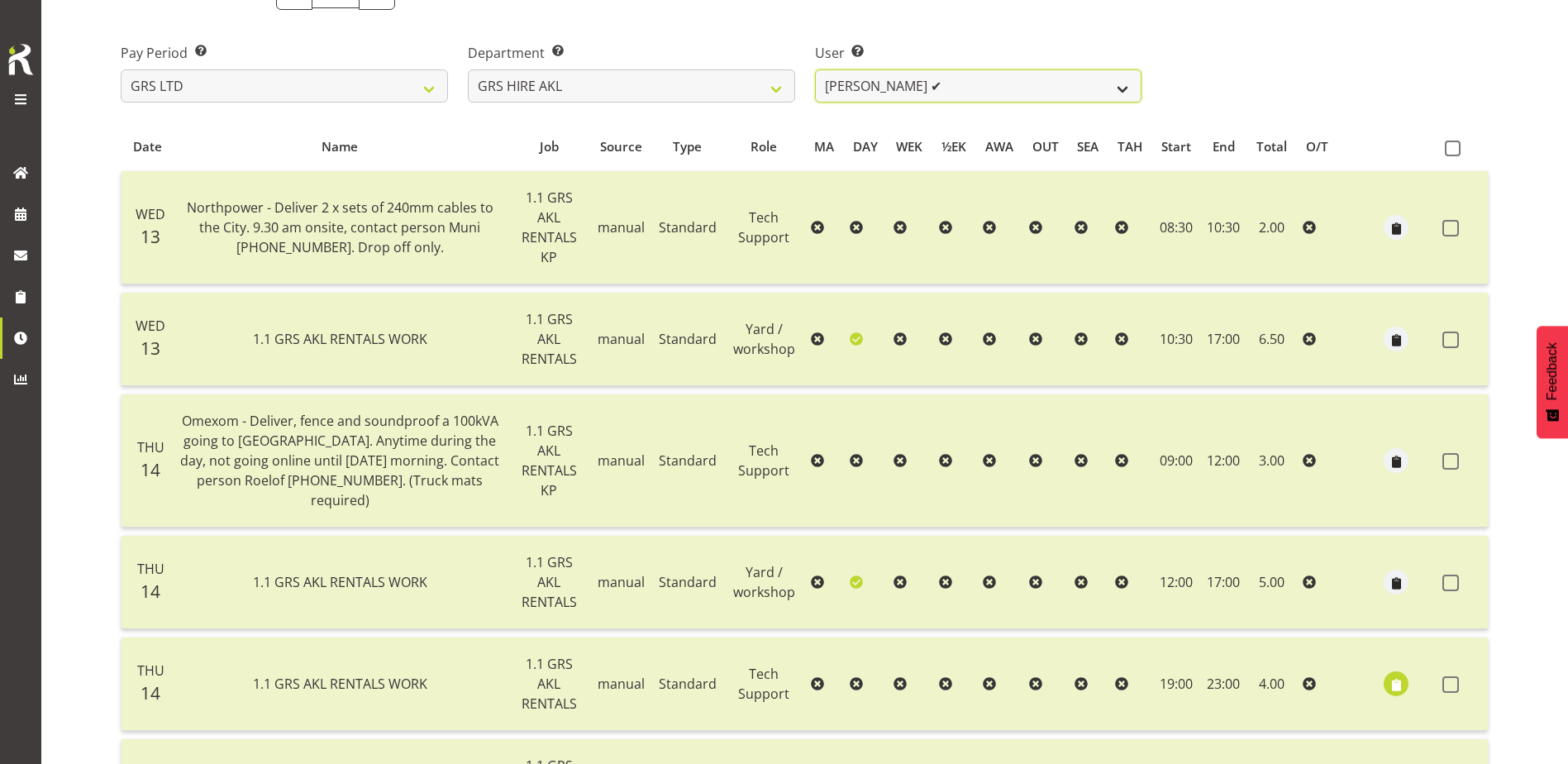
click at [1044, 81] on select "[PERSON_NAME] ✔ [PERSON_NAME] ✔ [PERSON_NAME] ([GEOGRAPHIC_DATA]) [GEOGRAPHIC_D…" at bounding box center [978, 86] width 327 height 33
click at [815, 69] on select "[PERSON_NAME] ✔ [PERSON_NAME] ✔ [PERSON_NAME] ([GEOGRAPHIC_DATA]) [GEOGRAPHIC_D…" at bounding box center [978, 86] width 327 height 33
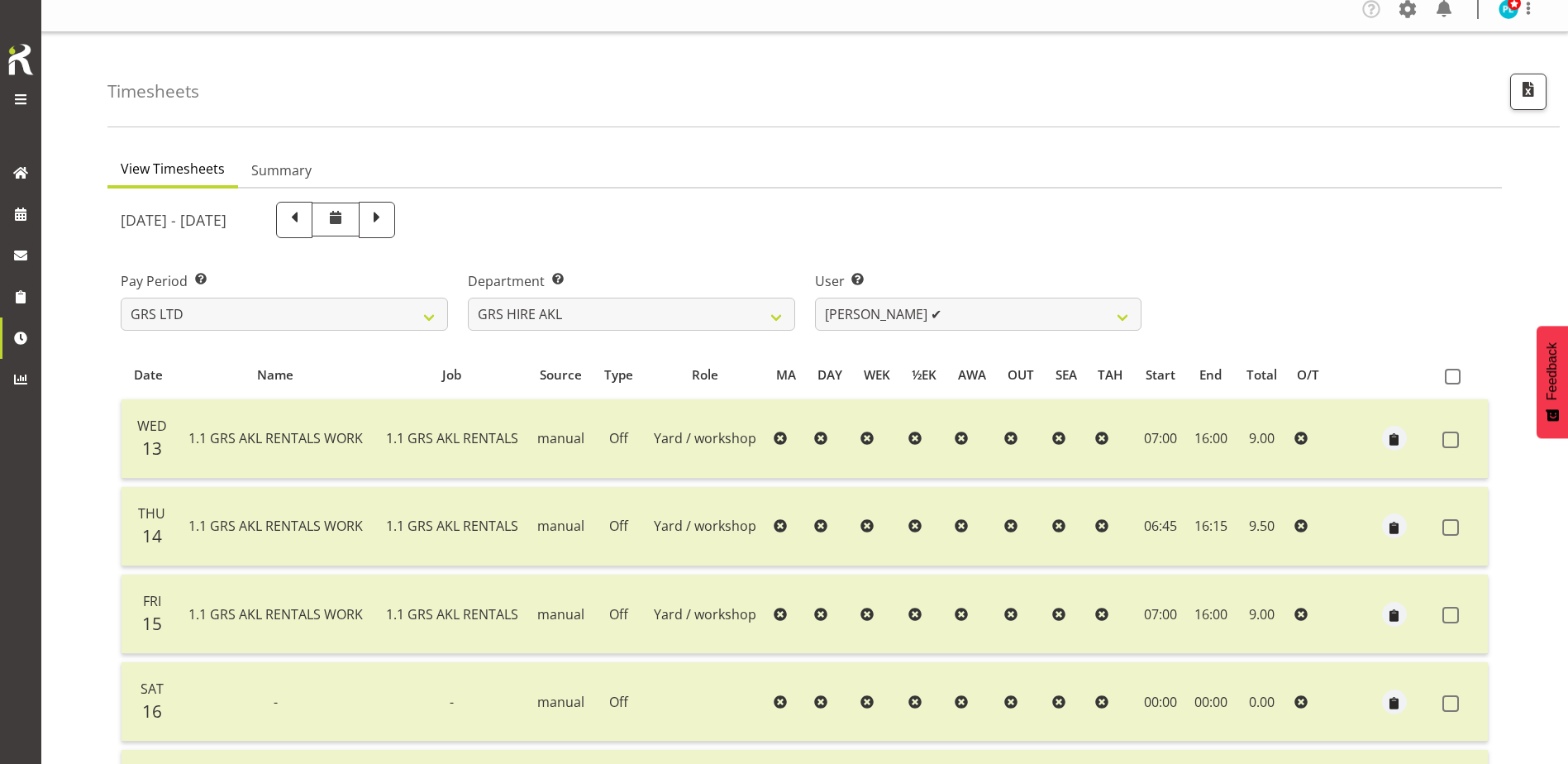
scroll to position [0, 0]
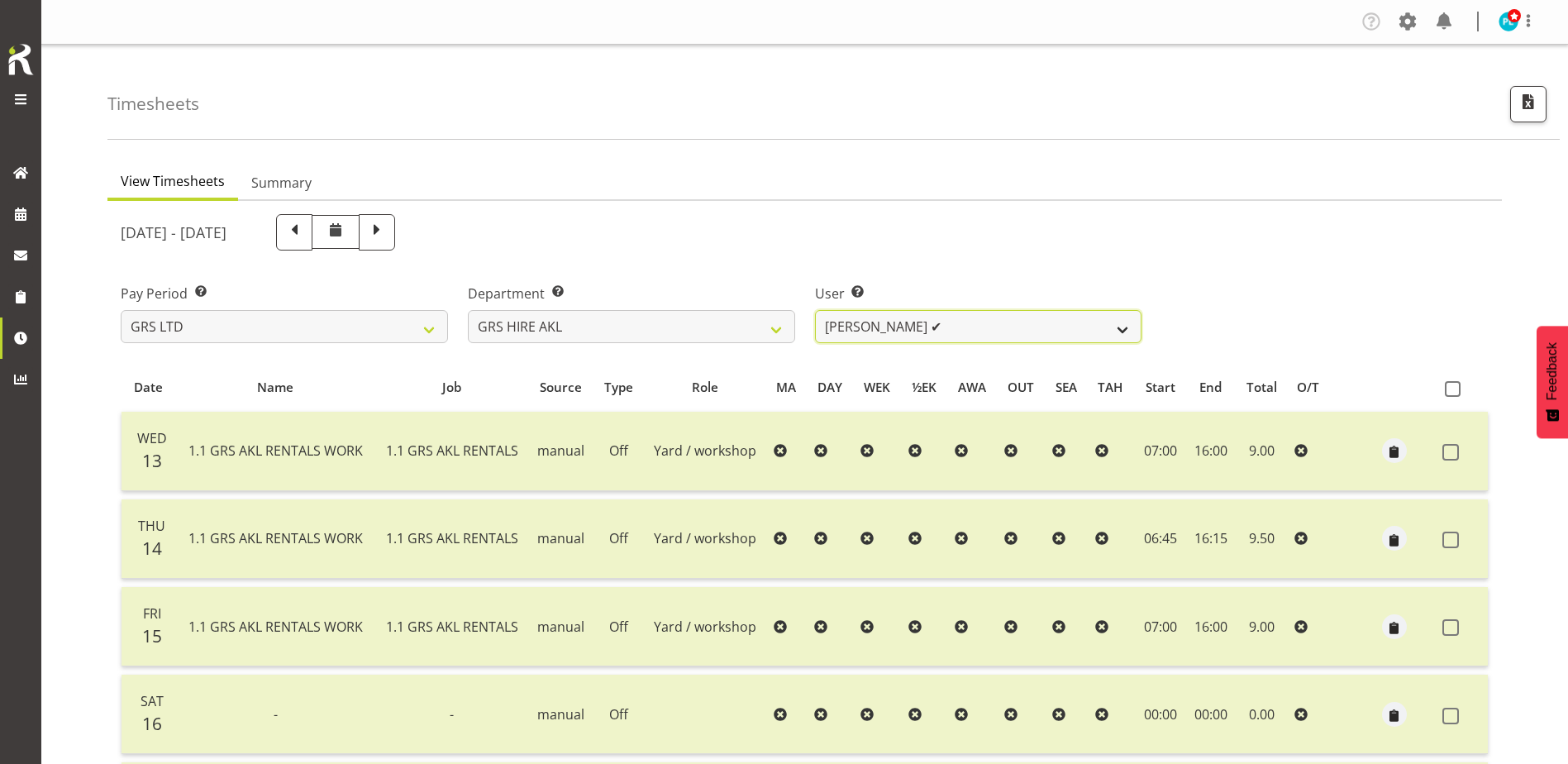
click at [975, 338] on select "[PERSON_NAME] ✔ [PERSON_NAME] ✔ [PERSON_NAME] ([GEOGRAPHIC_DATA]) [GEOGRAPHIC_D…" at bounding box center [978, 327] width 327 height 33
click at [815, 310] on select "[PERSON_NAME] ✔ [PERSON_NAME] ✔ [PERSON_NAME] ([GEOGRAPHIC_DATA]) [GEOGRAPHIC_D…" at bounding box center [978, 327] width 327 height 33
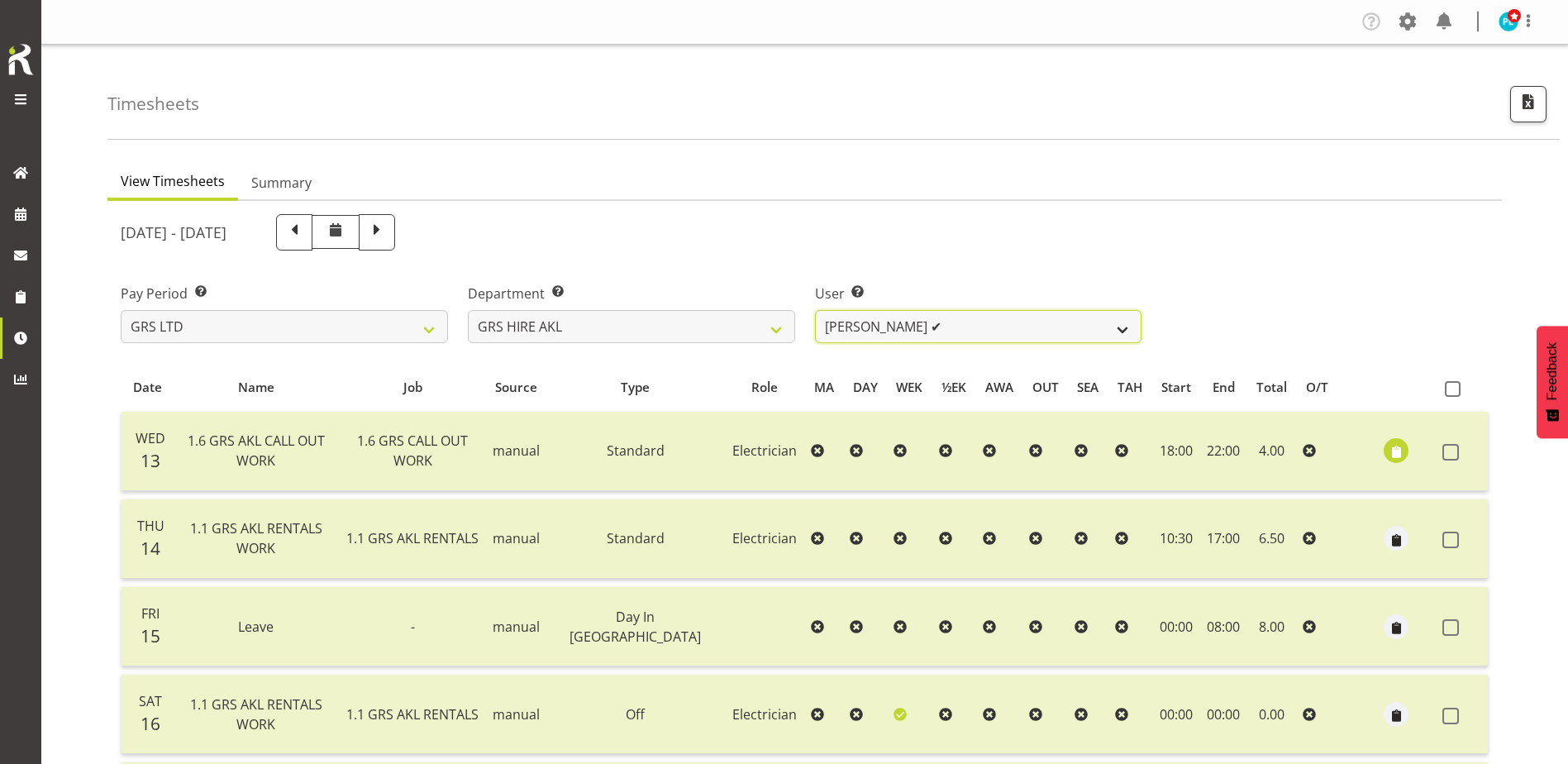
click at [992, 326] on select "[PERSON_NAME] ✔ [PERSON_NAME] ✔ [PERSON_NAME] ([GEOGRAPHIC_DATA]) [GEOGRAPHIC_D…" at bounding box center [978, 327] width 327 height 33
click at [815, 310] on select "[PERSON_NAME] ✔ [PERSON_NAME] ✔ [PERSON_NAME] ([GEOGRAPHIC_DATA]) [GEOGRAPHIC_D…" at bounding box center [978, 327] width 327 height 33
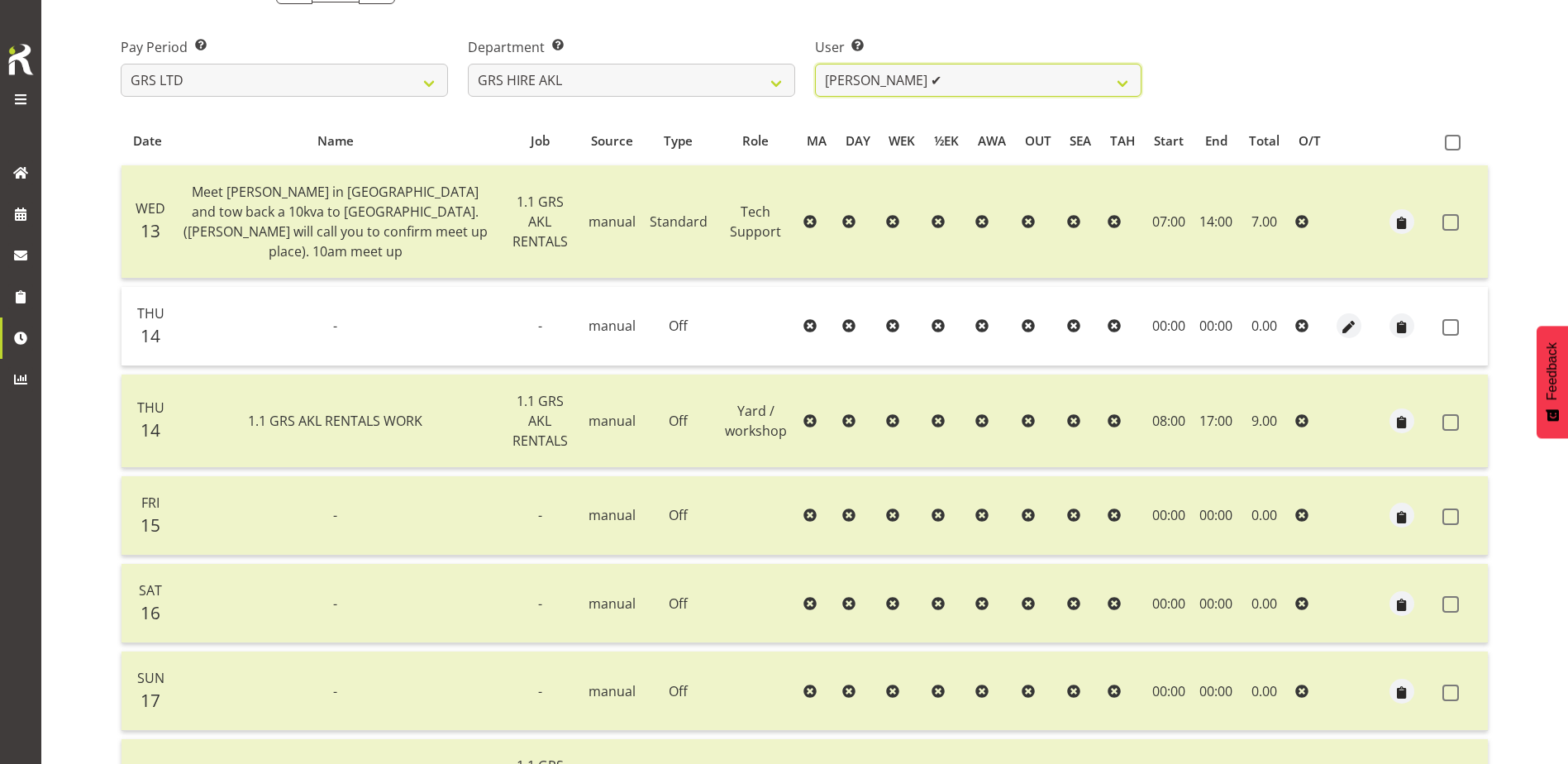
scroll to position [244, 0]
click at [1121, 94] on select "[PERSON_NAME] ✔ [PERSON_NAME] ✔ [PERSON_NAME] ([GEOGRAPHIC_DATA]) [GEOGRAPHIC_D…" at bounding box center [978, 81] width 327 height 33
click at [815, 65] on select "[PERSON_NAME] ✔ [PERSON_NAME] ✔ [PERSON_NAME] ([GEOGRAPHIC_DATA]) [GEOGRAPHIC_D…" at bounding box center [978, 81] width 327 height 33
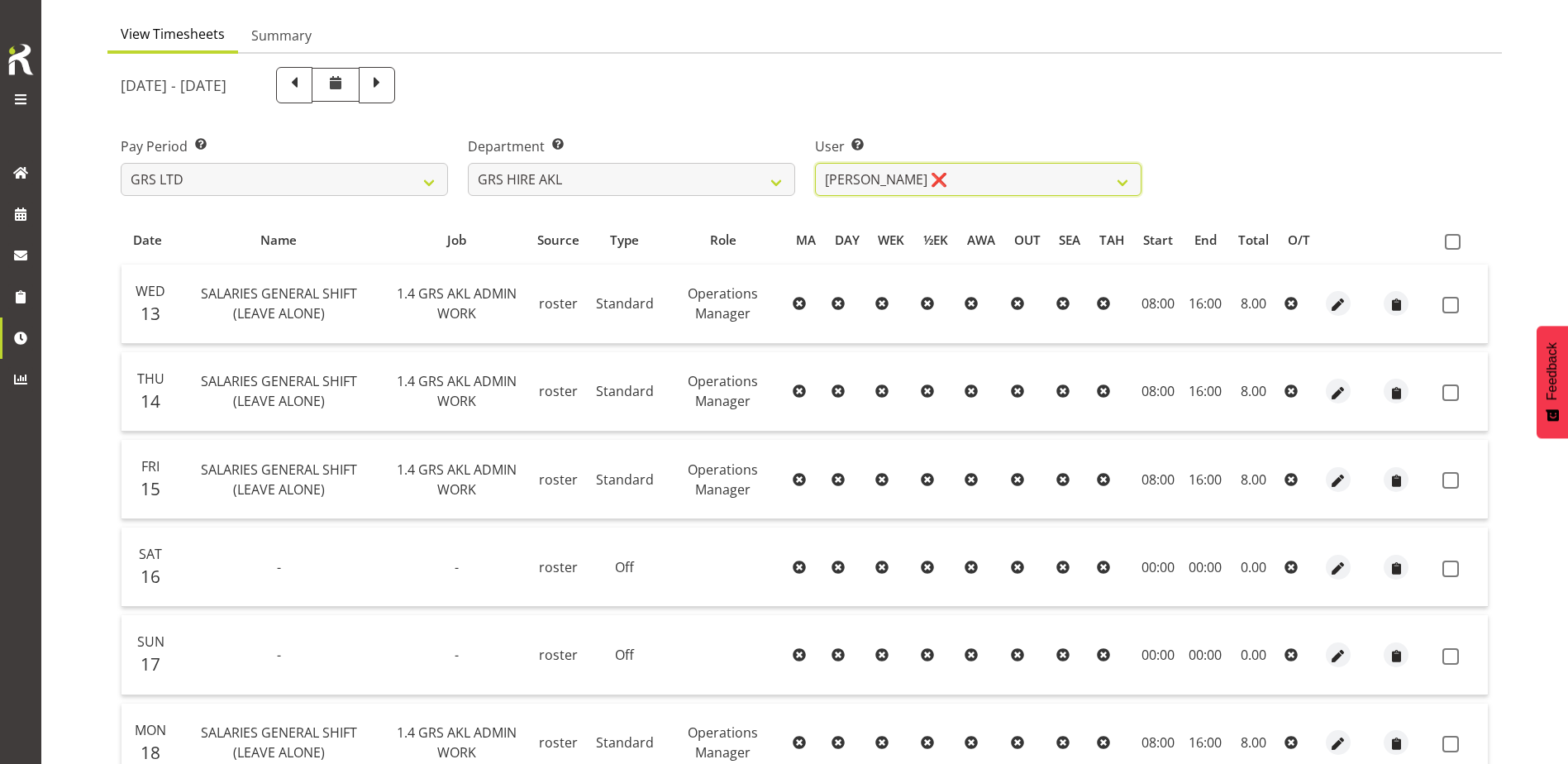
scroll to position [138, 0]
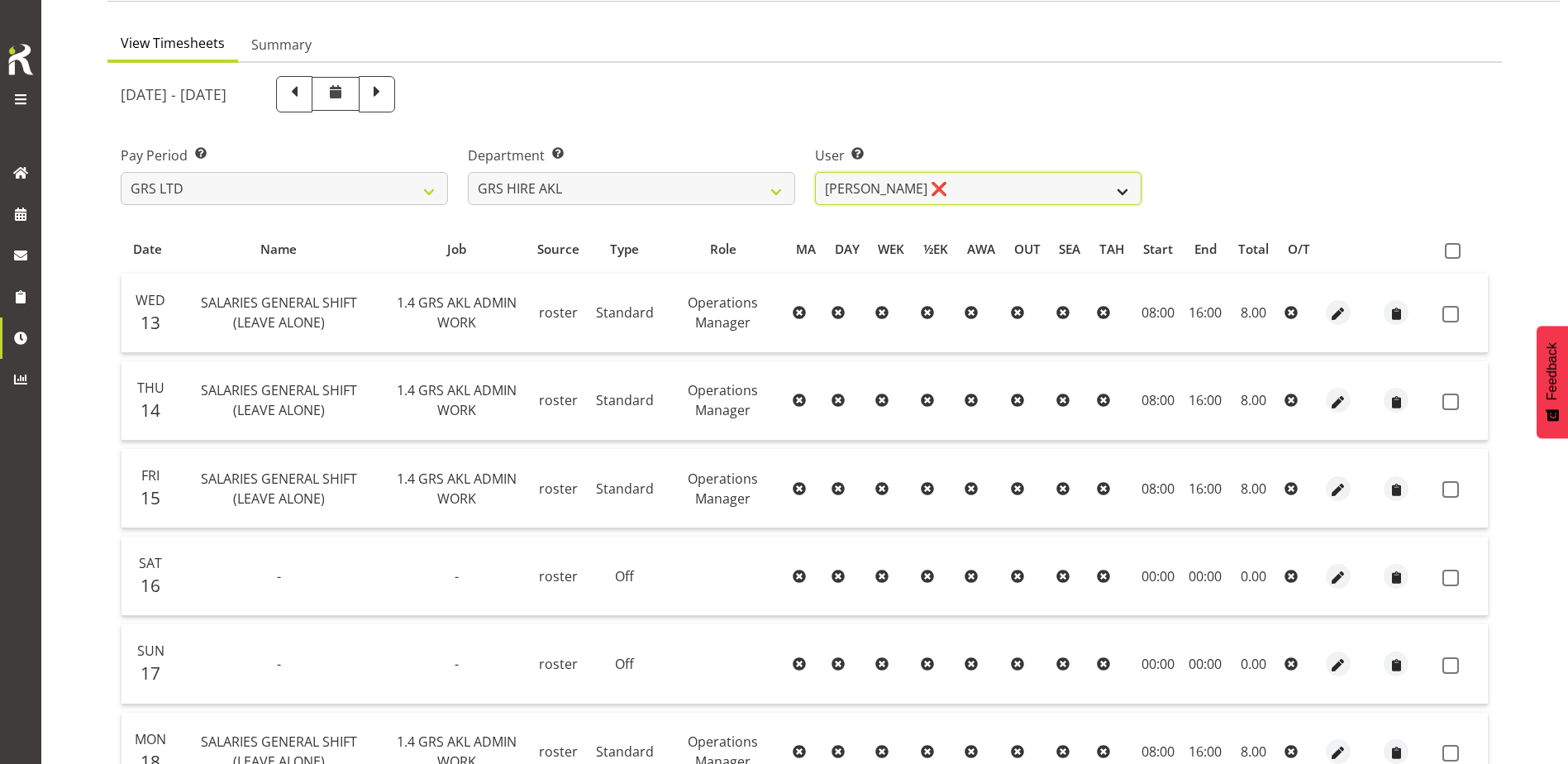
click at [1068, 190] on select "[PERSON_NAME] ✔ [PERSON_NAME] ✔ [PERSON_NAME] ([GEOGRAPHIC_DATA]) [GEOGRAPHIC_D…" at bounding box center [978, 189] width 327 height 33
click at [815, 172] on select "[PERSON_NAME] ✔ [PERSON_NAME] ✔ [PERSON_NAME] ([GEOGRAPHIC_DATA]) [GEOGRAPHIC_D…" at bounding box center [978, 189] width 327 height 33
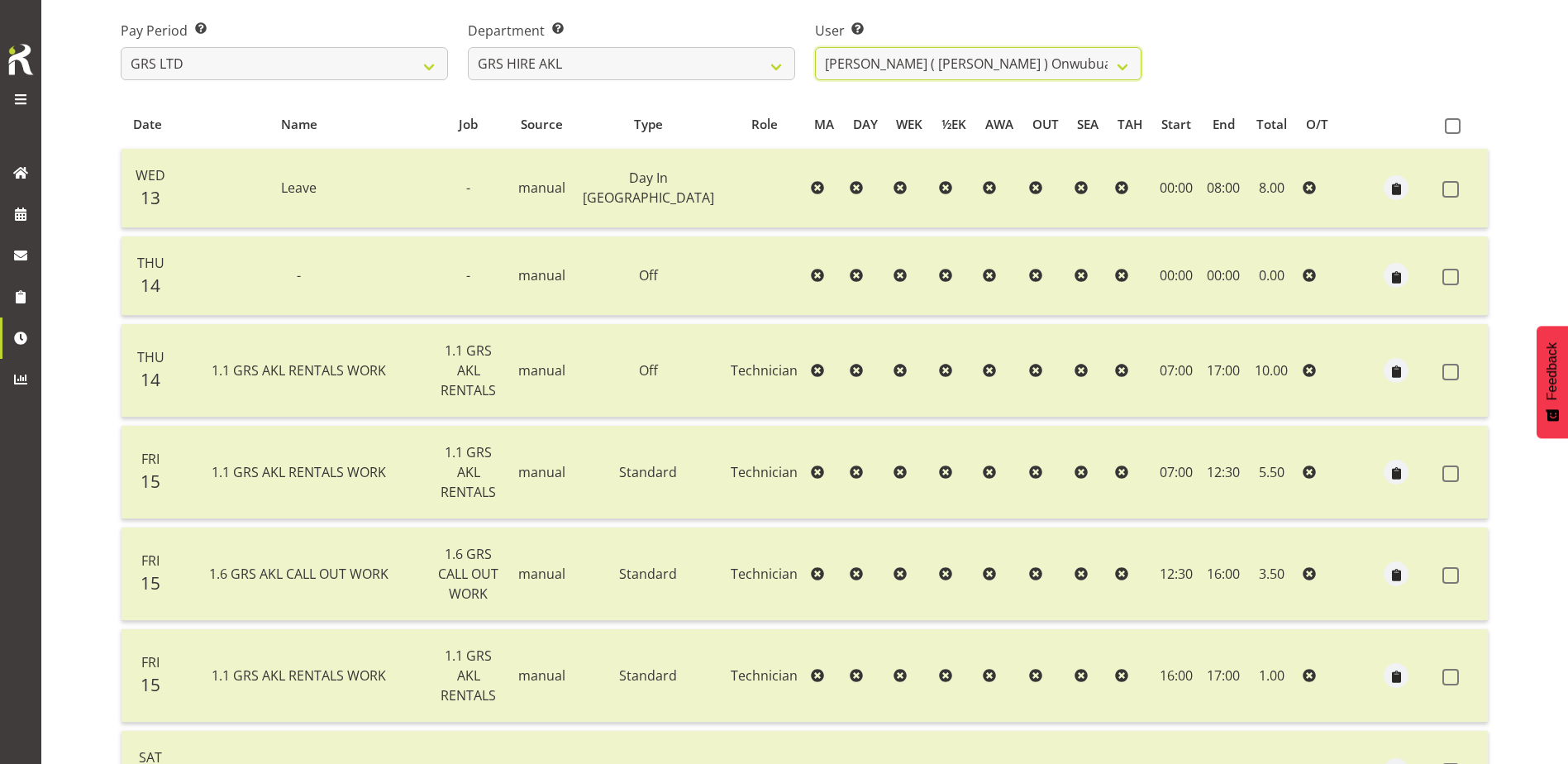
scroll to position [95, 0]
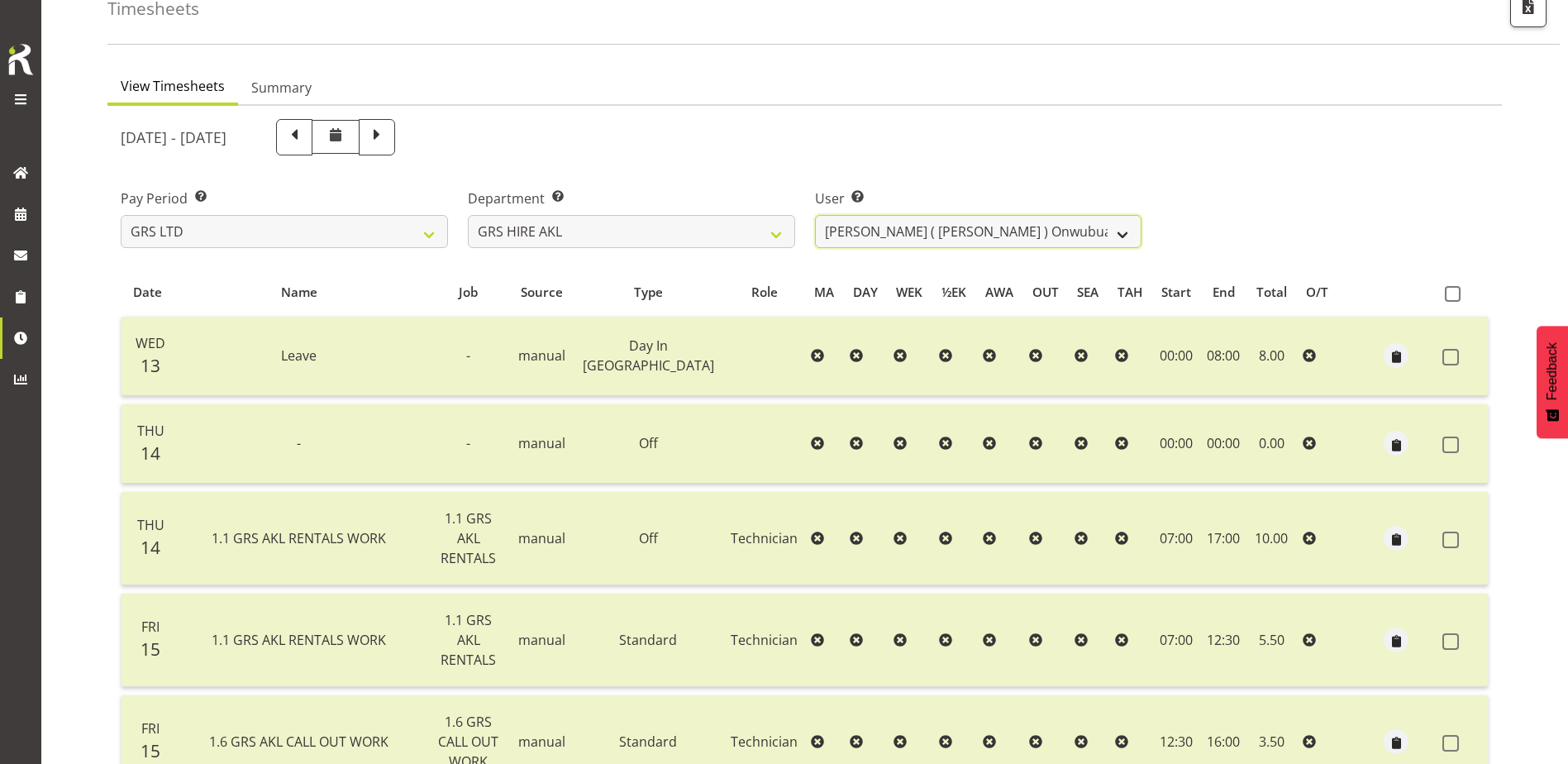
click at [1035, 215] on select "[PERSON_NAME] ✔ [PERSON_NAME] ✔ [PERSON_NAME] ([GEOGRAPHIC_DATA]) [GEOGRAPHIC_D…" at bounding box center [978, 231] width 327 height 33
click at [815, 215] on select "[PERSON_NAME] ✔ [PERSON_NAME] ✔ [PERSON_NAME] ([GEOGRAPHIC_DATA]) [GEOGRAPHIC_D…" at bounding box center [978, 231] width 327 height 33
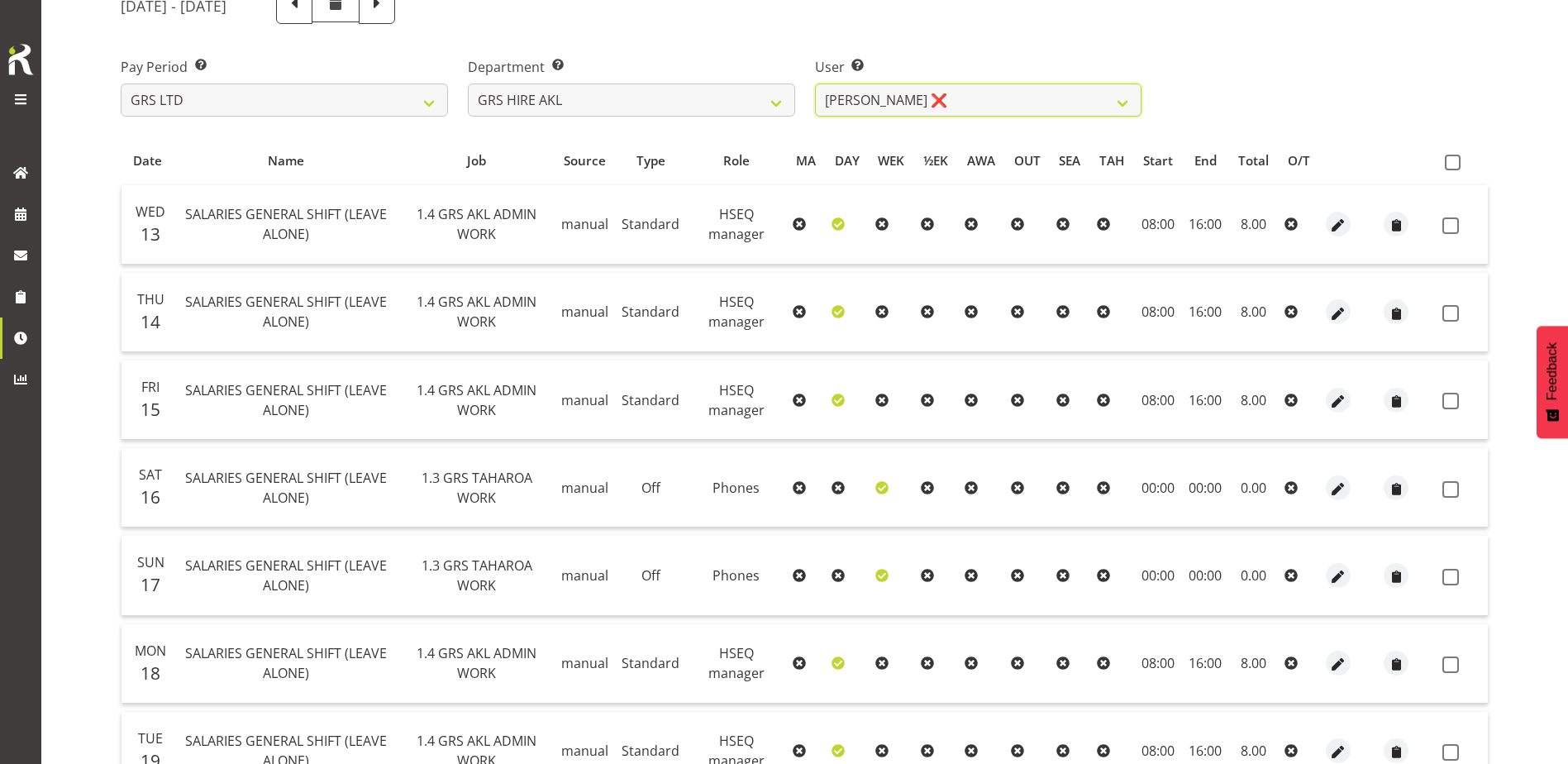
scroll to position [0, 0]
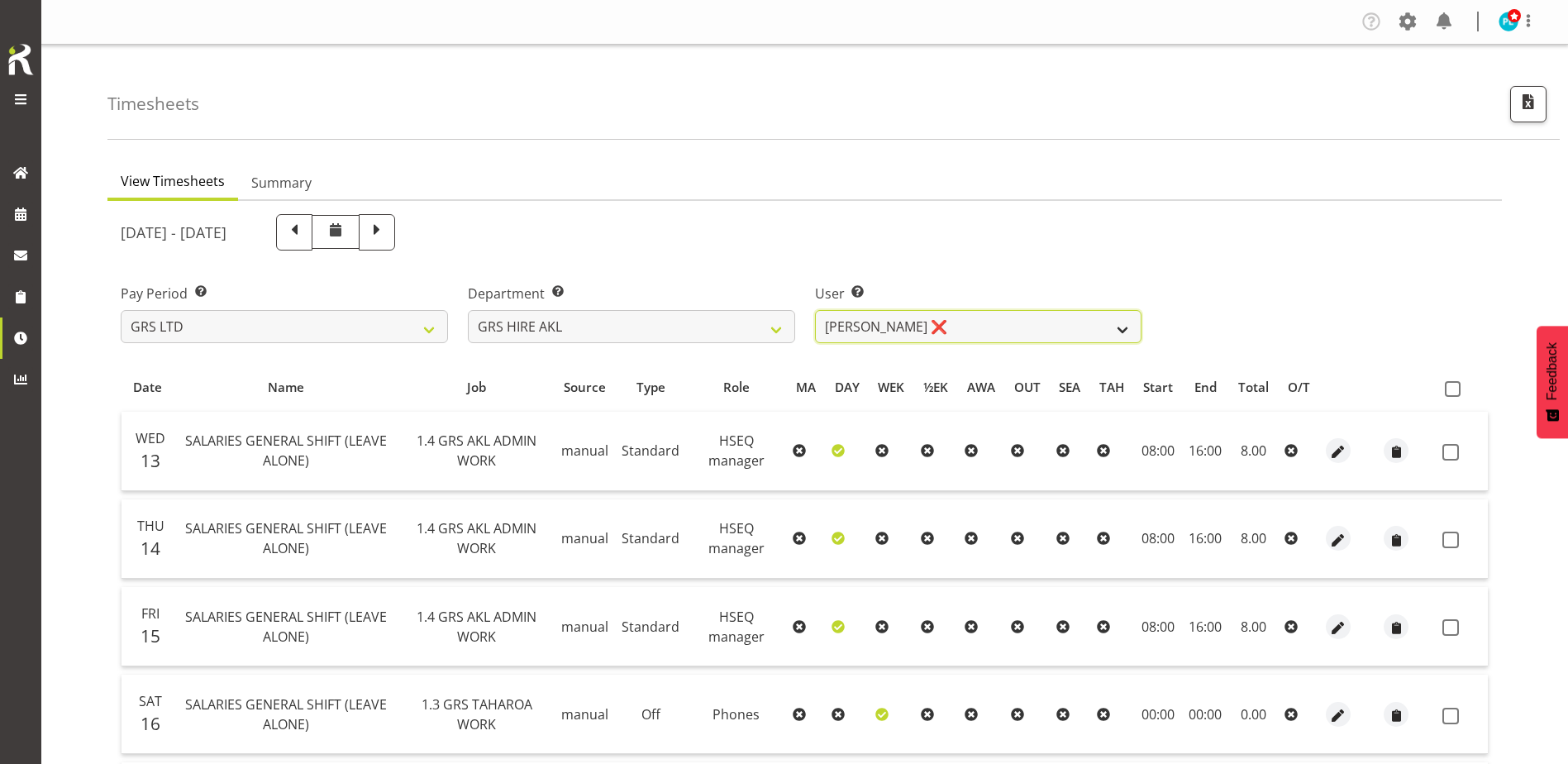
click at [940, 327] on select "[PERSON_NAME] ✔ [PERSON_NAME] ✔ [PERSON_NAME] ([GEOGRAPHIC_DATA]) [GEOGRAPHIC_D…" at bounding box center [978, 327] width 327 height 33
click at [815, 310] on select "[PERSON_NAME] ✔ [PERSON_NAME] ✔ [PERSON_NAME] ([GEOGRAPHIC_DATA]) [GEOGRAPHIC_D…" at bounding box center [978, 327] width 327 height 33
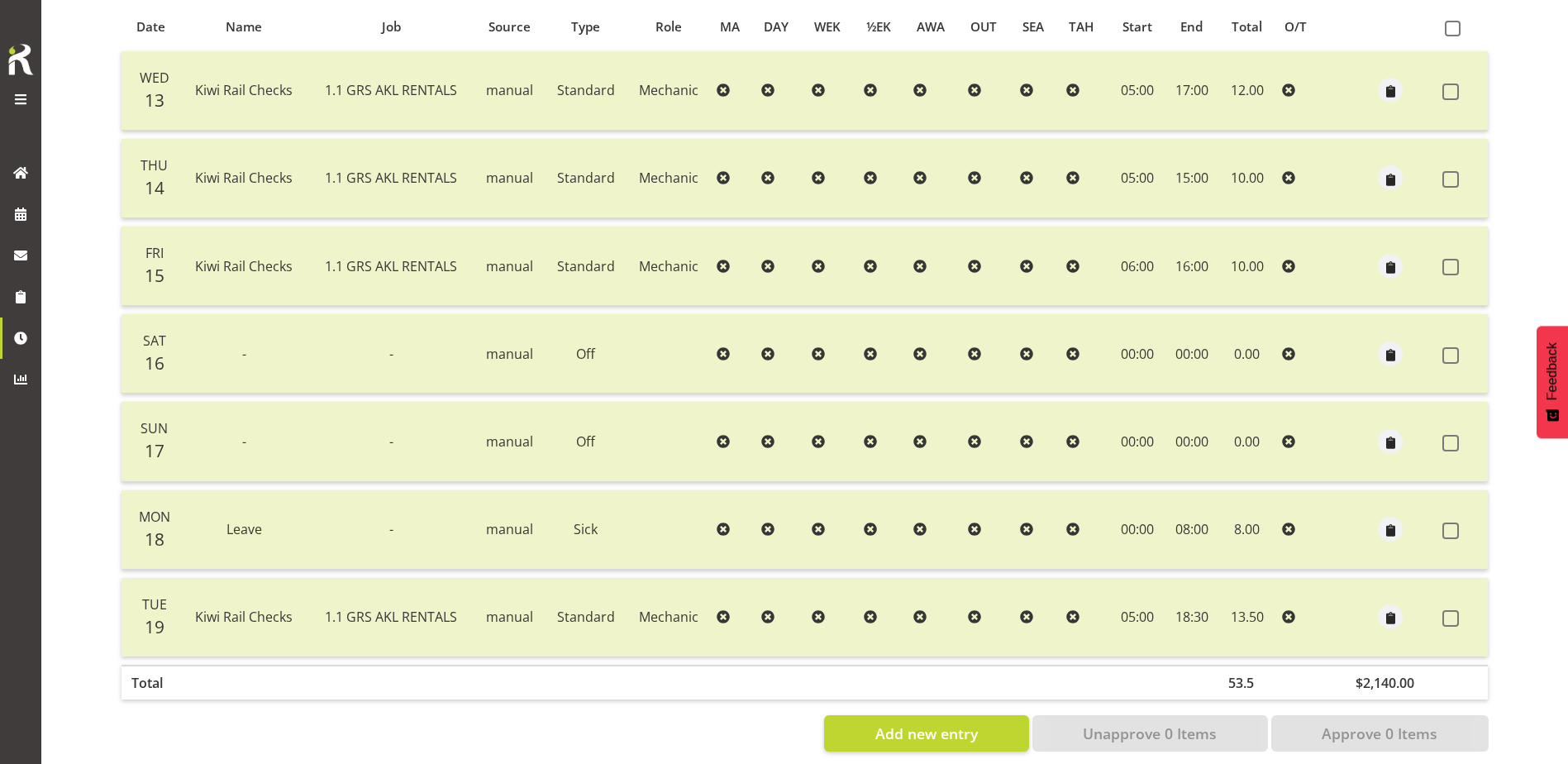
scroll to position [386, 0]
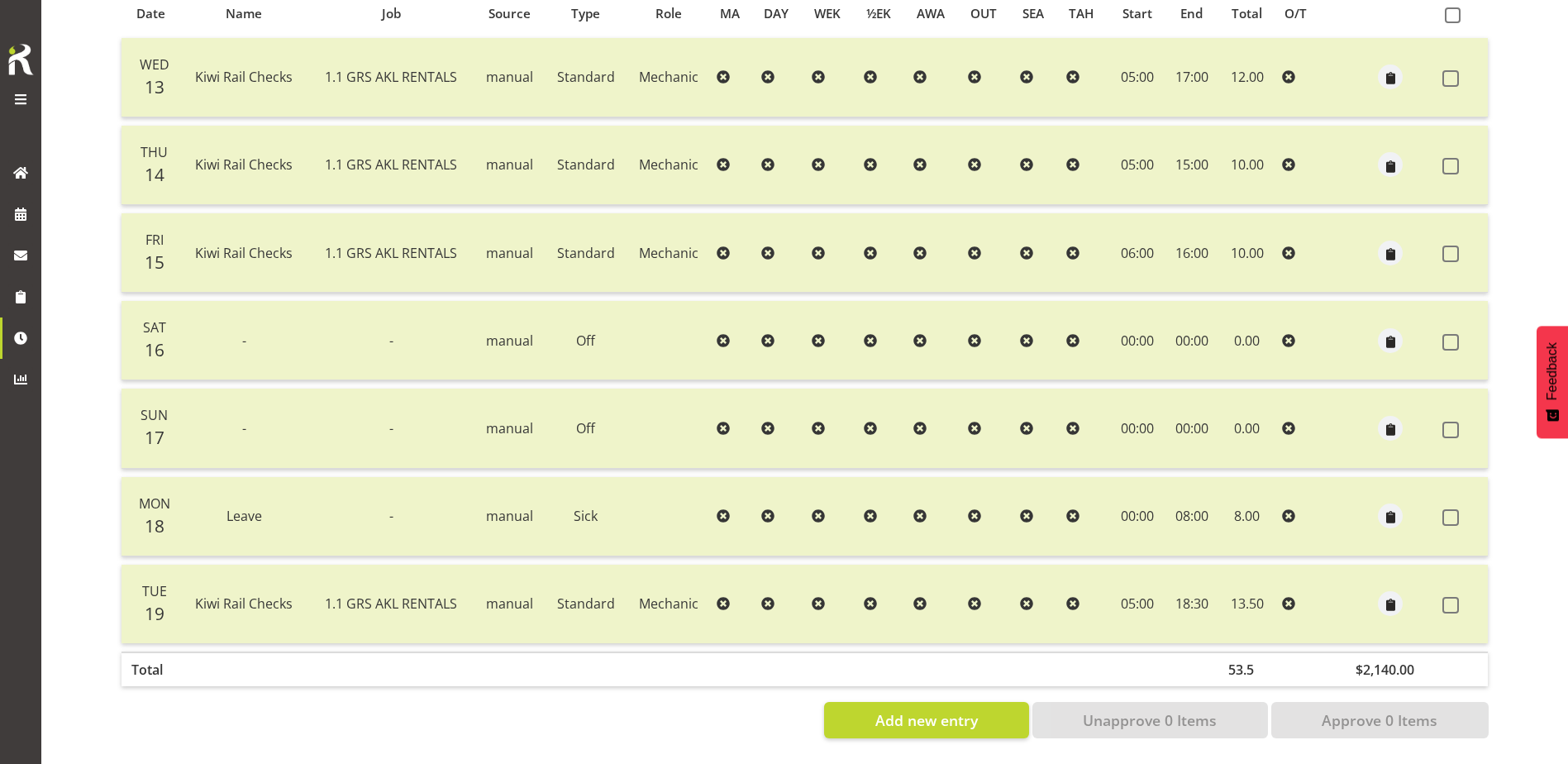
click at [759, 356] on td at bounding box center [780, 341] width 50 height 79
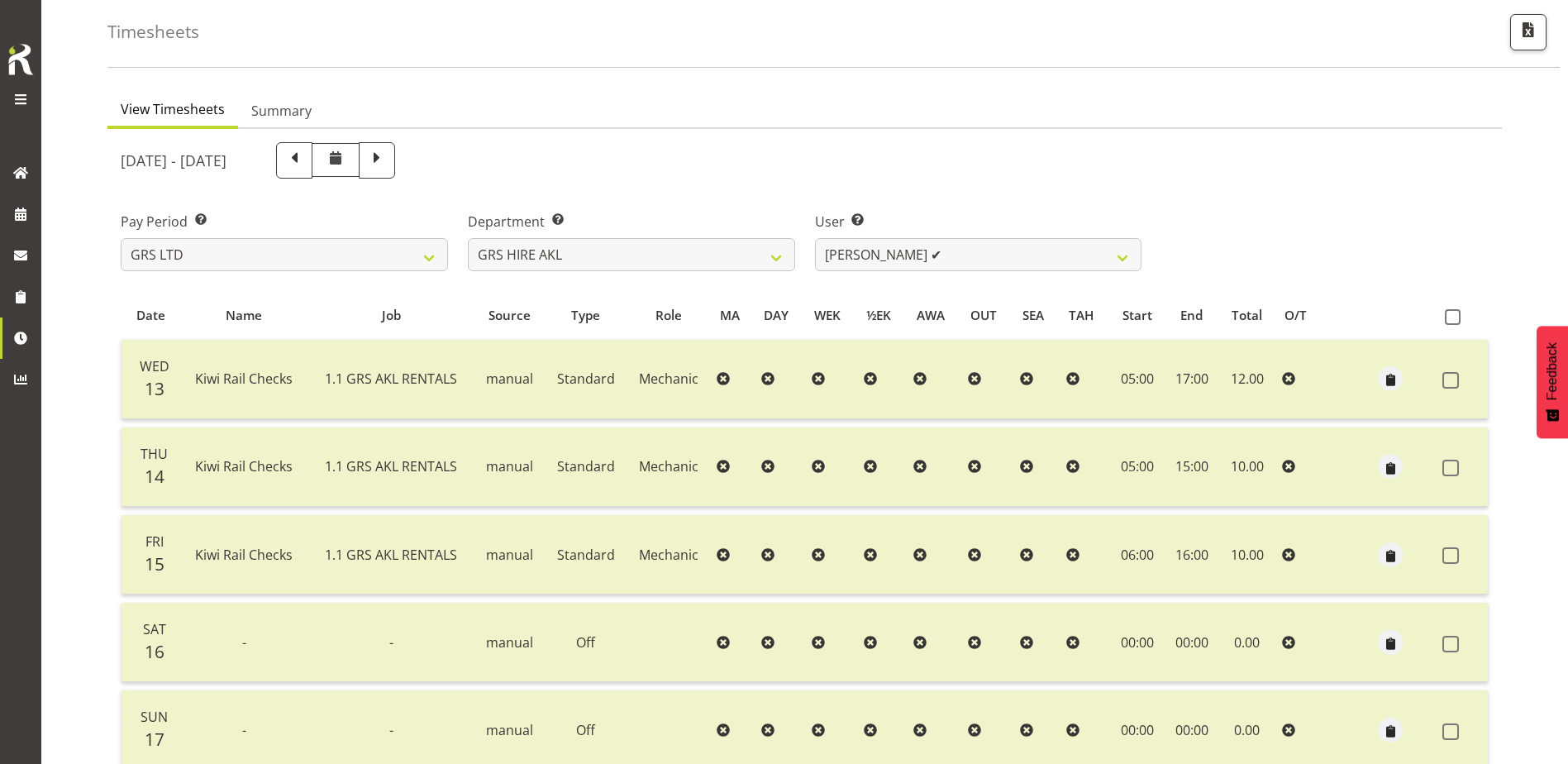
scroll to position [55, 0]
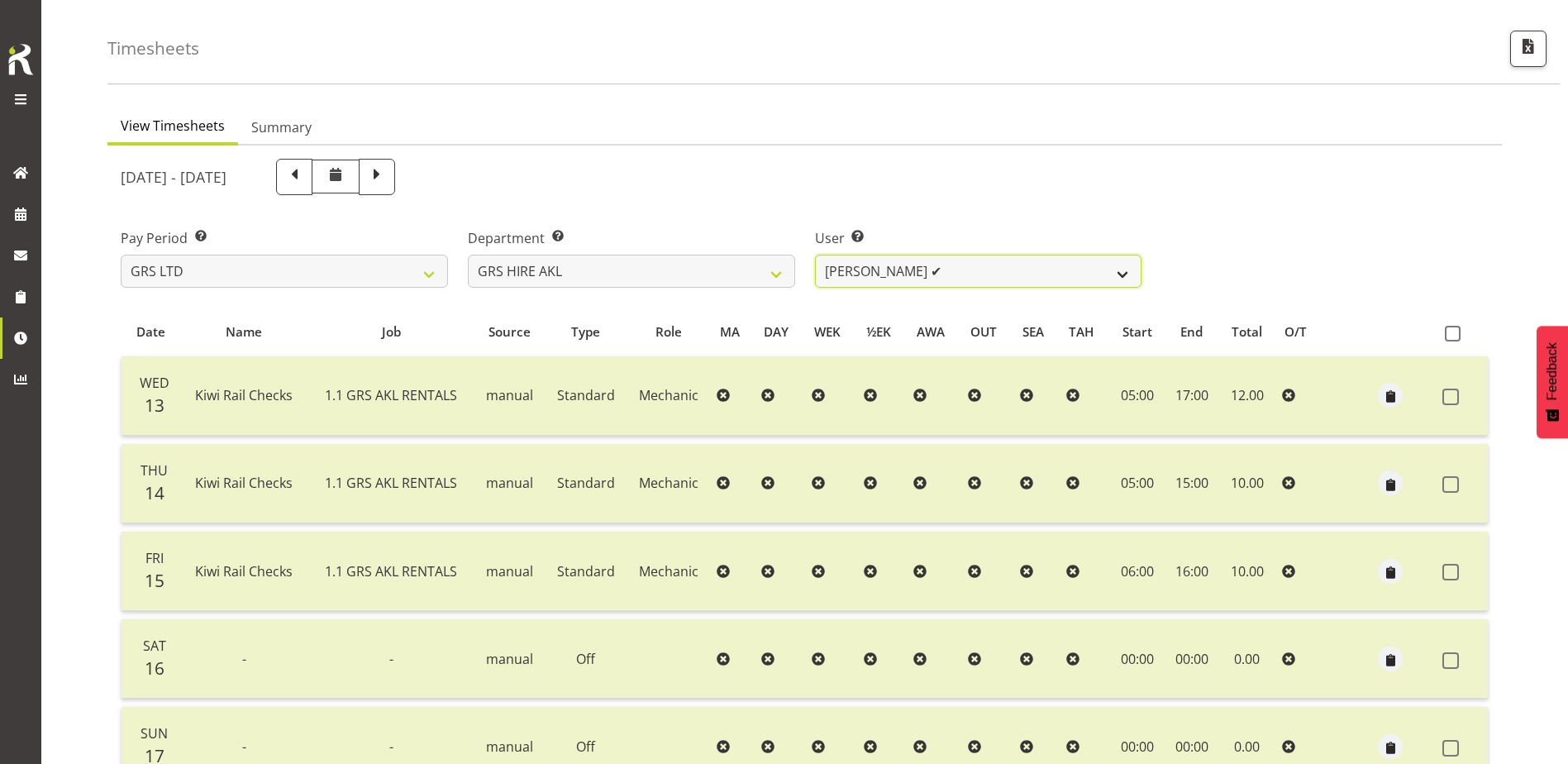
click at [959, 259] on select "[PERSON_NAME] ✔ [PERSON_NAME] ✔ [PERSON_NAME] ([GEOGRAPHIC_DATA]) [GEOGRAPHIC_D…" at bounding box center [978, 271] width 327 height 33
click at [815, 254] on select "[PERSON_NAME] ✔ [PERSON_NAME] ✔ [PERSON_NAME] ([GEOGRAPHIC_DATA]) [GEOGRAPHIC_D…" at bounding box center [978, 271] width 327 height 33
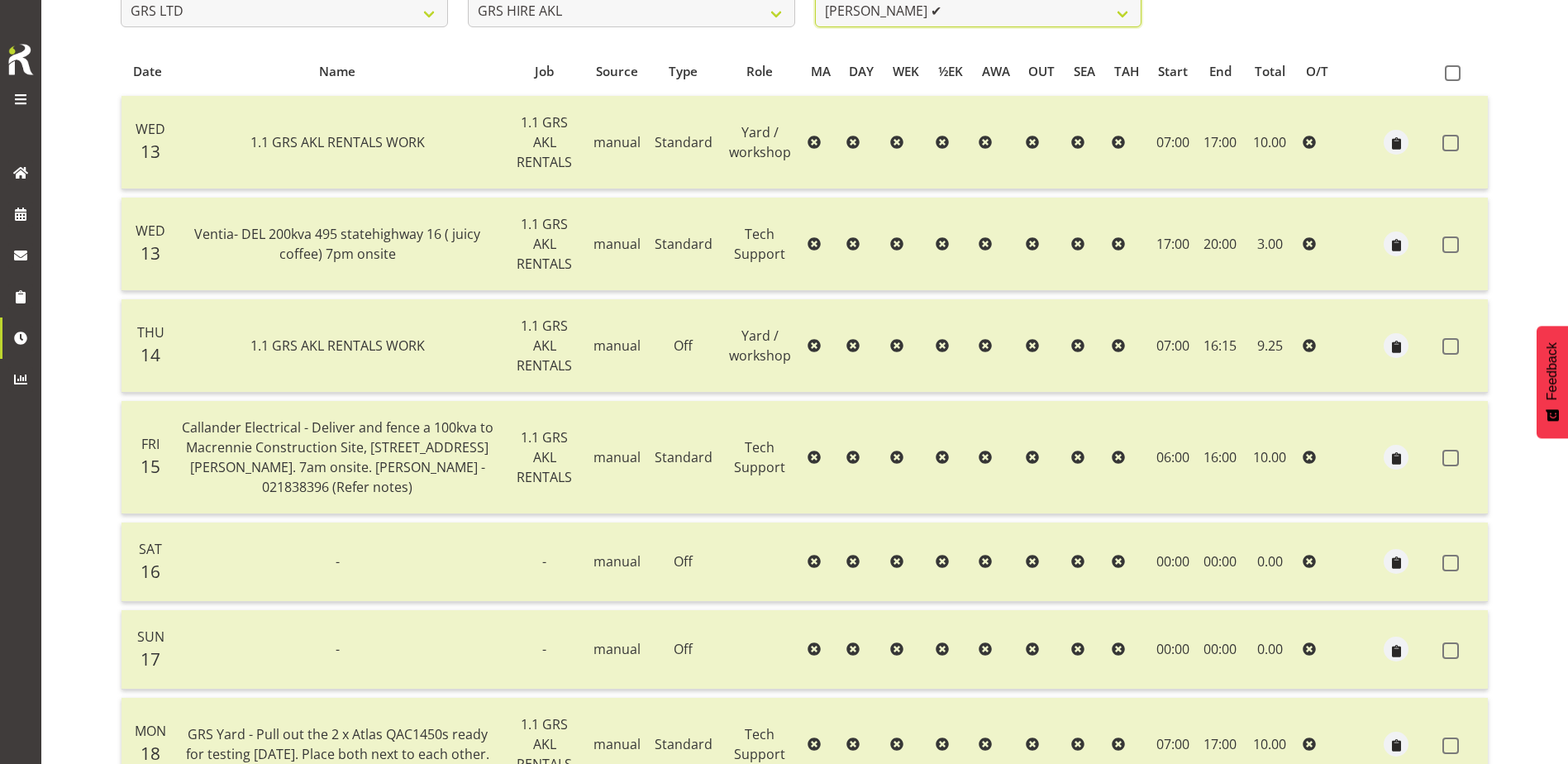
scroll to position [303, 0]
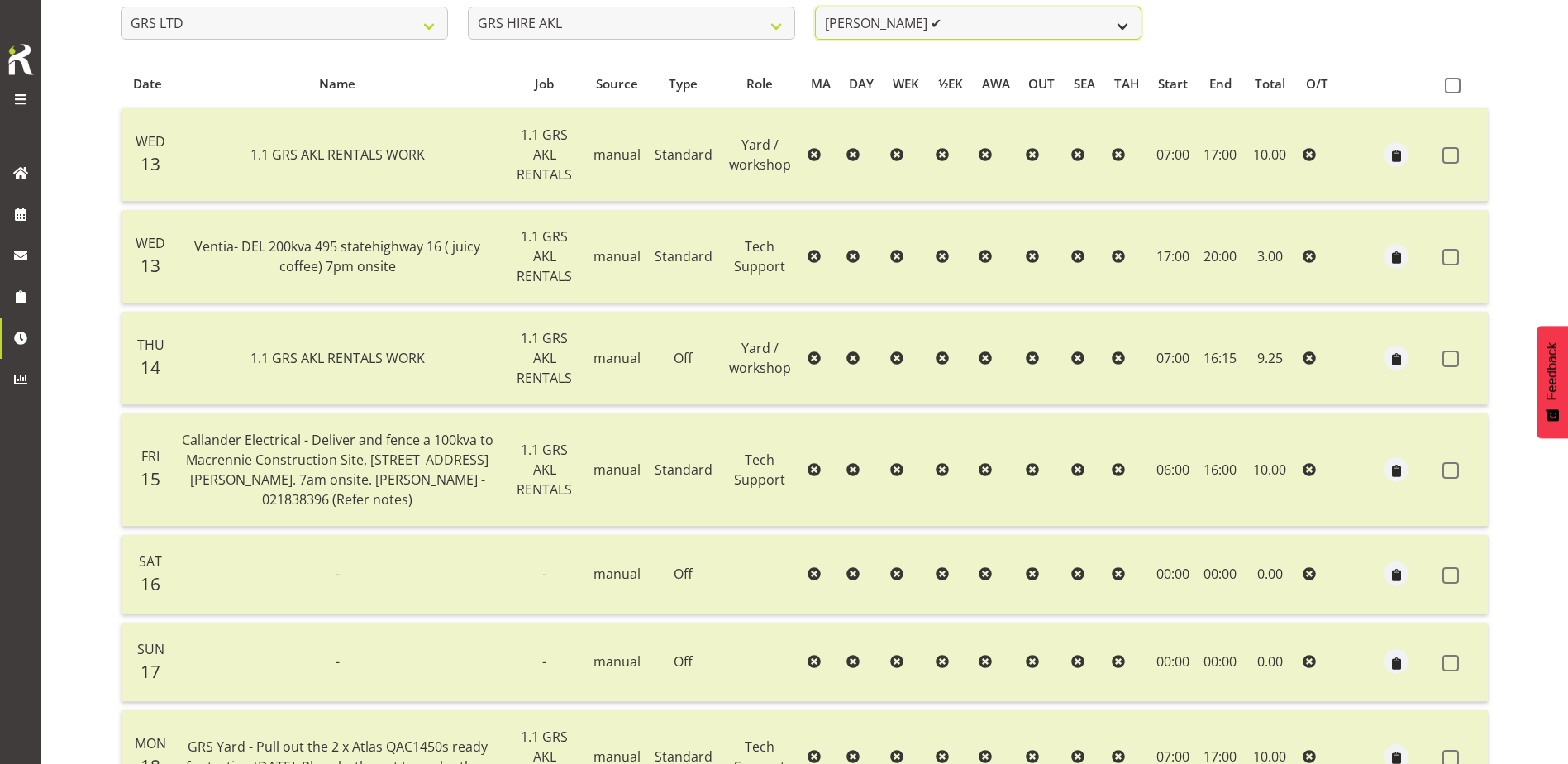
click at [1083, 24] on select "[PERSON_NAME] ✔ [PERSON_NAME] ✔ [PERSON_NAME] ([GEOGRAPHIC_DATA]) [GEOGRAPHIC_D…" at bounding box center [978, 23] width 327 height 33
click at [815, 6] on select "[PERSON_NAME] ✔ [PERSON_NAME] ✔ [PERSON_NAME] ([GEOGRAPHIC_DATA]) [GEOGRAPHIC_D…" at bounding box center [978, 23] width 327 height 33
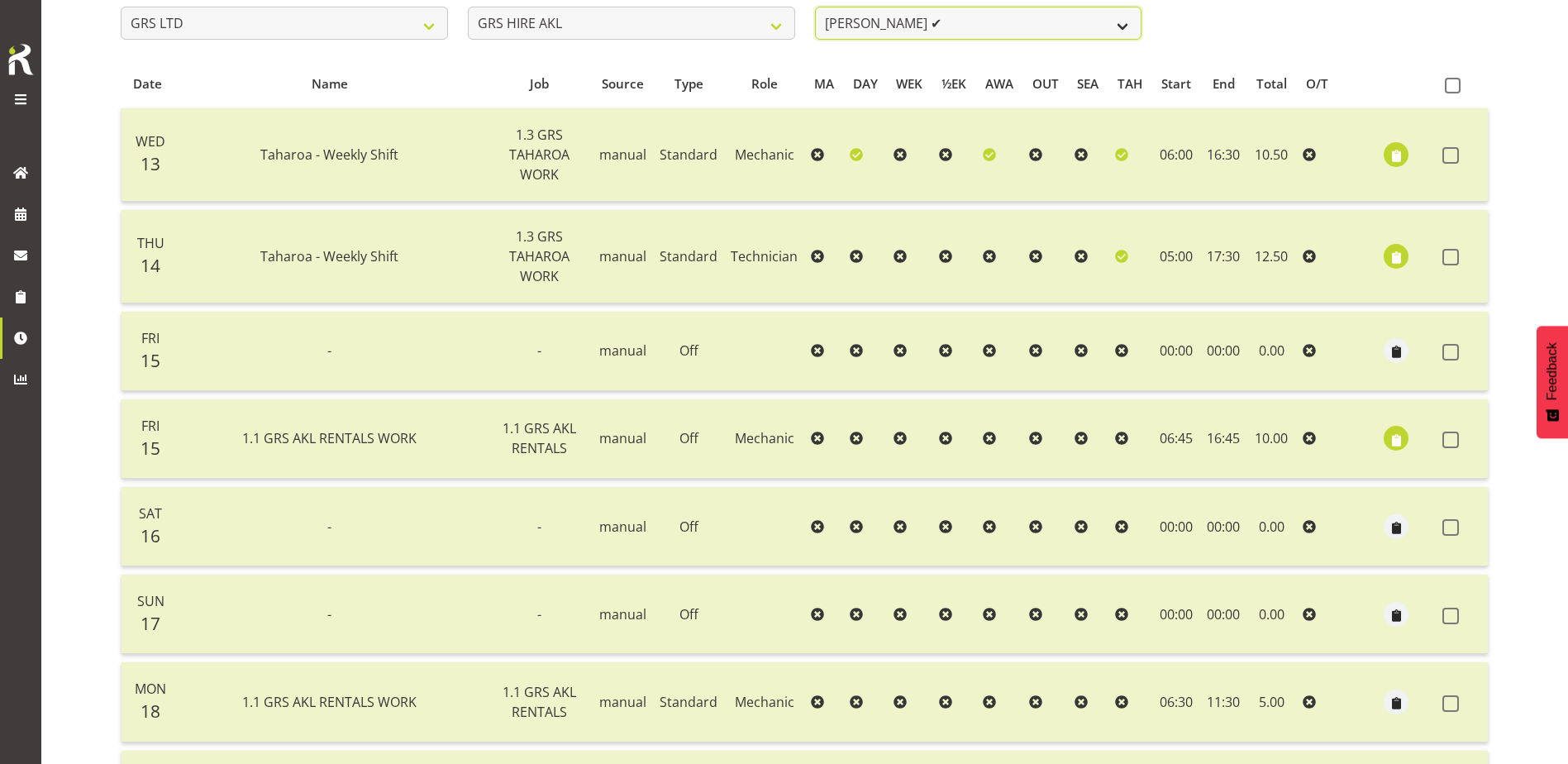
click at [1019, 22] on select "[PERSON_NAME] ✔ [PERSON_NAME] ✔ [PERSON_NAME] ([GEOGRAPHIC_DATA]) [GEOGRAPHIC_D…" at bounding box center [978, 23] width 327 height 33
click at [815, 6] on select "[PERSON_NAME] ✔ [PERSON_NAME] ✔ [PERSON_NAME] ([GEOGRAPHIC_DATA]) [GEOGRAPHIC_D…" at bounding box center [978, 23] width 327 height 33
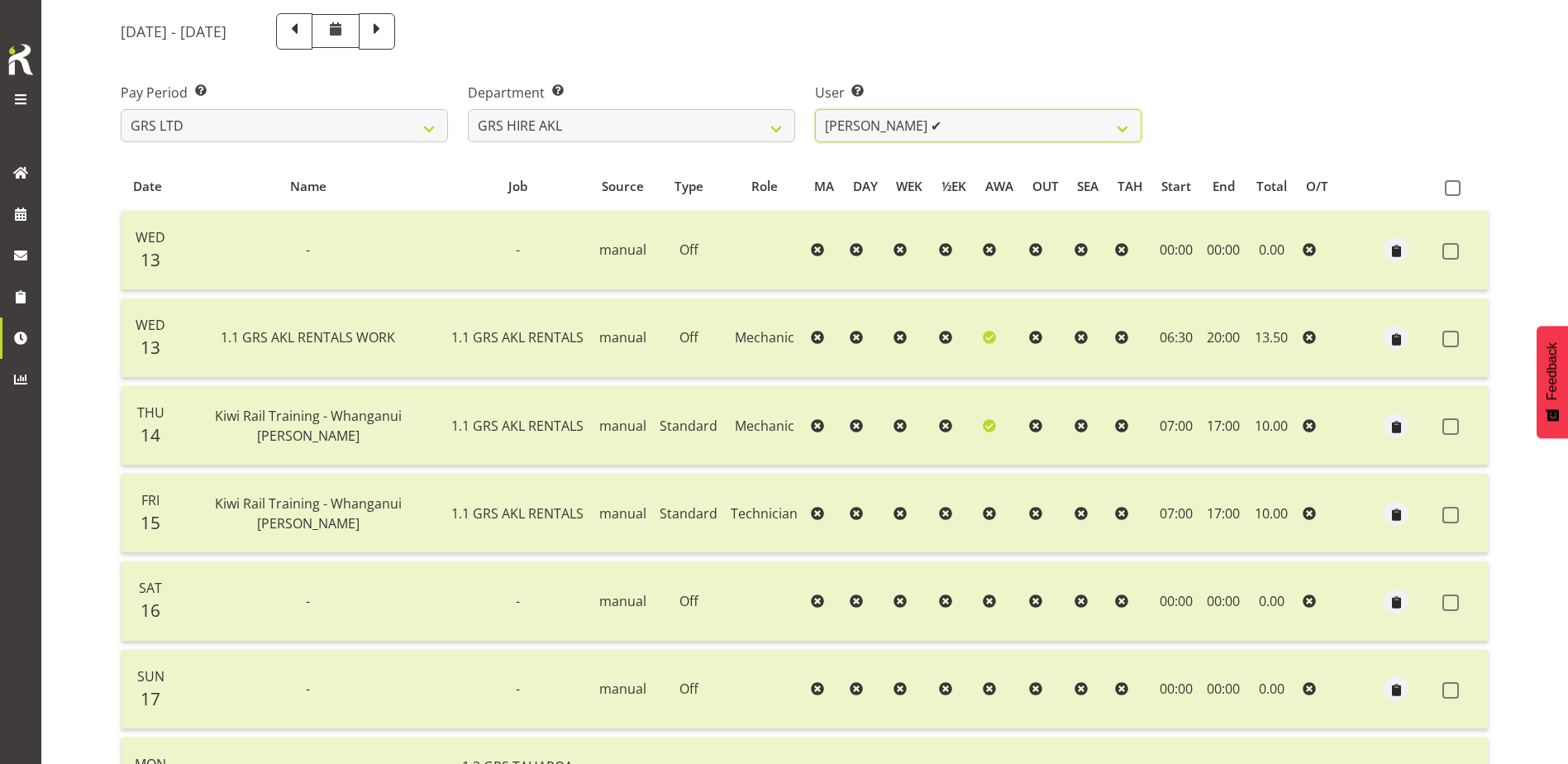
scroll to position [226, 0]
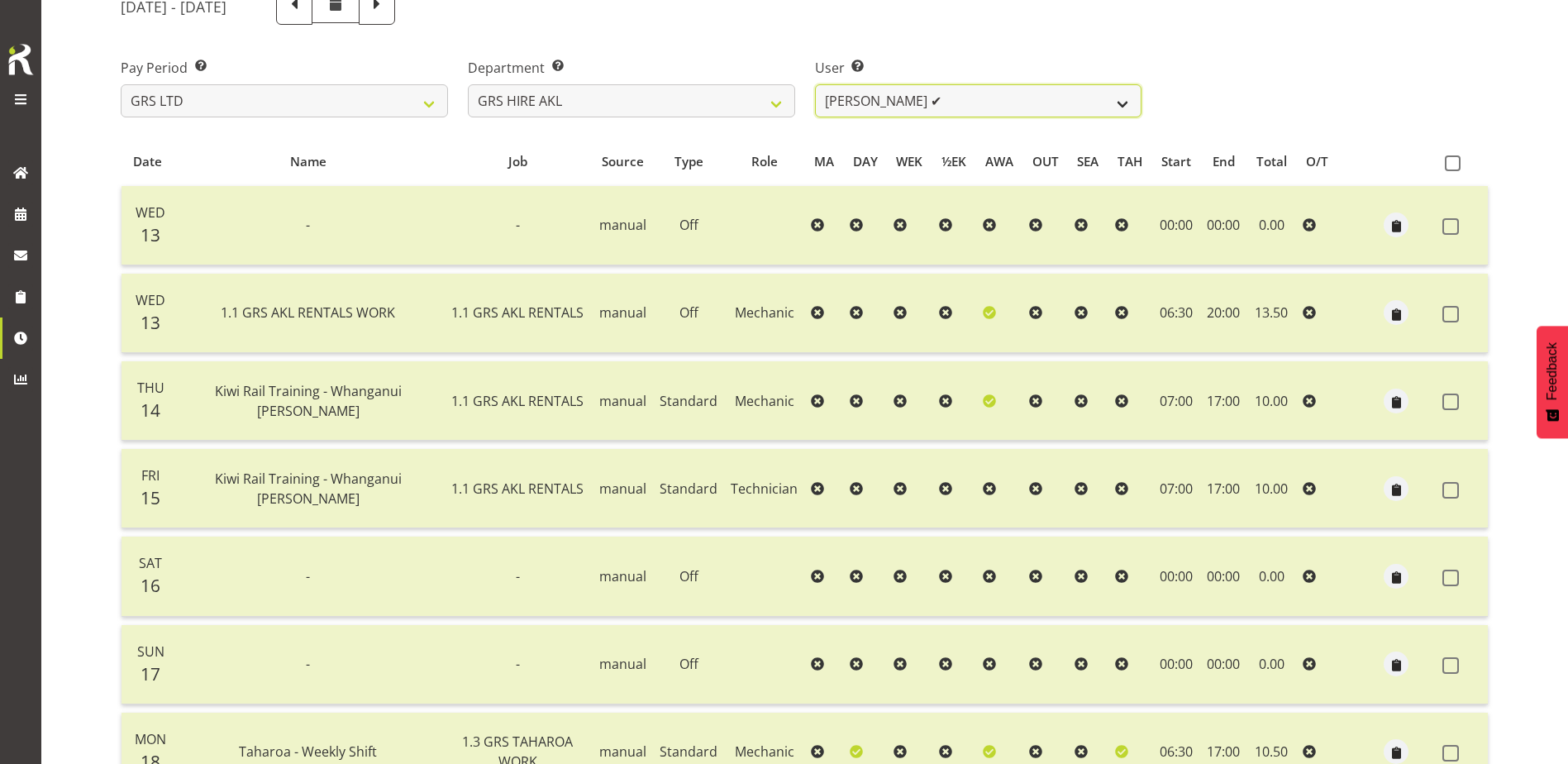
click at [976, 113] on select "[PERSON_NAME] ✔ [PERSON_NAME] ✔ [PERSON_NAME] ([GEOGRAPHIC_DATA]) [GEOGRAPHIC_D…" at bounding box center [978, 100] width 327 height 33
click at [815, 84] on select "[PERSON_NAME] ✔ [PERSON_NAME] ✔ [PERSON_NAME] ([GEOGRAPHIC_DATA]) [GEOGRAPHIC_D…" at bounding box center [978, 100] width 327 height 33
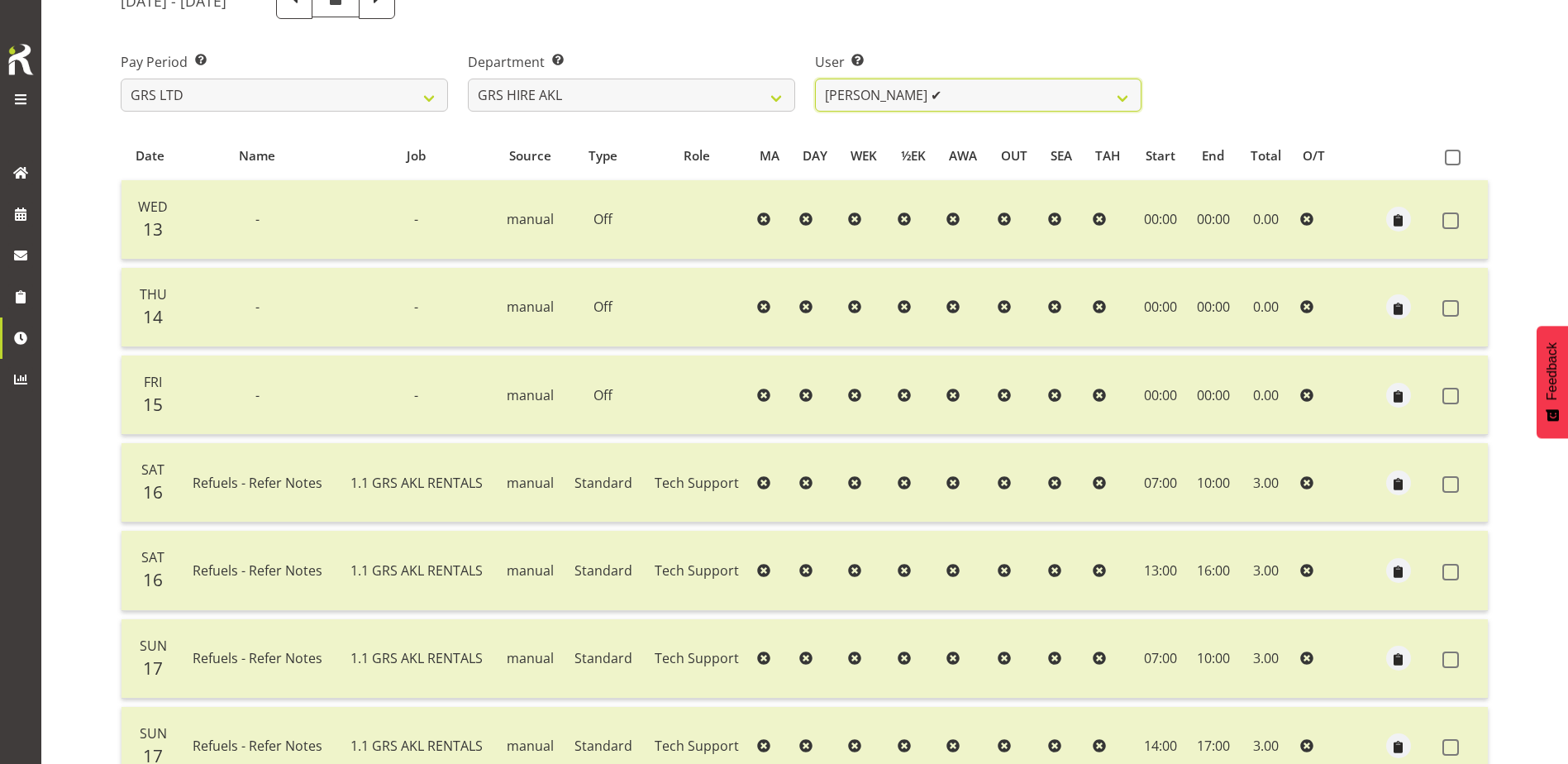
scroll to position [231, 0]
click at [1105, 106] on select "[PERSON_NAME] ✔ [PERSON_NAME] ✔ [PERSON_NAME] ([GEOGRAPHIC_DATA]) [GEOGRAPHIC_D…" at bounding box center [978, 96] width 327 height 33
click at [815, 79] on select "[PERSON_NAME] ✔ [PERSON_NAME] ✔ [PERSON_NAME] ([GEOGRAPHIC_DATA]) [GEOGRAPHIC_D…" at bounding box center [978, 96] width 327 height 33
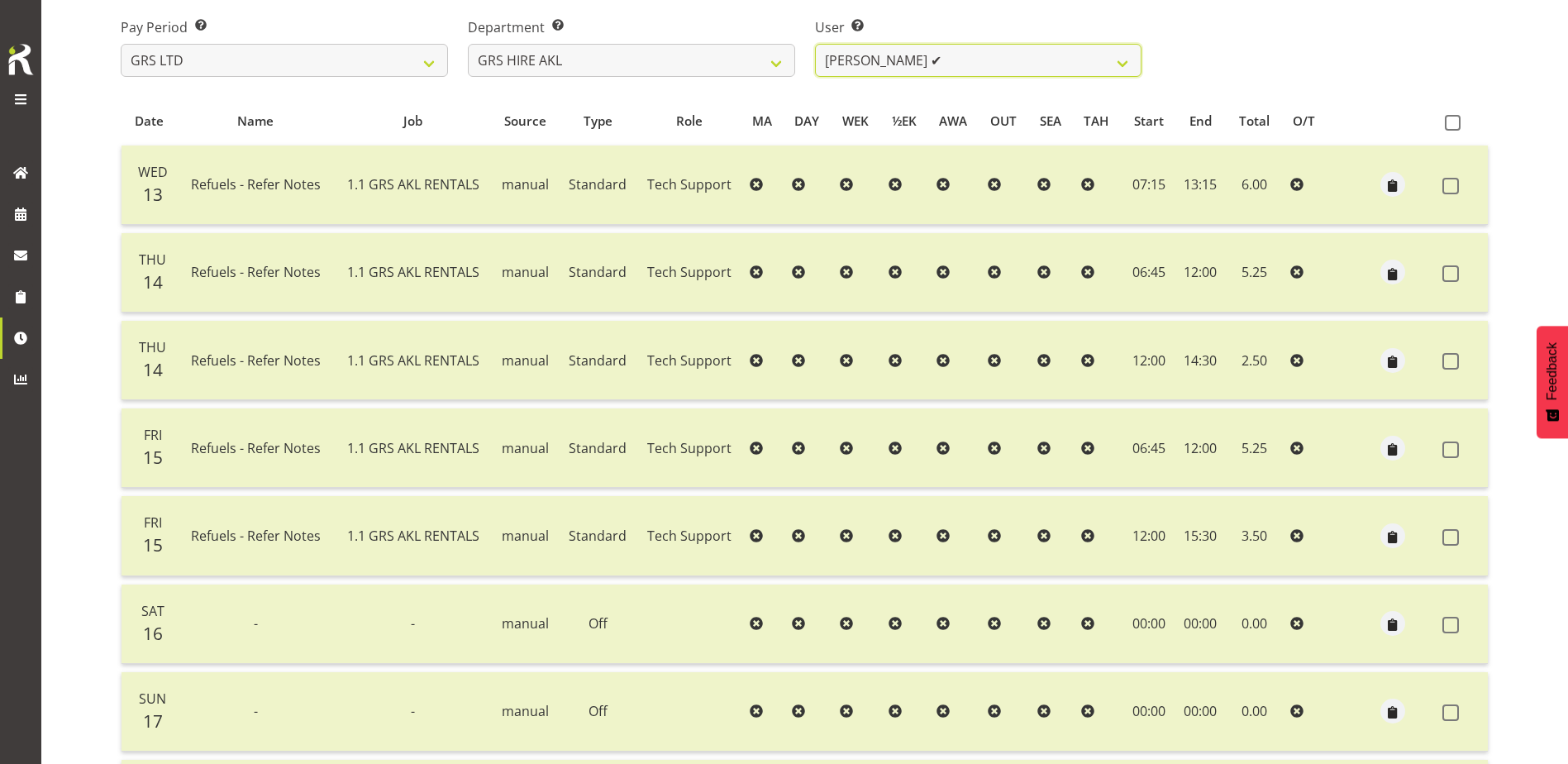
scroll to position [242, 0]
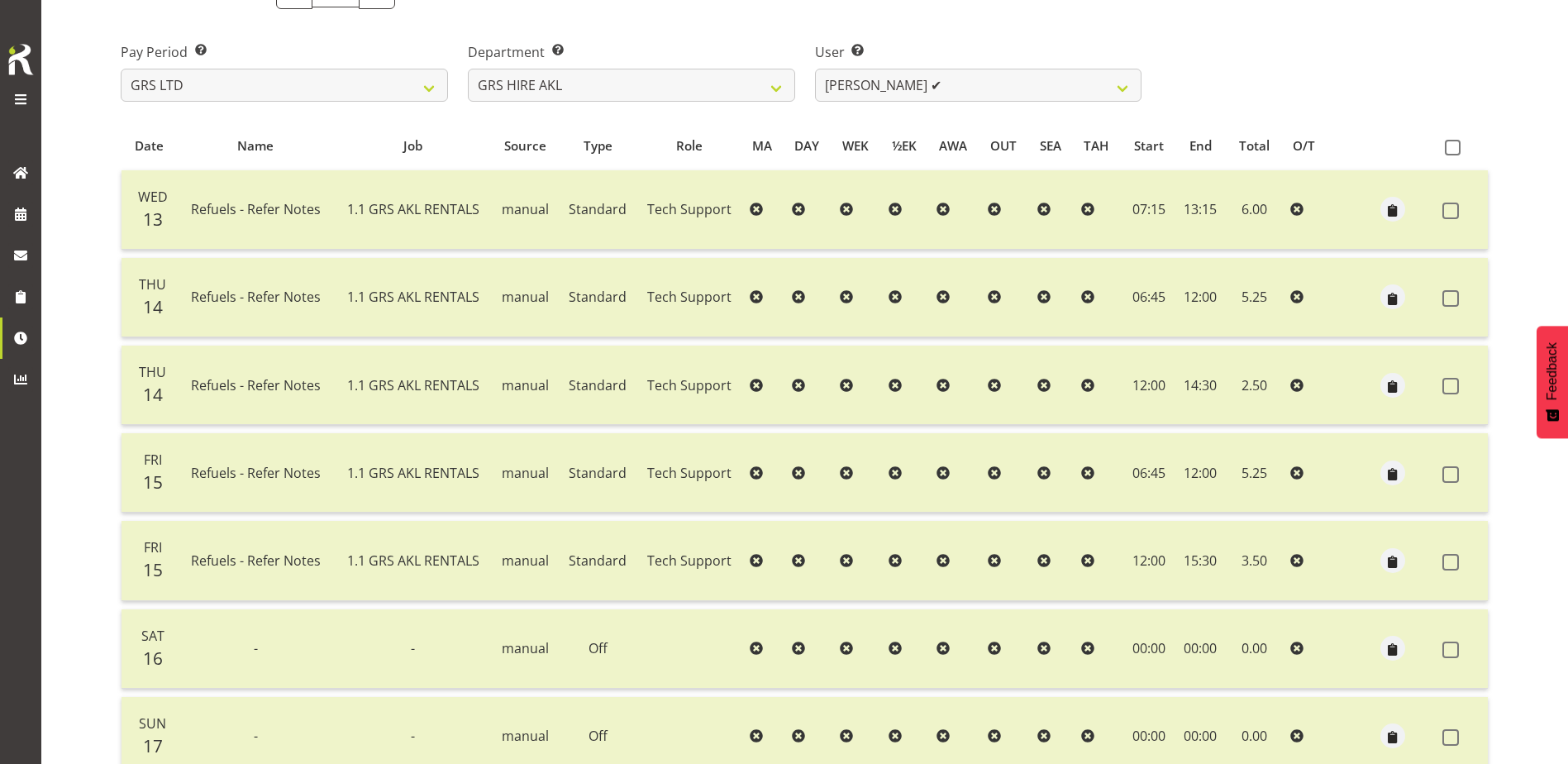
click at [966, 104] on div "User Select user. Note: This is filtered down by the previous two drop-down ite…" at bounding box center [978, 65] width 347 height 93
click at [967, 96] on select "[PERSON_NAME] ✔ [PERSON_NAME] ✔ [PERSON_NAME] ([GEOGRAPHIC_DATA]) [GEOGRAPHIC_D…" at bounding box center [978, 85] width 327 height 33
click at [815, 69] on select "[PERSON_NAME] ✔ [PERSON_NAME] ✔ [PERSON_NAME] ([GEOGRAPHIC_DATA]) [GEOGRAPHIC_D…" at bounding box center [978, 85] width 327 height 33
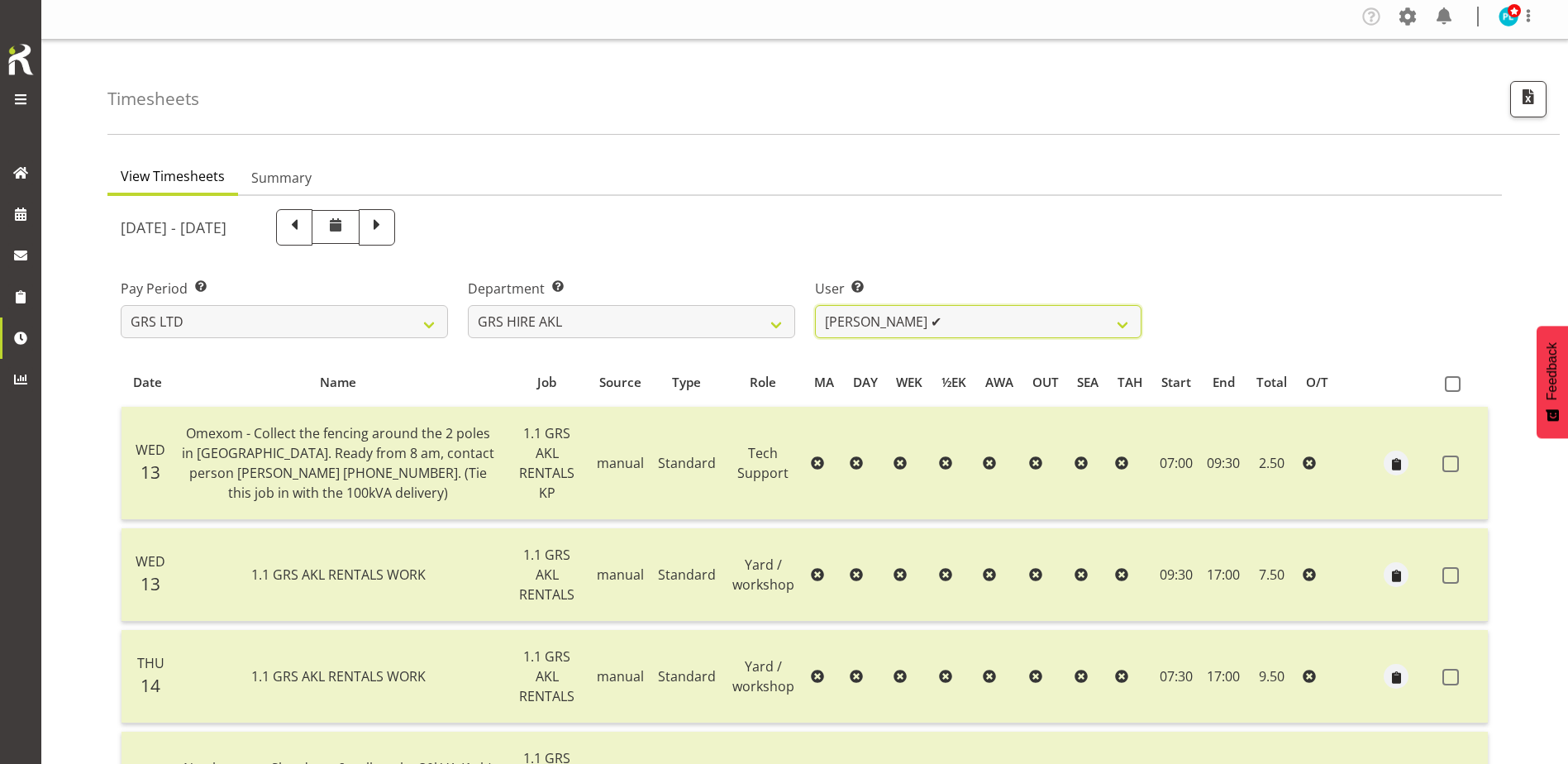
scroll to position [0, 0]
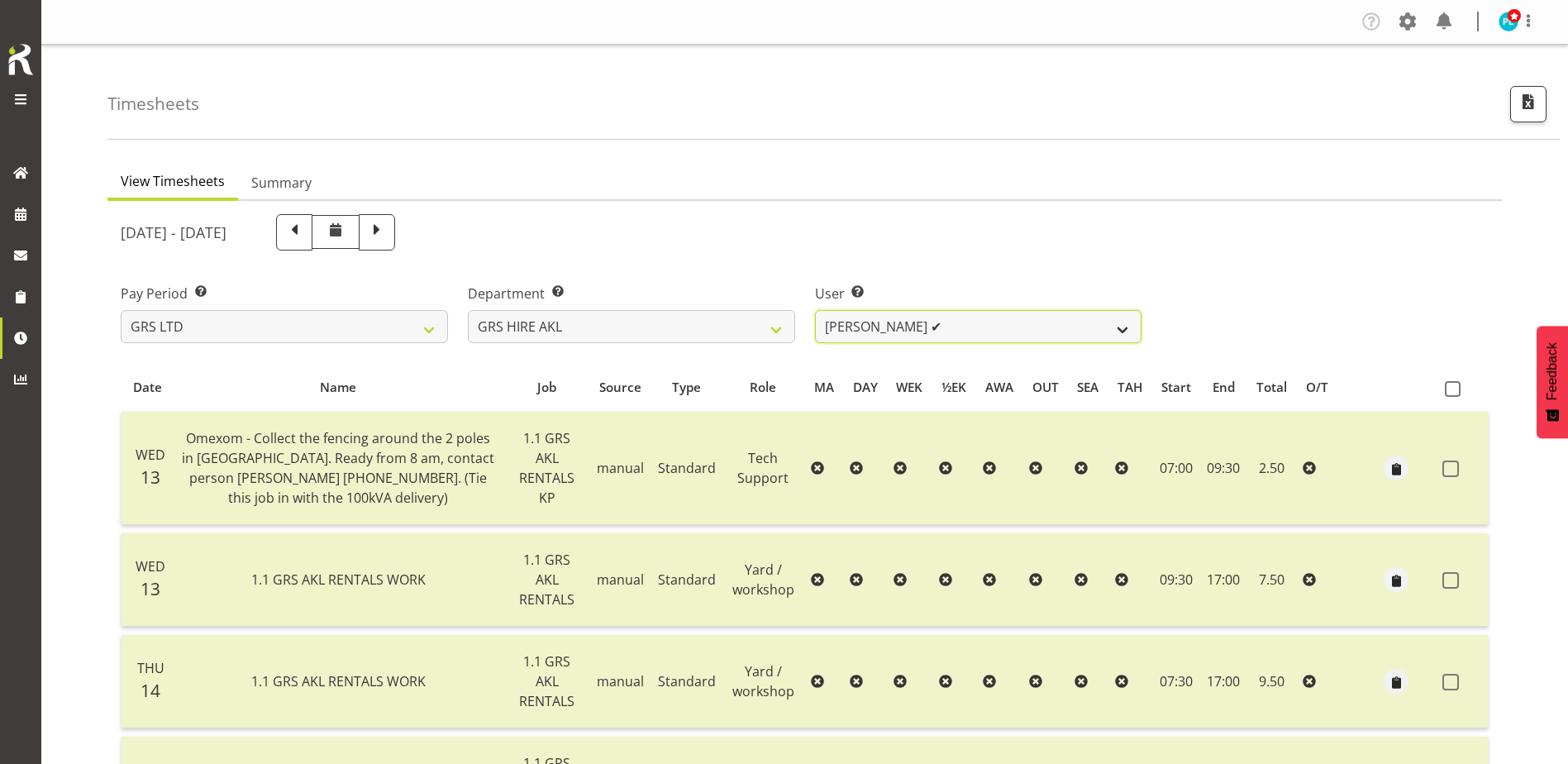
click at [886, 333] on select "[PERSON_NAME] ✔ [PERSON_NAME] ✔ [PERSON_NAME] ([GEOGRAPHIC_DATA]) [GEOGRAPHIC_D…" at bounding box center [978, 327] width 327 height 33
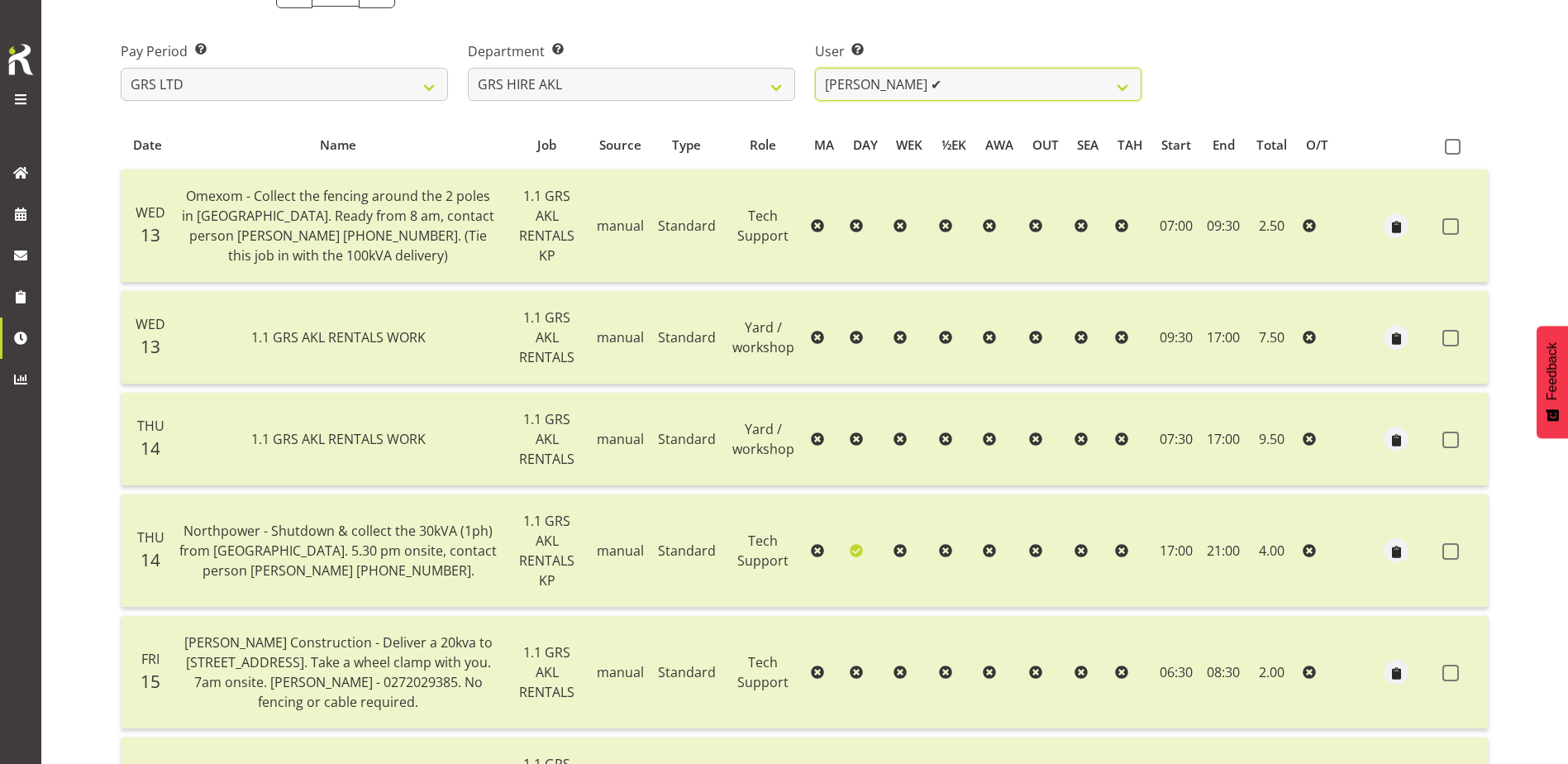
scroll to position [248, 0]
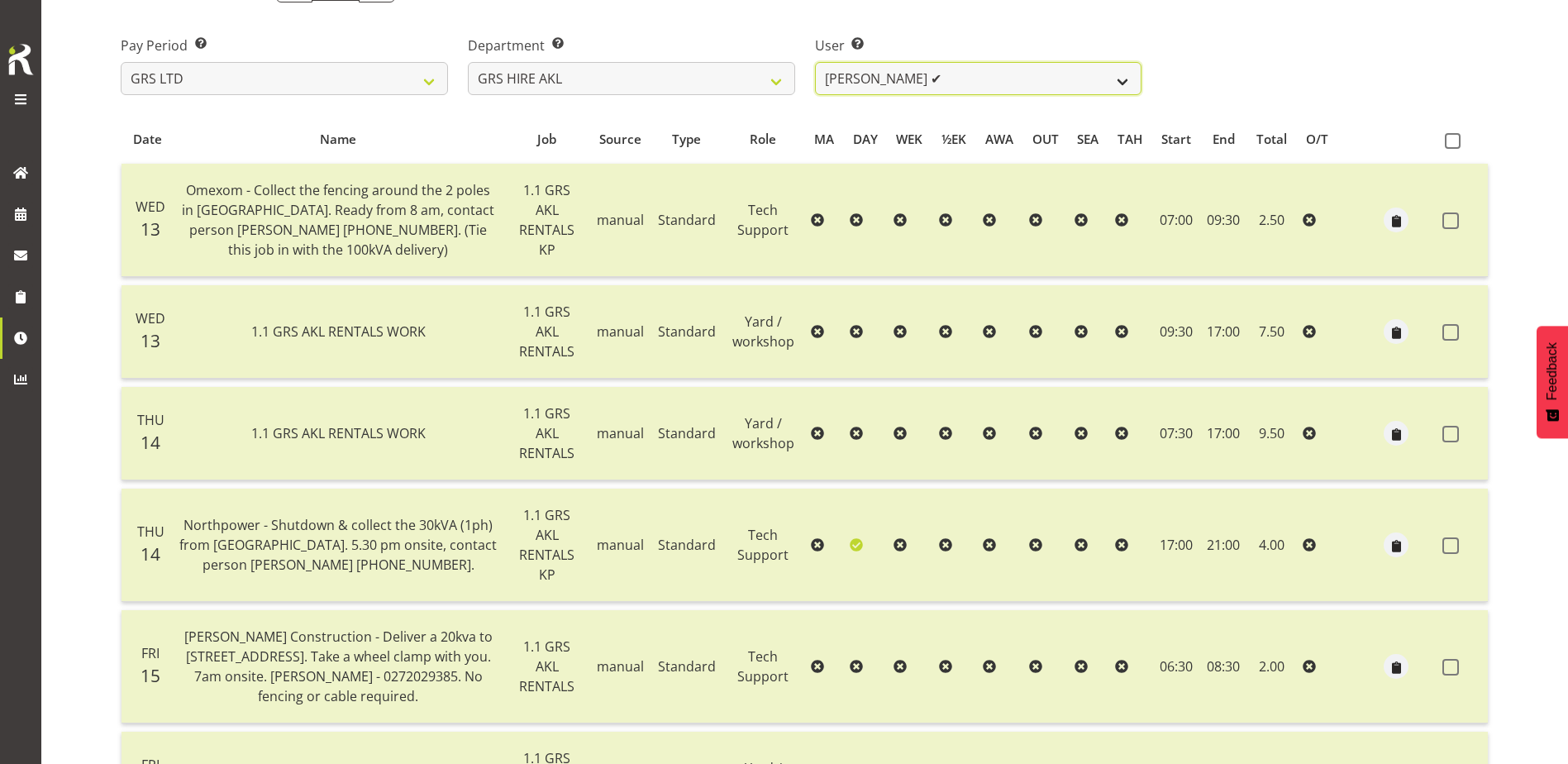
click at [957, 70] on select "[PERSON_NAME] ✔ [PERSON_NAME] ✔ [PERSON_NAME] ([GEOGRAPHIC_DATA]) [GEOGRAPHIC_D…" at bounding box center [978, 78] width 327 height 33
click at [815, 62] on select "[PERSON_NAME] ✔ [PERSON_NAME] ✔ [PERSON_NAME] ([GEOGRAPHIC_DATA]) [GEOGRAPHIC_D…" at bounding box center [978, 78] width 327 height 33
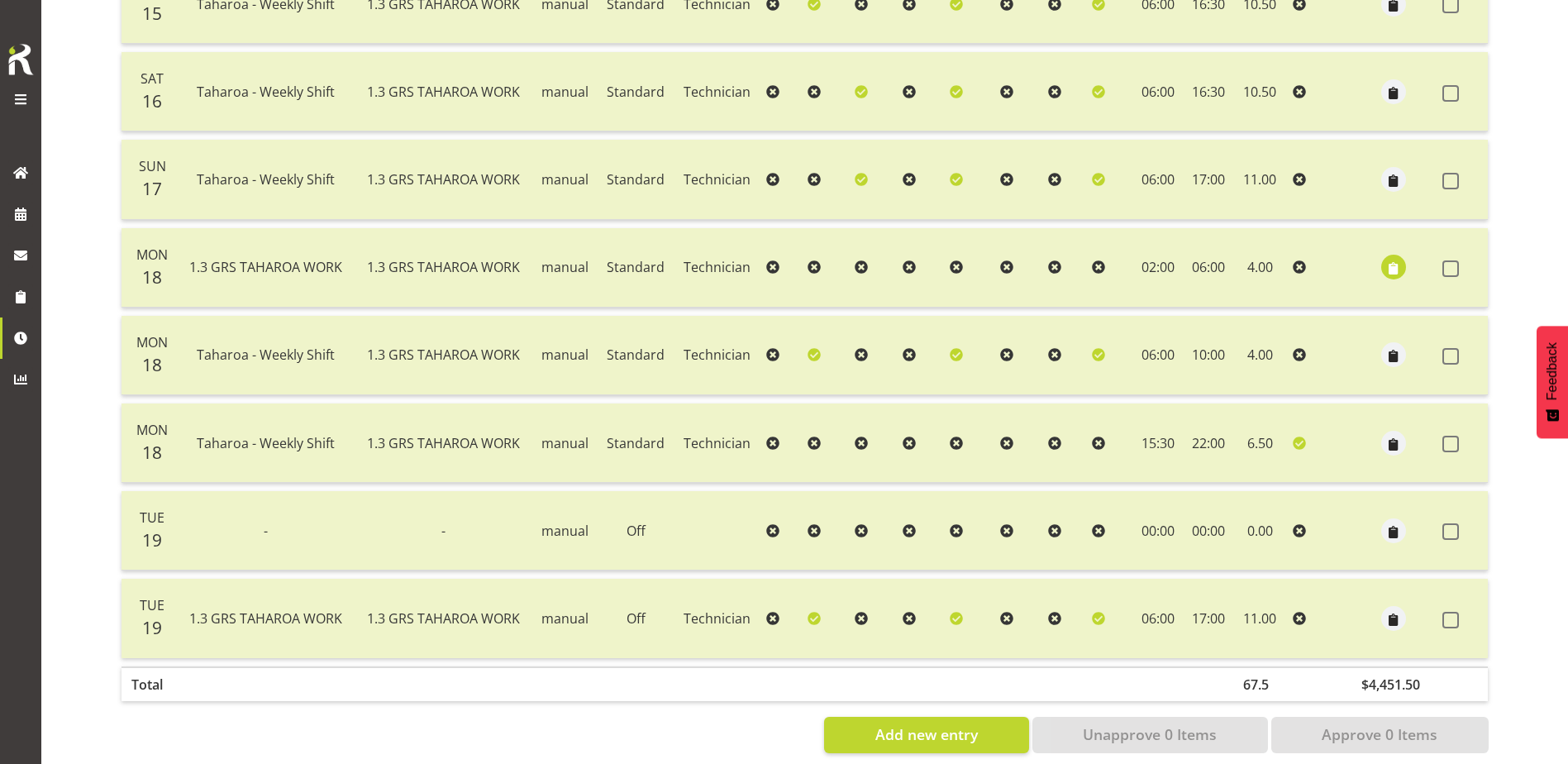
scroll to position [649, 0]
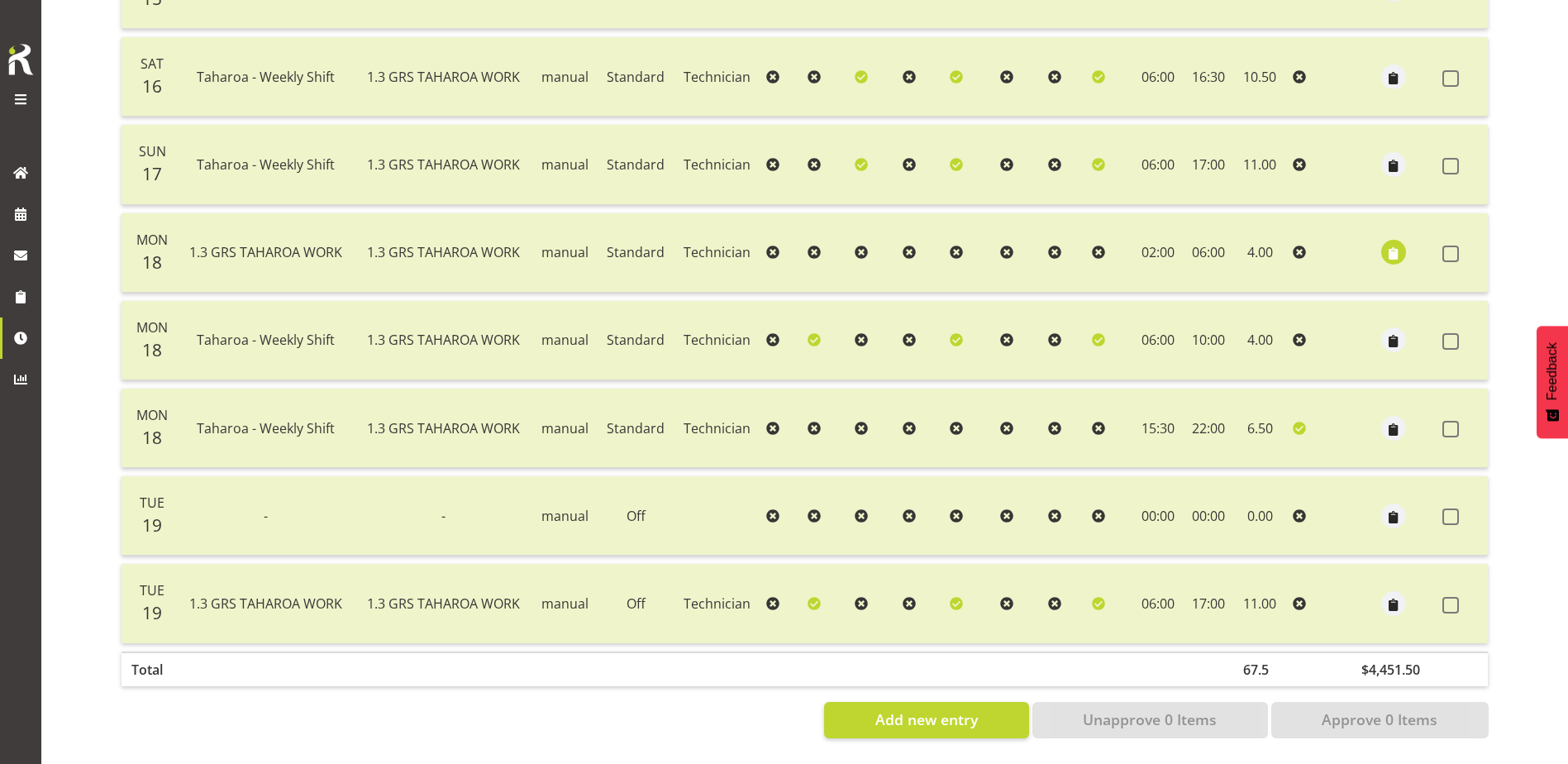
click at [1058, 103] on td at bounding box center [1063, 77] width 43 height 79
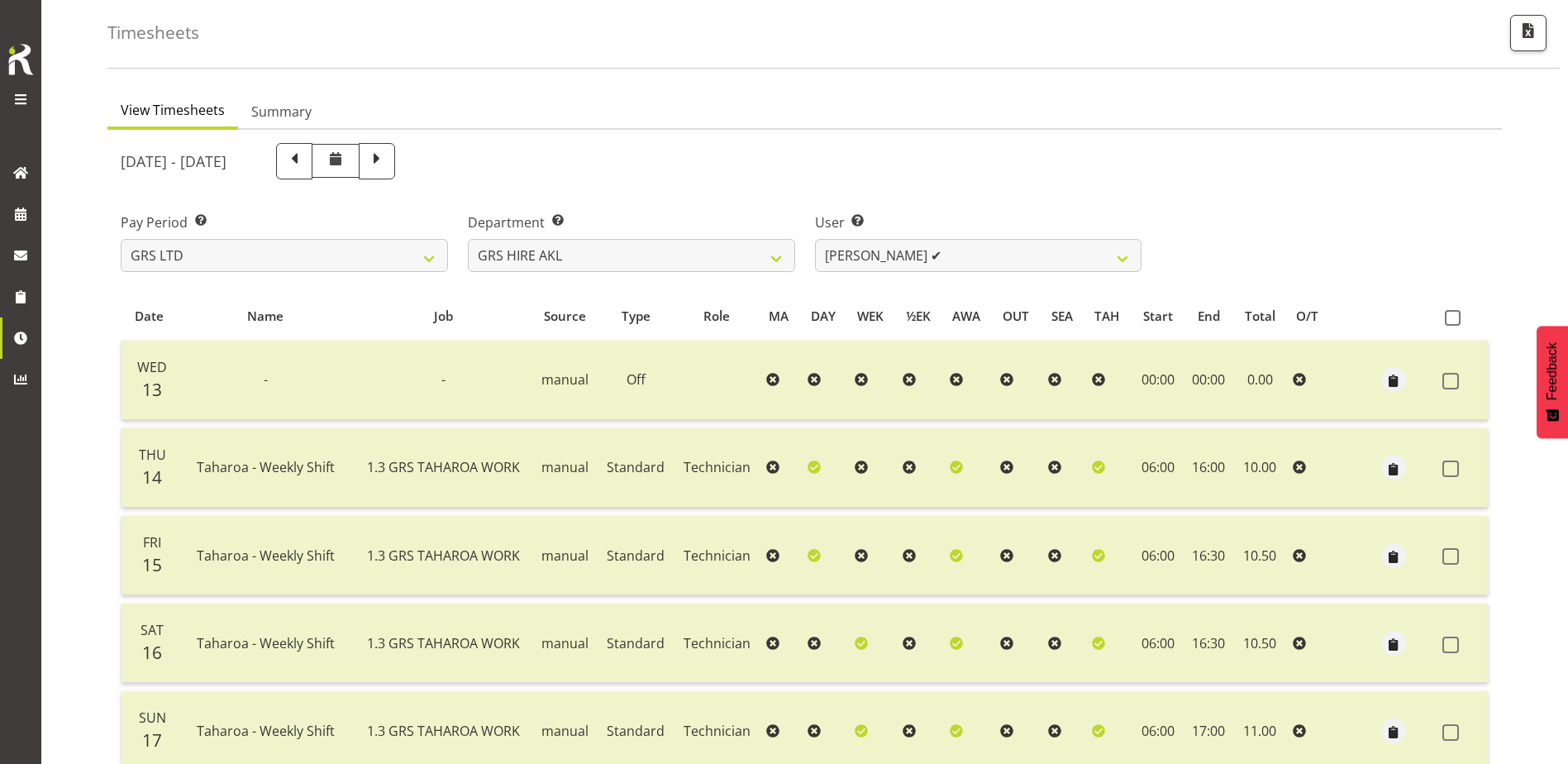
scroll to position [165, 0]
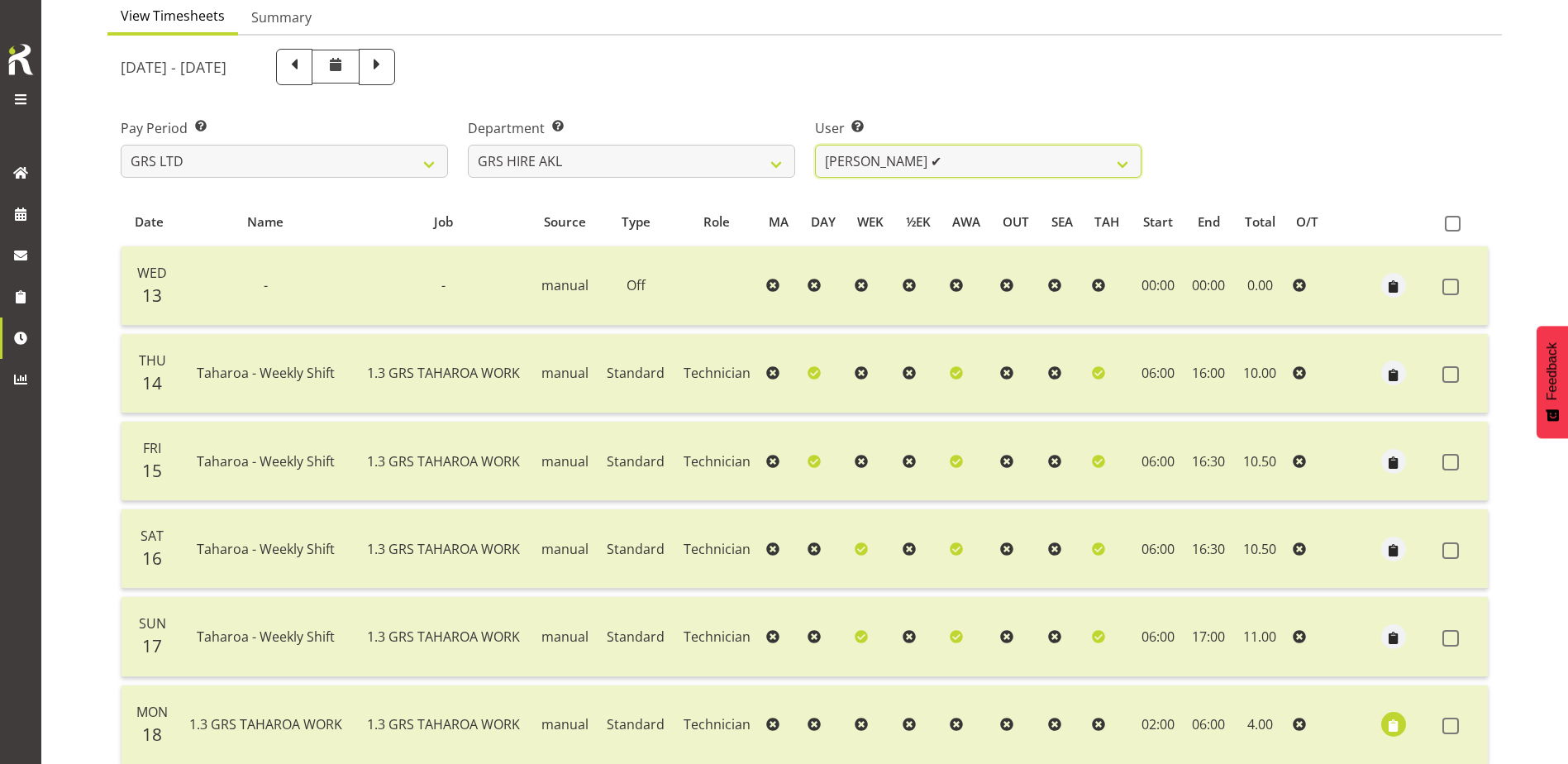
drag, startPoint x: 993, startPoint y: 163, endPoint x: 993, endPoint y: 178, distance: 15.0
click at [993, 163] on select "[PERSON_NAME] ✔ [PERSON_NAME] ✔ [PERSON_NAME] ([GEOGRAPHIC_DATA]) [GEOGRAPHIC_D…" at bounding box center [978, 161] width 327 height 33
select select "192"
click at [815, 144] on select "[PERSON_NAME] ✔ [PERSON_NAME] ✔ [PERSON_NAME] ([GEOGRAPHIC_DATA]) [GEOGRAPHIC_D…" at bounding box center [978, 161] width 327 height 33
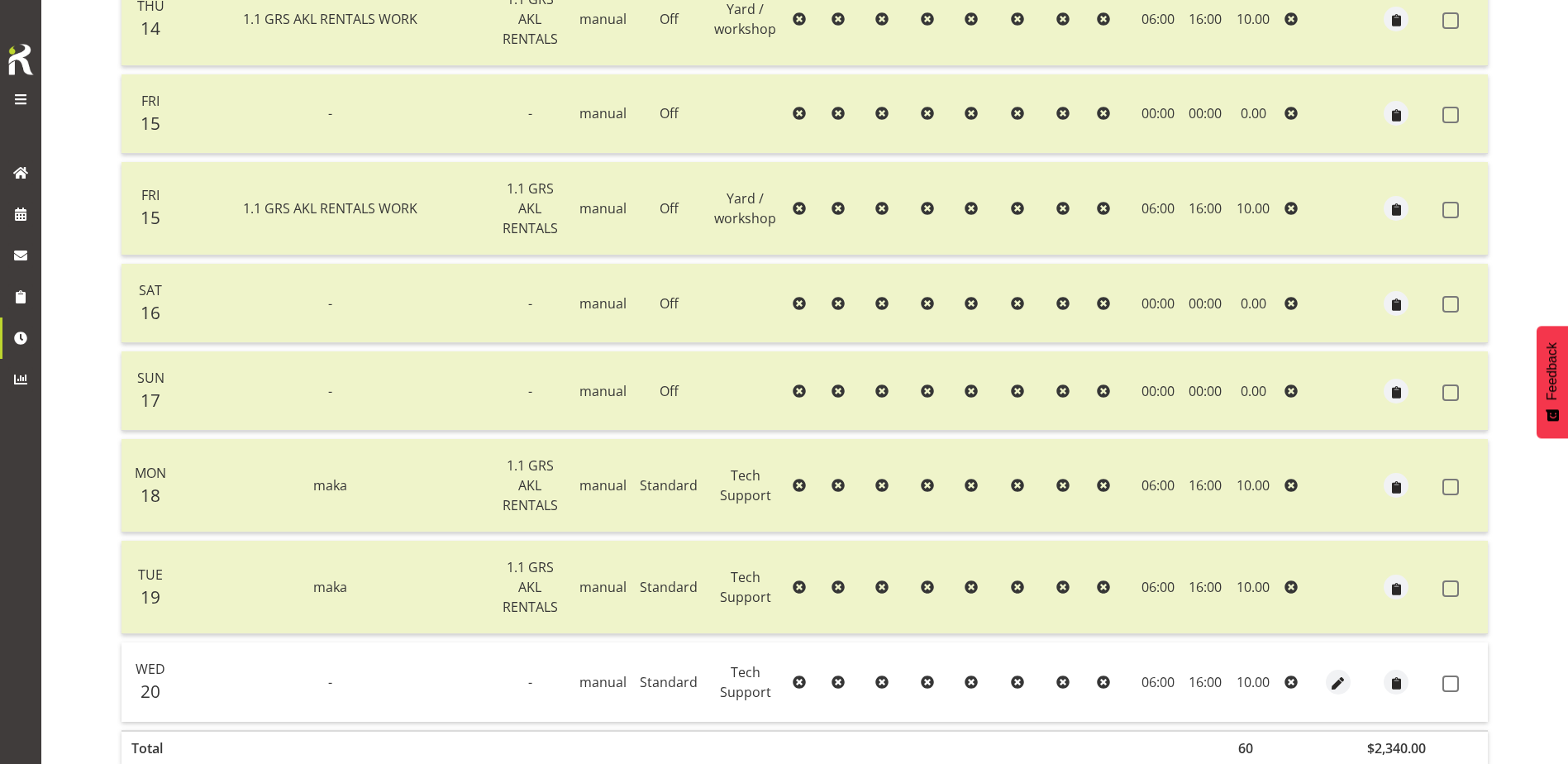
scroll to position [683, 0]
